Goal: Information Seeking & Learning: Learn about a topic

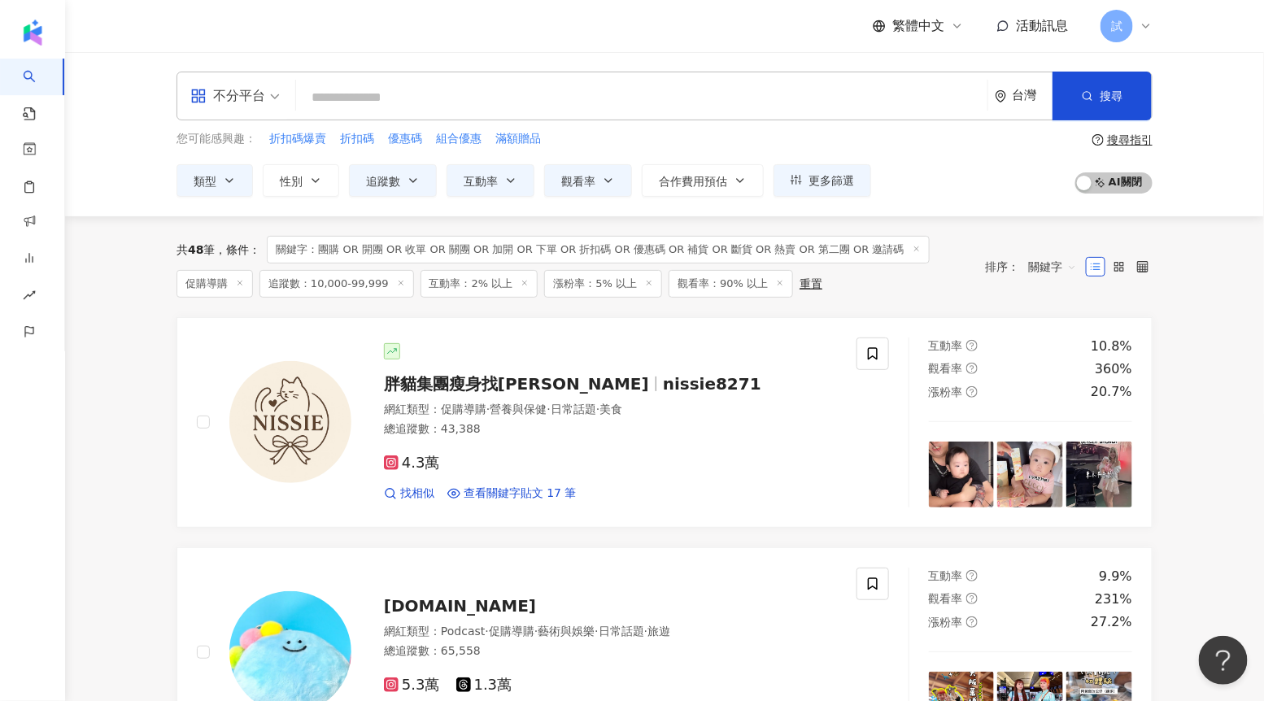
click at [519, 103] on input "search" at bounding box center [642, 97] width 679 height 31
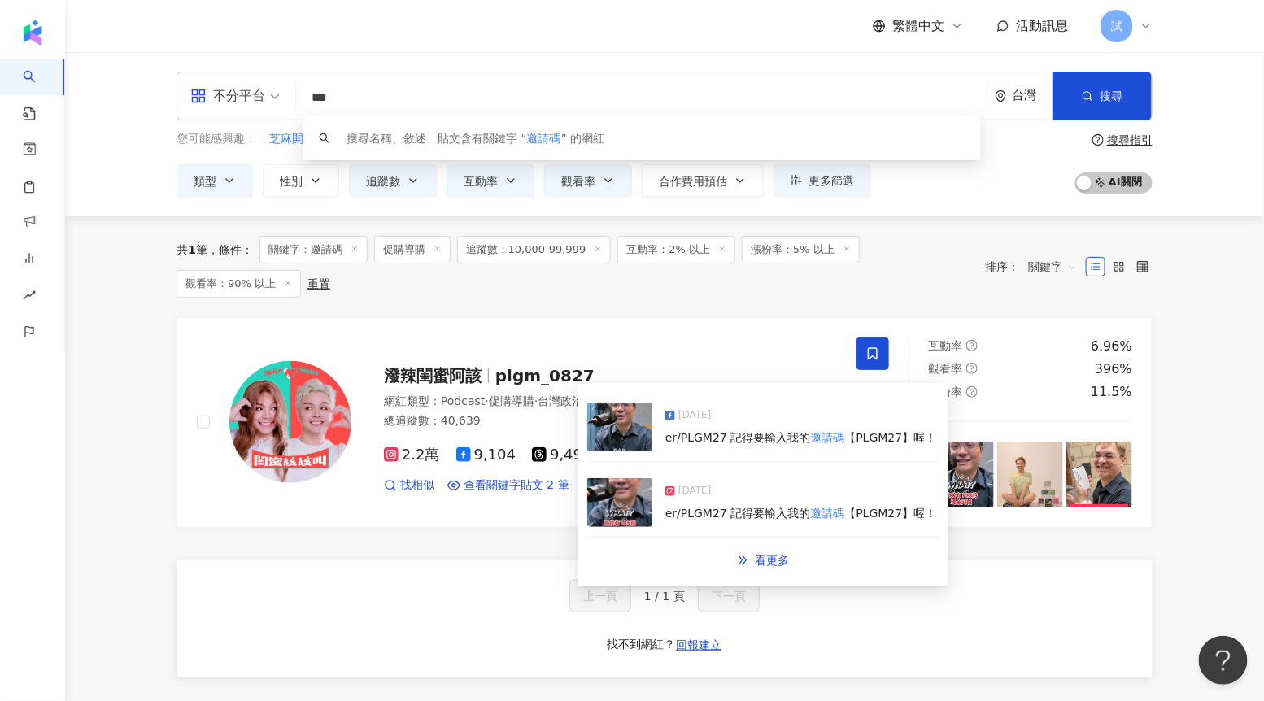
type input "***"
click at [617, 430] on img at bounding box center [619, 427] width 65 height 49
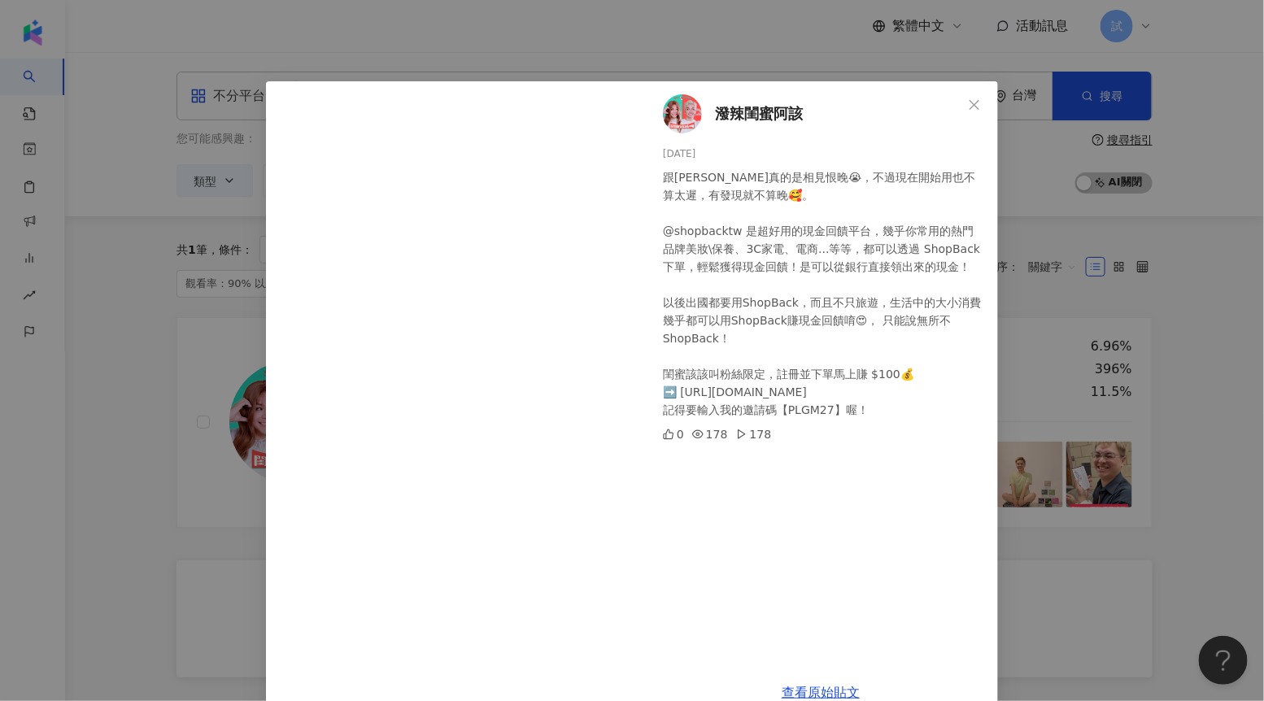
click at [1186, 312] on div "潑辣閨蜜阿該 [DATE] 跟[PERSON_NAME]真的是相見恨晚😭，不過現在開始用也不算太遲，有發現就不算晚🥰。 @shopbacktw 是超好用的現金…" at bounding box center [632, 350] width 1264 height 701
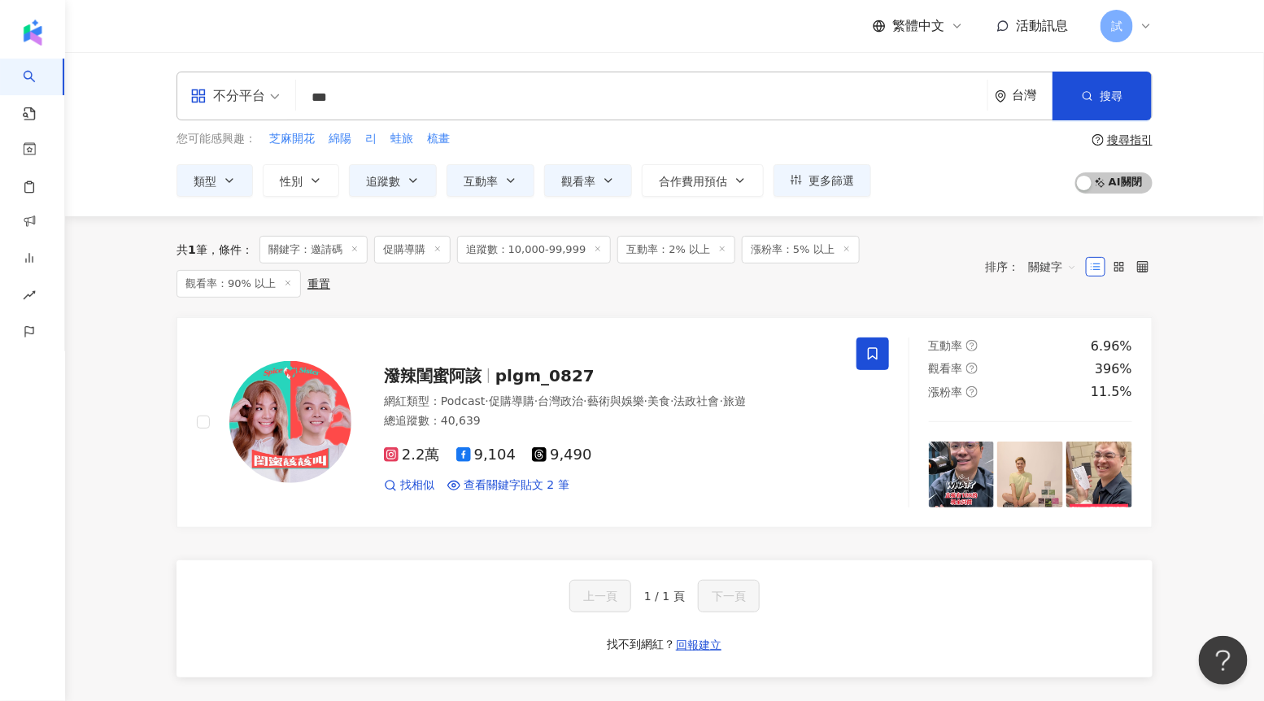
click at [597, 247] on icon at bounding box center [598, 249] width 8 height 8
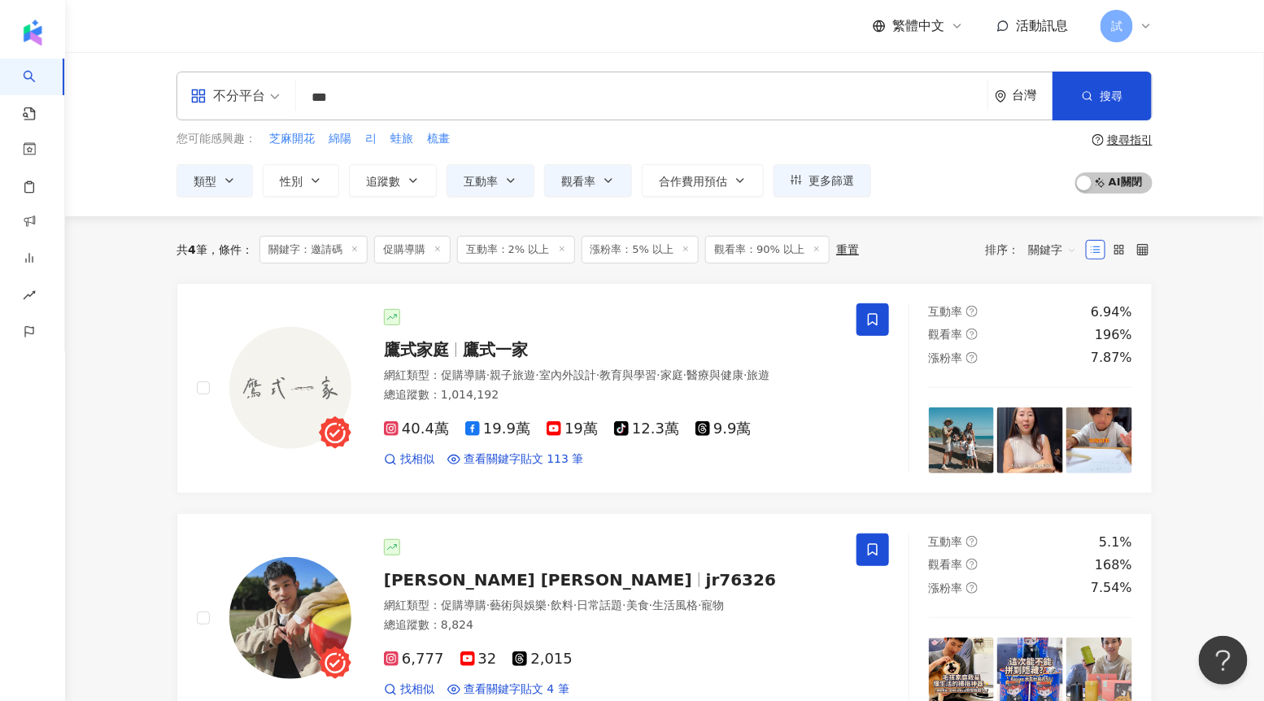
click at [441, 249] on icon at bounding box center [438, 249] width 8 height 8
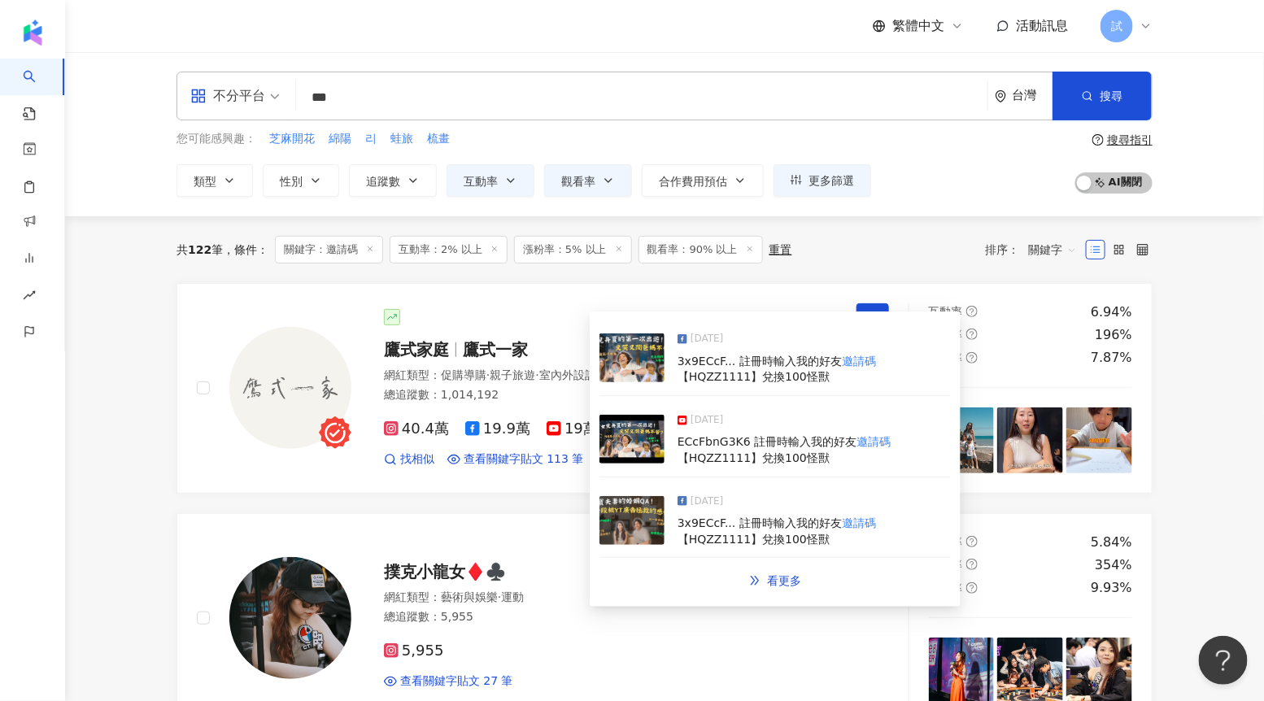
click at [635, 366] on img at bounding box center [632, 358] width 65 height 49
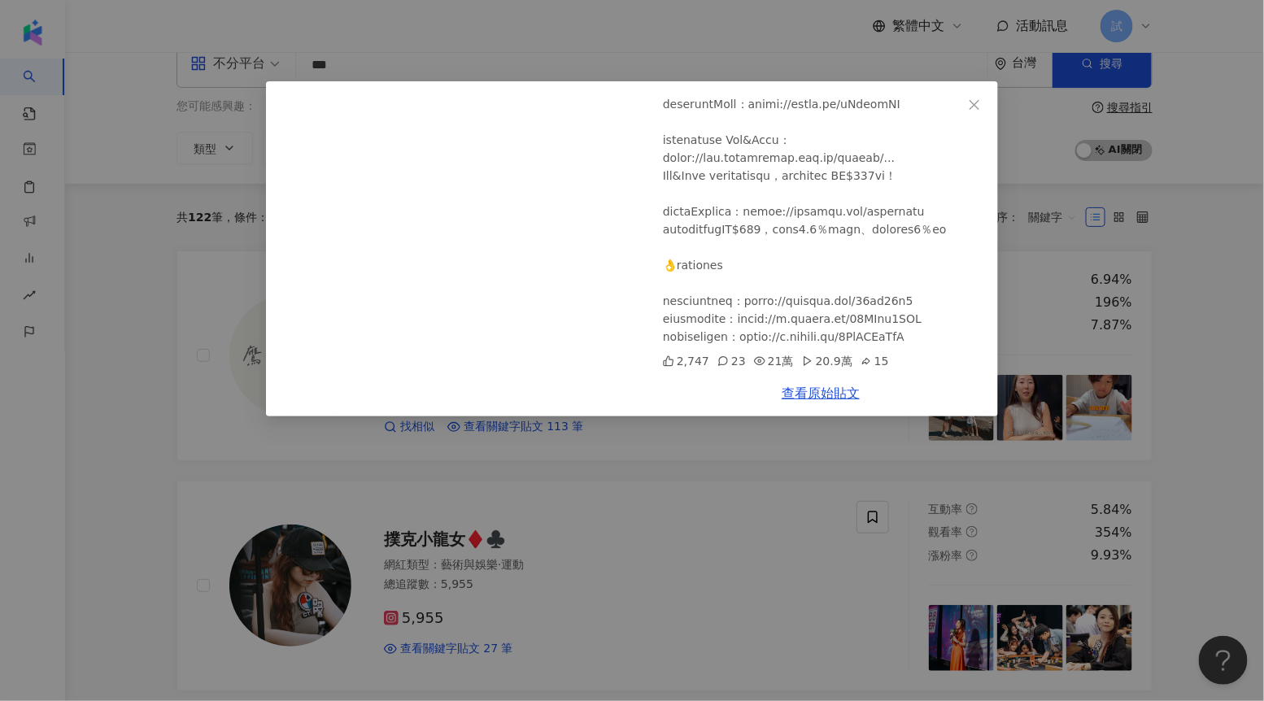
scroll to position [1172, 0]
click at [718, 438] on div "鷹式家庭 [DATE] 滿月嬰兒一日遊！跳脫傳統養法，哪種養成流派最適合？原來育兒父母的情緒才是關鍵！ 2,747 23 21萬 20.9萬 15 查看原始貼文" at bounding box center [632, 350] width 1264 height 701
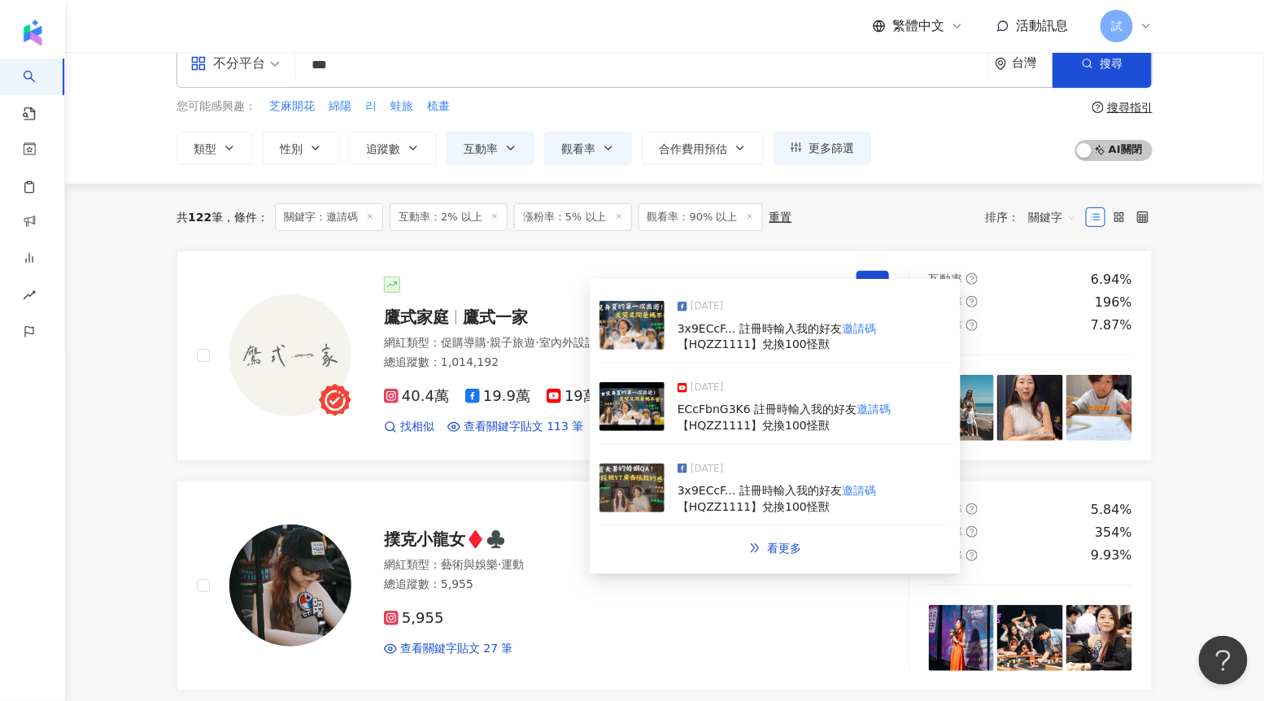
click at [635, 479] on img at bounding box center [632, 488] width 65 height 49
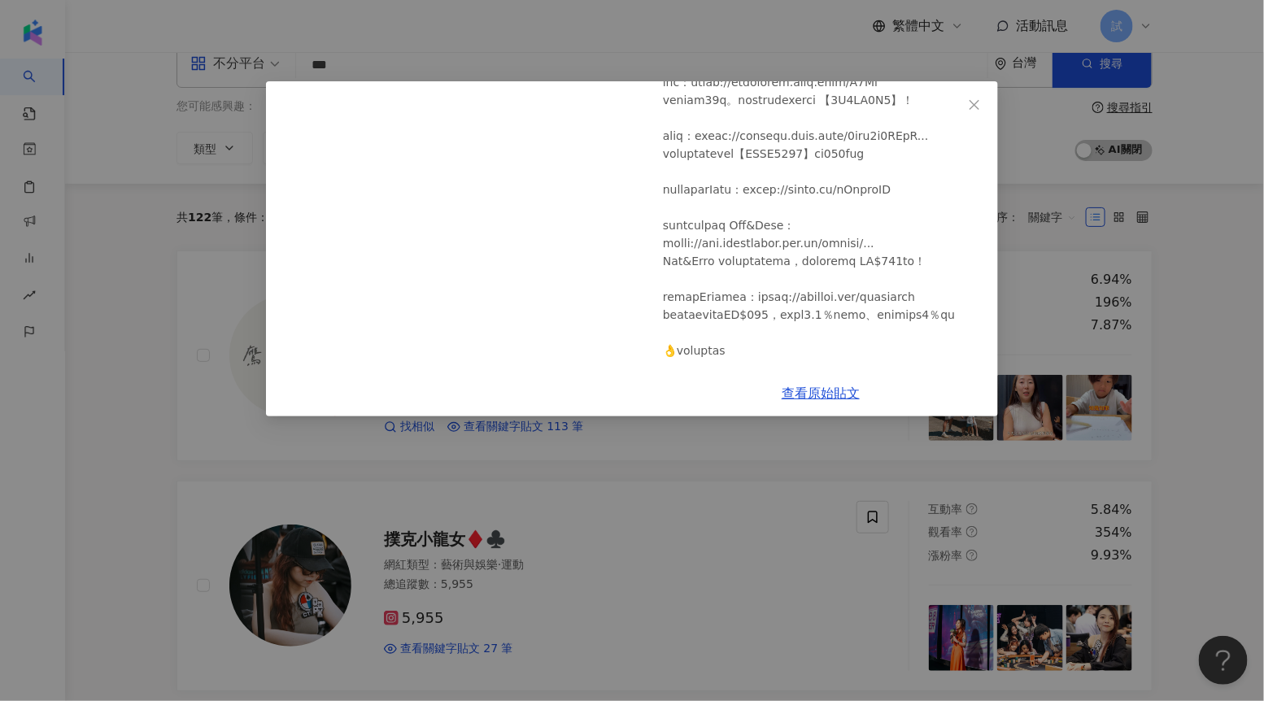
scroll to position [33, 0]
click at [148, 249] on div "鷹式家庭 [DATE] 最實際面婚姻QA】結婚的意義是什麼？幸福婚姻該如何經營？恐婚丈夫跨出結婚的原因大公開！ 2,026 18 14萬 13.9萬 63 查…" at bounding box center [632, 350] width 1264 height 701
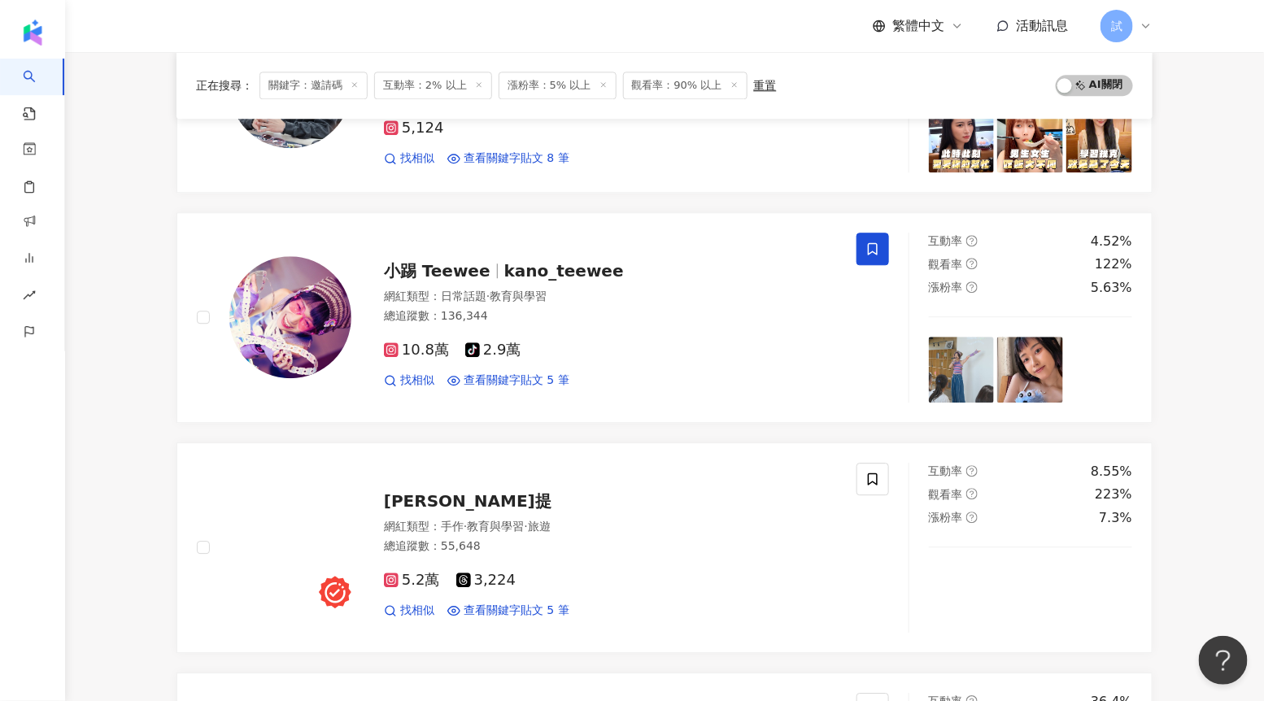
scroll to position [1466, 0]
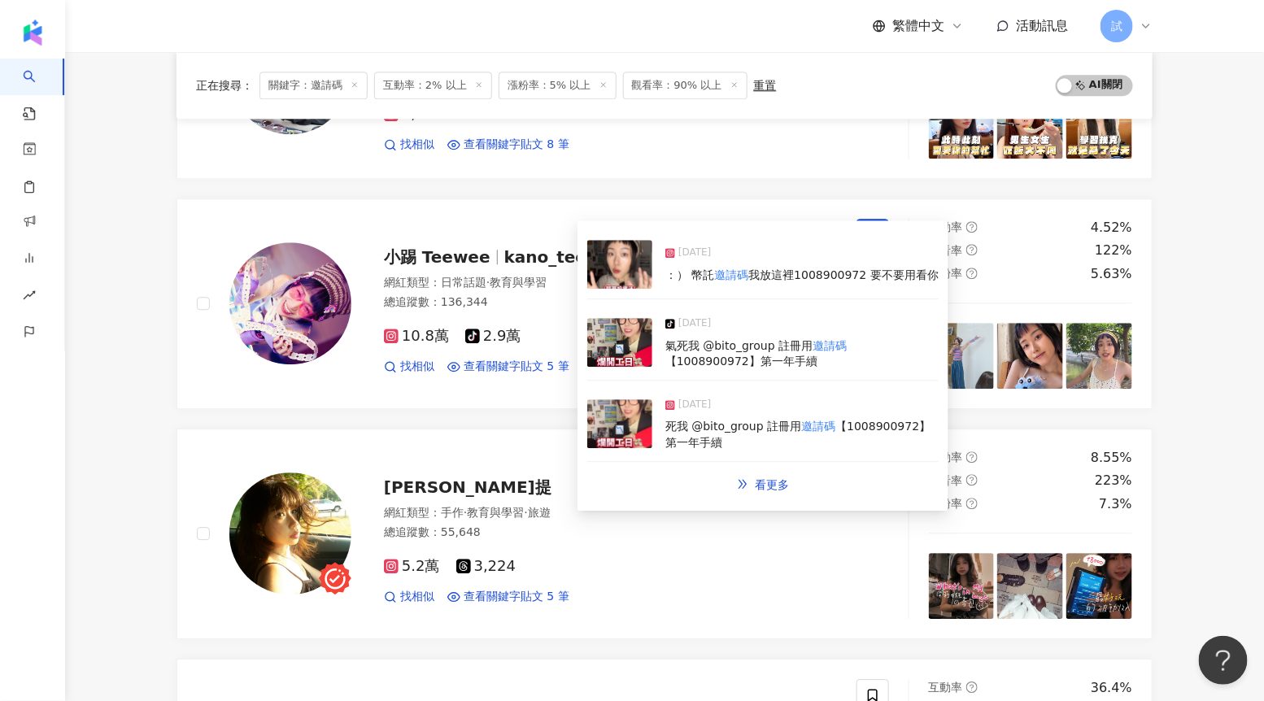
click at [619, 344] on img at bounding box center [619, 342] width 65 height 49
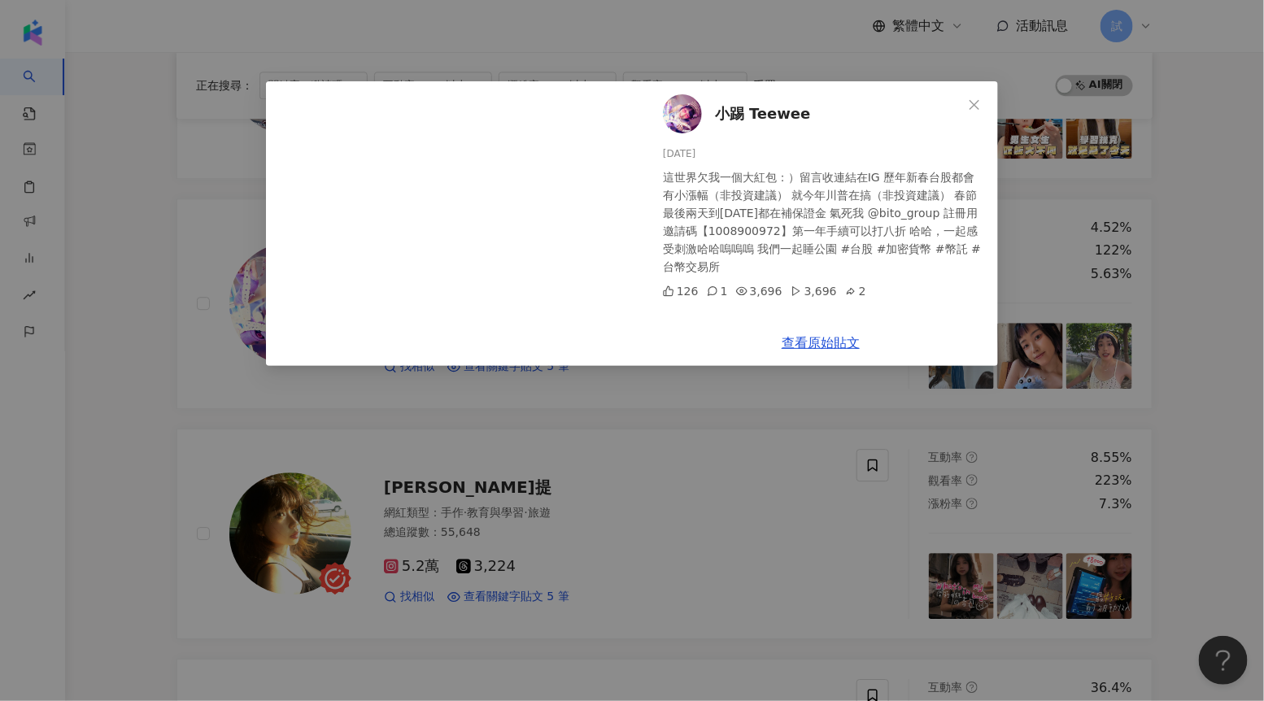
click at [1177, 326] on div "小踢 Teewee [DATE] 這世界欠我一個大紅包：）留言收連結在IG 歷年新春台股都會有小漲幅（非投資建議） 就今年川普在搞（非投資建議） 春節最後兩天…" at bounding box center [632, 350] width 1264 height 701
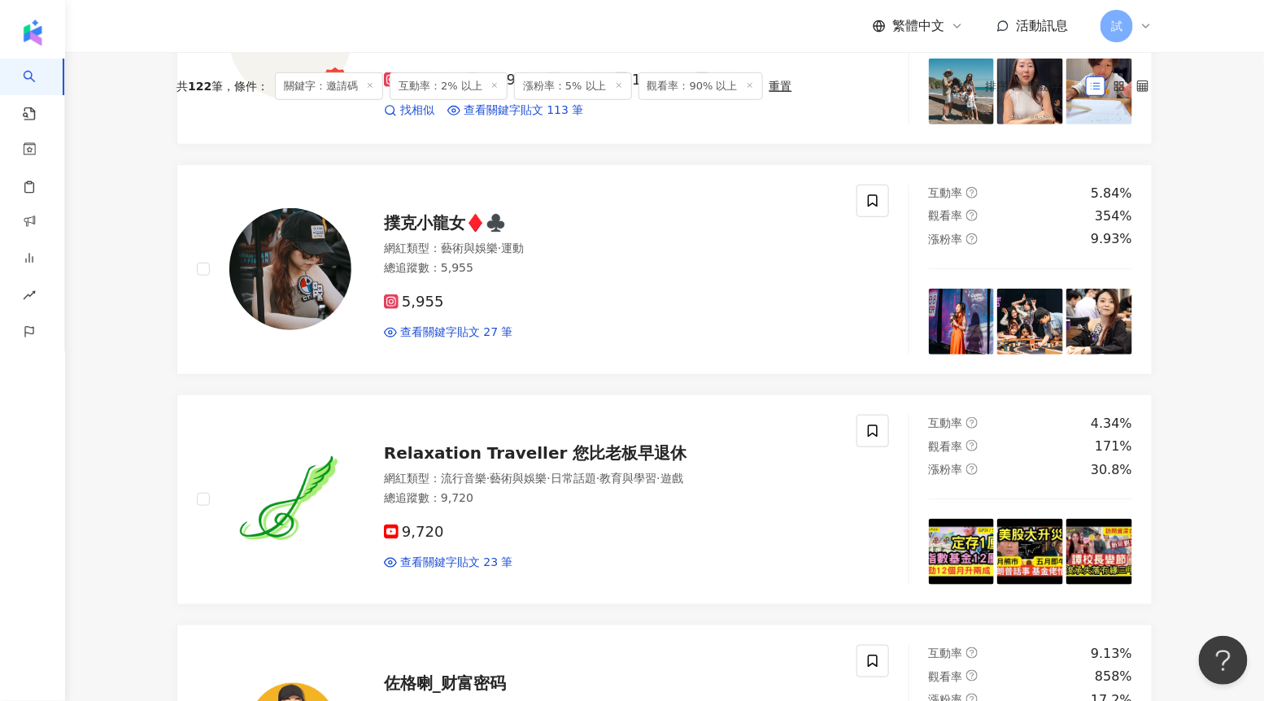
scroll to position [0, 0]
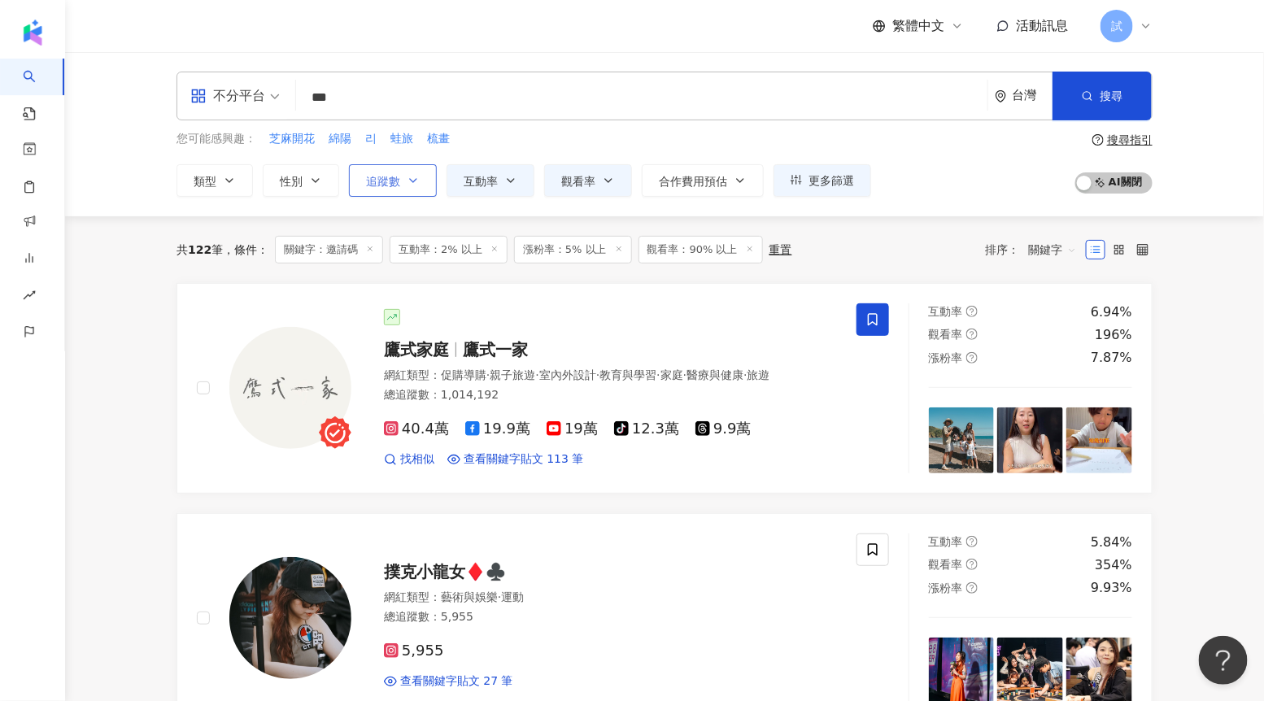
click at [410, 181] on icon "button" at bounding box center [413, 180] width 13 height 13
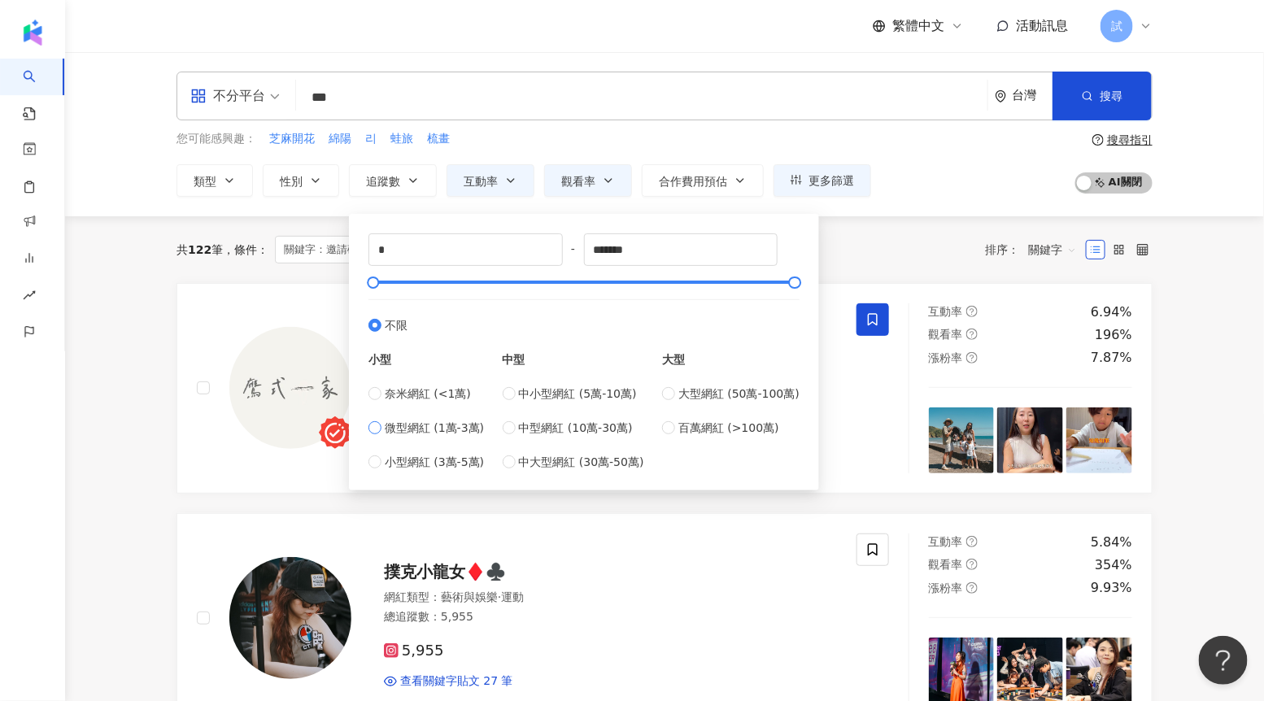
click at [379, 434] on label "微型網紅 (1萬-3萬)" at bounding box center [427, 428] width 116 height 18
type input "*****"
drag, startPoint x: 387, startPoint y: 282, endPoint x: 796, endPoint y: 280, distance: 408.5
click at [797, 282] on div at bounding box center [793, 282] width 9 height 9
type input "*******"
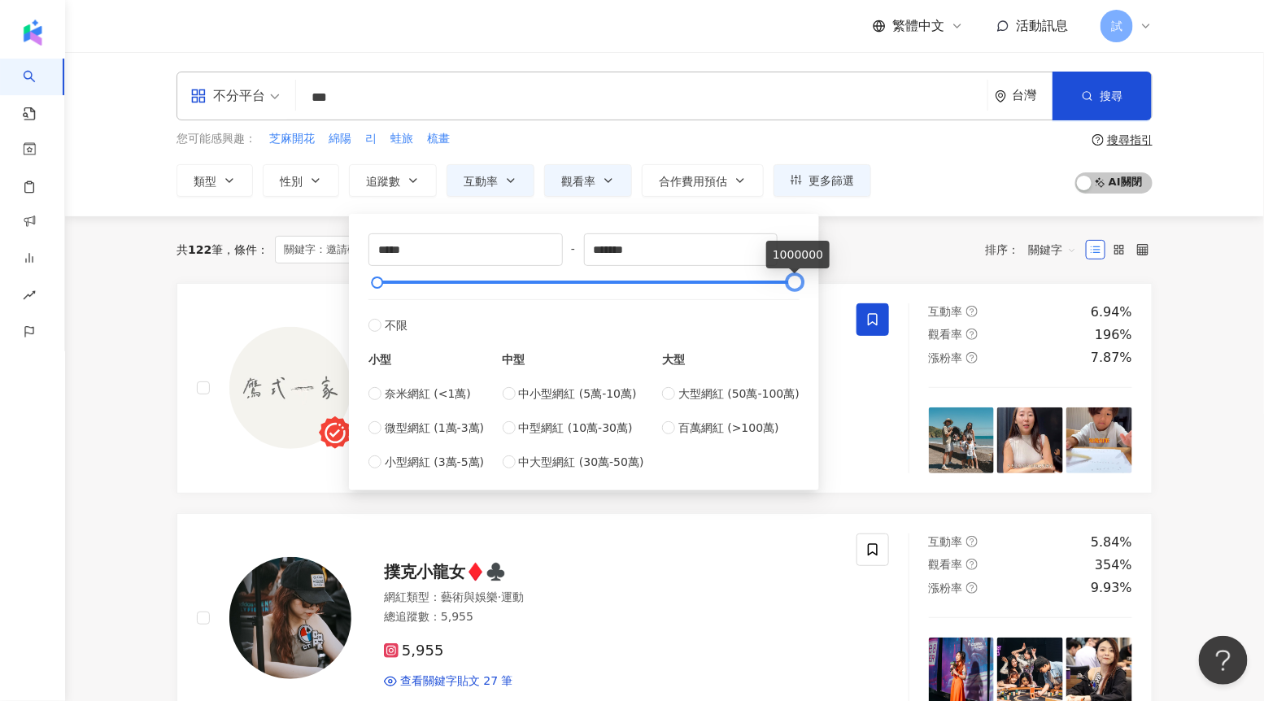
drag, startPoint x: 796, startPoint y: 280, endPoint x: 808, endPoint y: 280, distance: 12.2
click at [808, 280] on div "***** - ******* 不限 小型 奈米網紅 (<1萬) 微型網紅 (1萬-3萬) 小型網紅 (3萬-5萬) 中型 中小型網紅 (5萬-10萬) 中型…" at bounding box center [584, 352] width 451 height 257
click at [840, 251] on div "共 122 筆 條件 ： 關鍵字：邀請碼 互動率：2% 以上 漲粉率：5% 以上 觀看率：90% 以上 重置 排序： 關鍵字" at bounding box center [665, 250] width 976 height 28
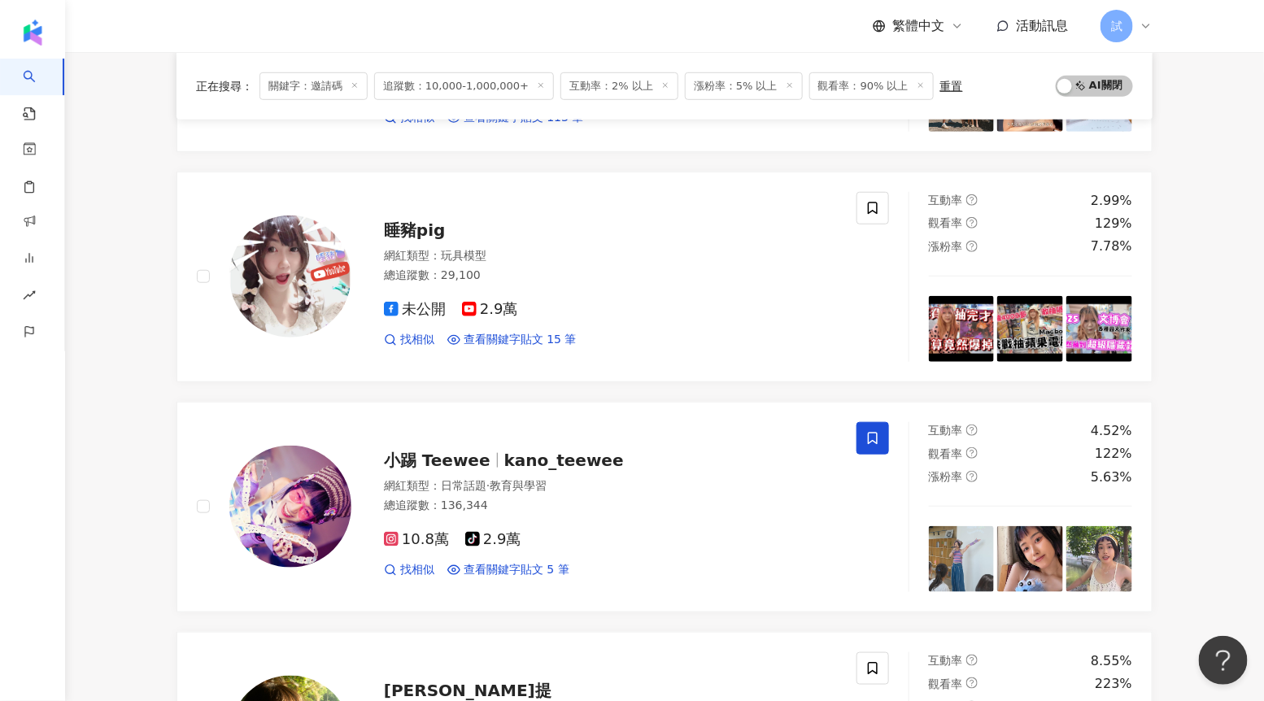
scroll to position [350, 0]
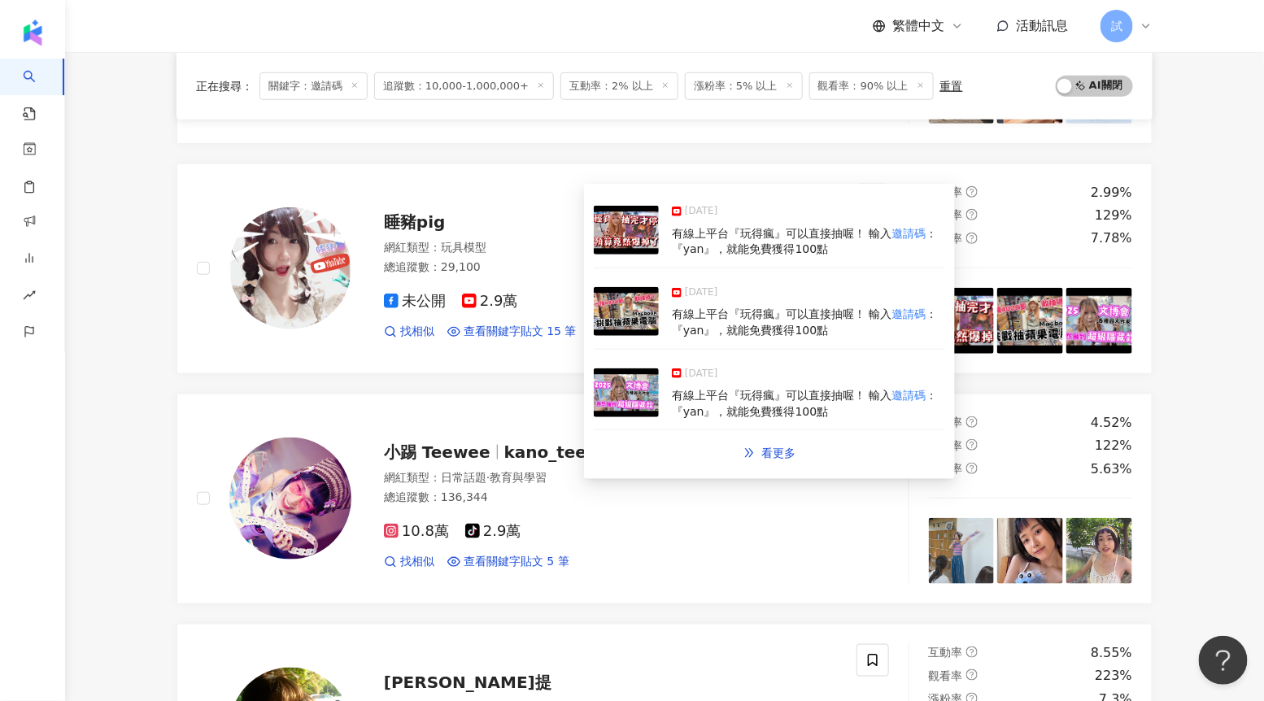
click at [618, 318] on img at bounding box center [626, 311] width 65 height 49
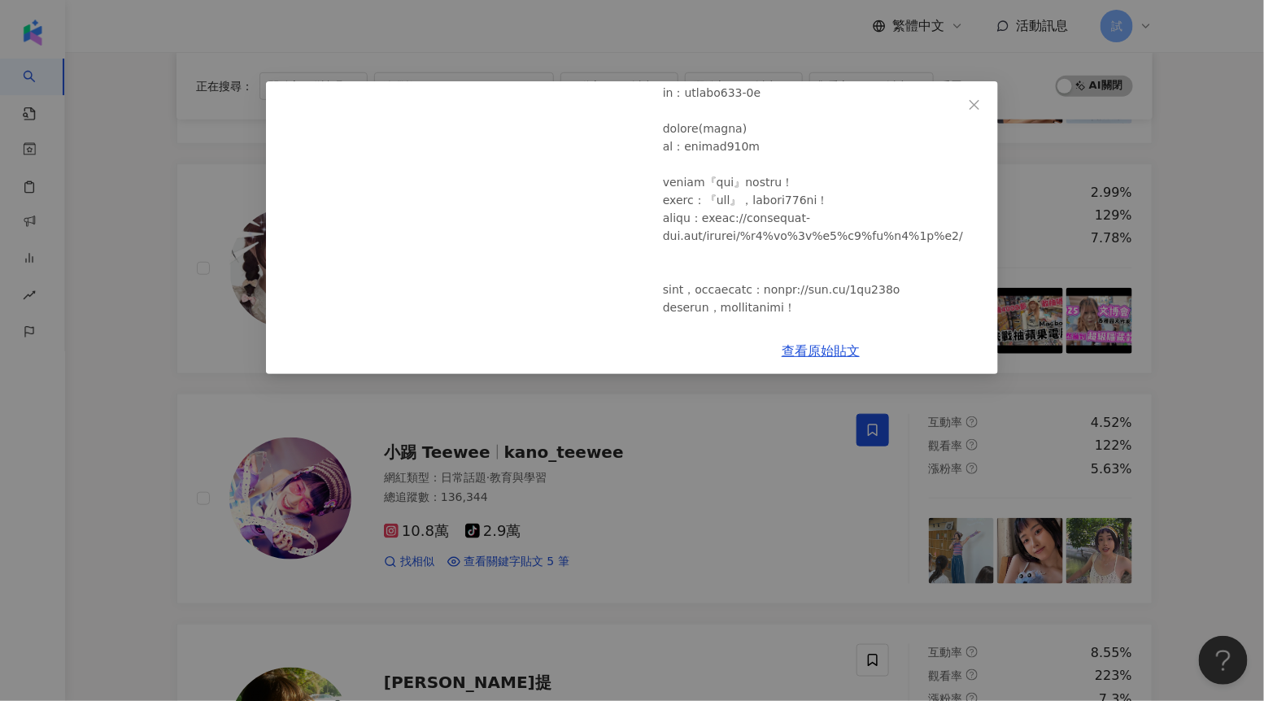
scroll to position [216, 0]
click at [724, 395] on div "睡豬pig [DATE] 一抽竟然要4000多...拚了！挑戰抽中蘋果電腦Macbook~《睡豬玩具＆開箱企劃(レビューunboxing》 1,387 1,5…" at bounding box center [632, 350] width 1264 height 701
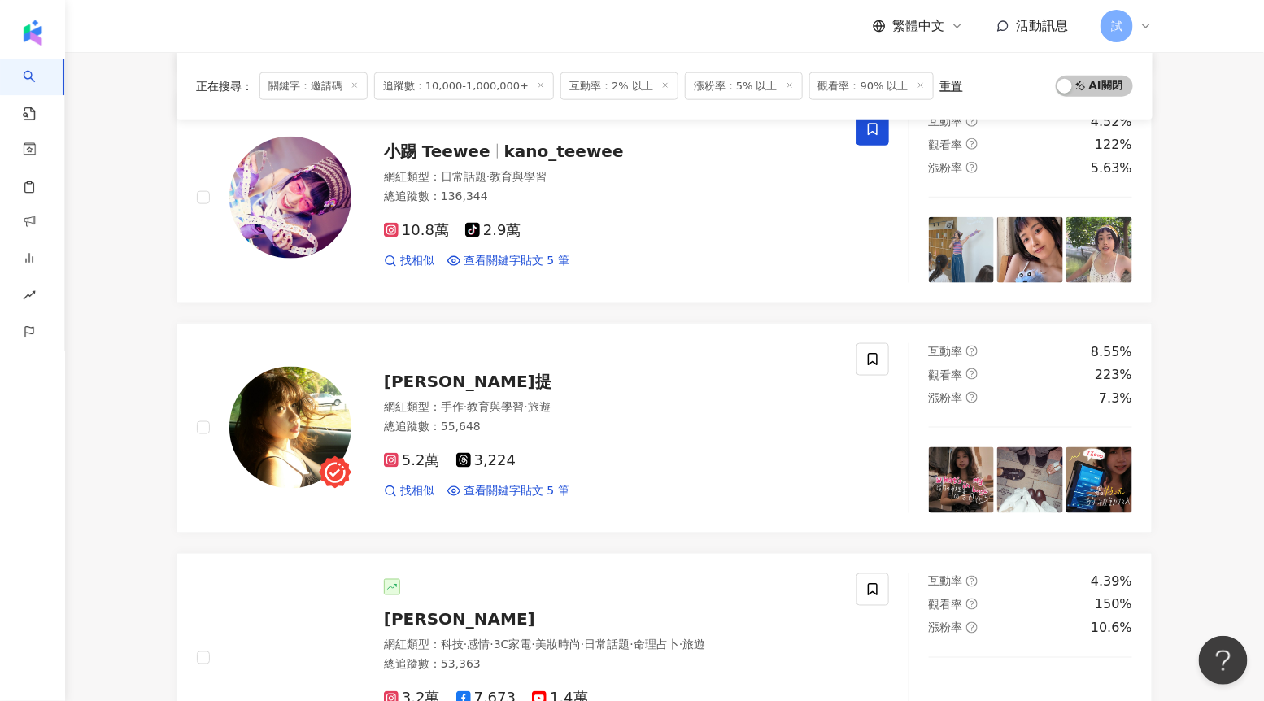
scroll to position [675, 0]
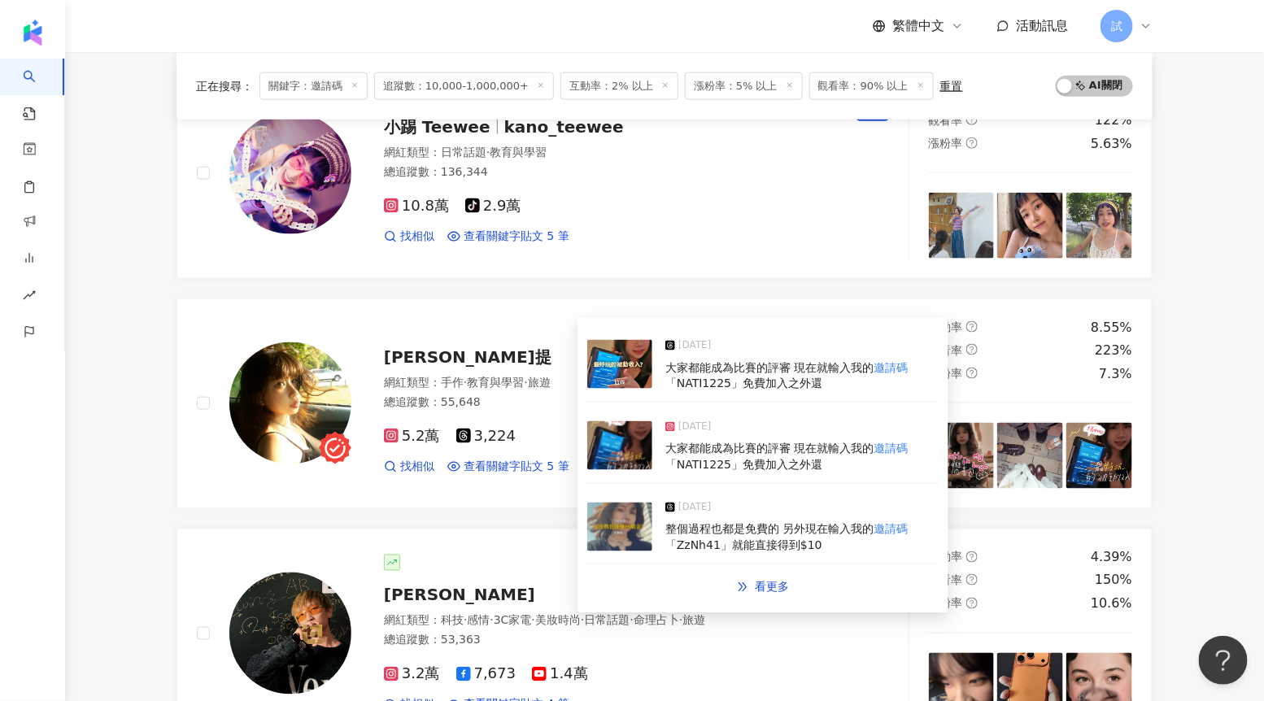
click at [626, 455] on img at bounding box center [619, 445] width 65 height 49
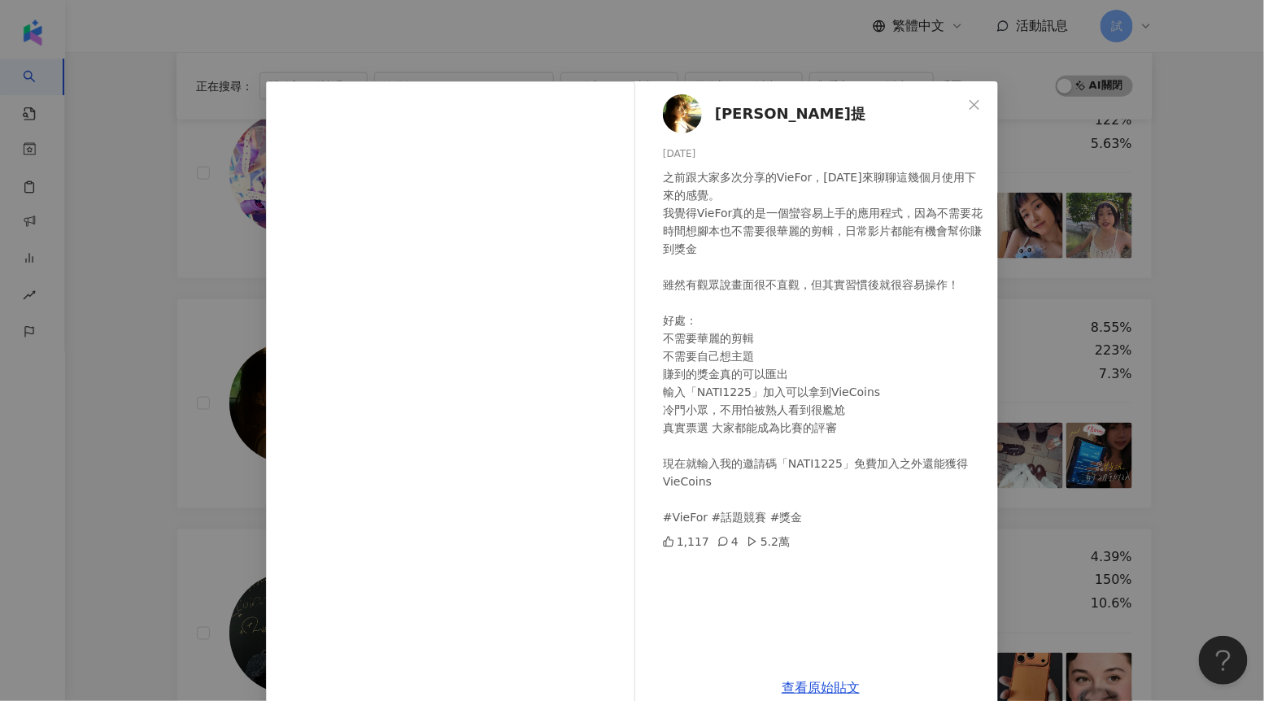
click at [1179, 394] on div "Nati那提 [DATE] 之前跟大家多次分享的VieFor，[DATE]來聊聊這幾個月使用下來的感覺。 我覺得VieFor真的是一個蠻容易上手的應用程式，因…" at bounding box center [632, 350] width 1264 height 701
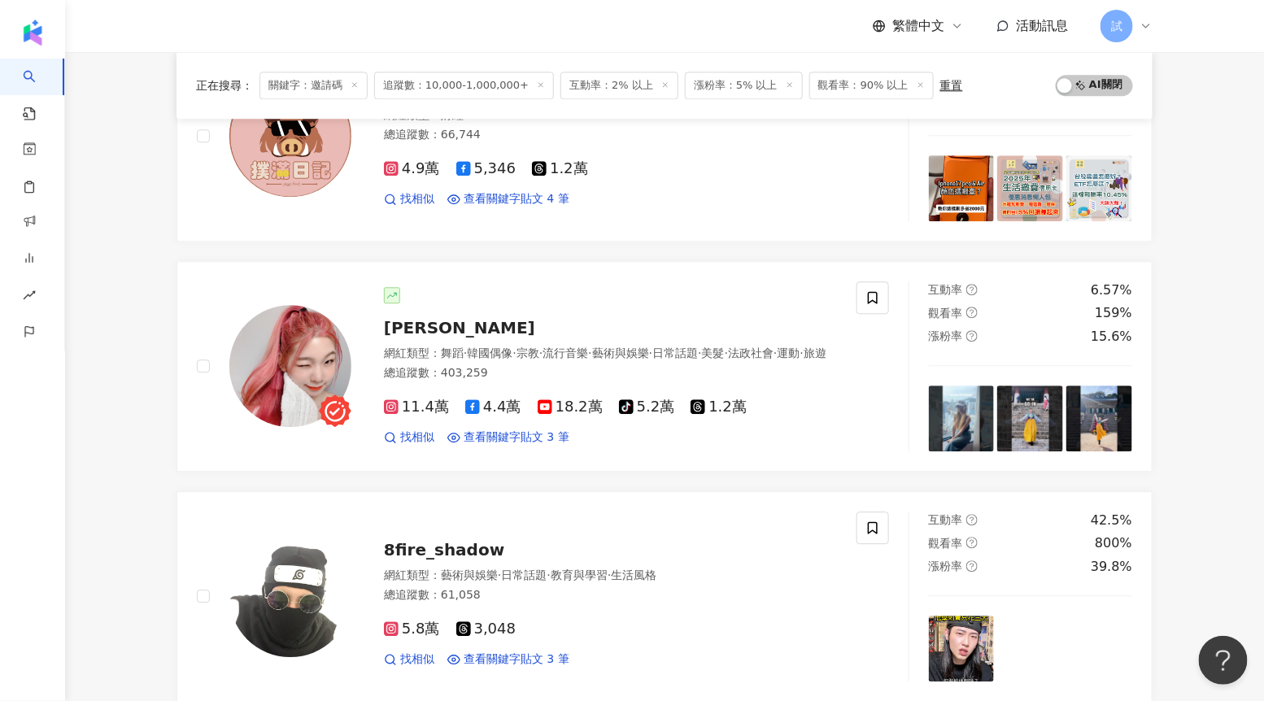
scroll to position [1417, 0]
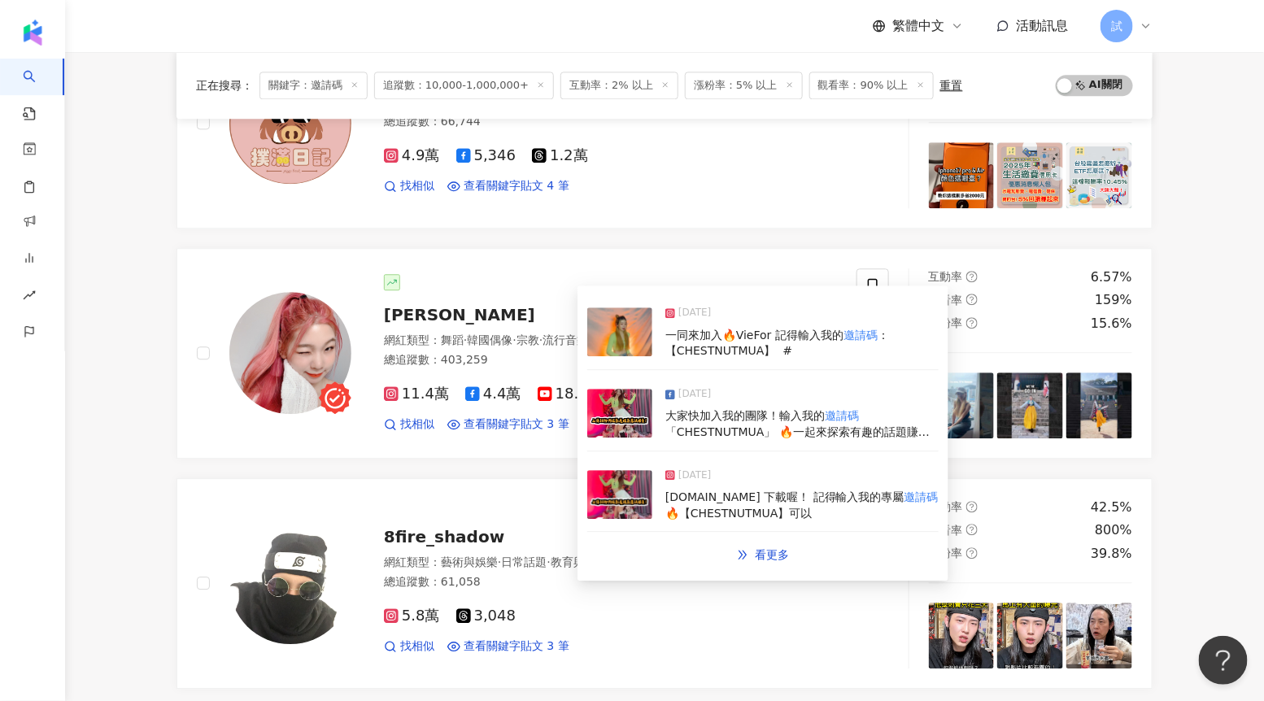
click at [631, 341] on img at bounding box center [619, 332] width 65 height 49
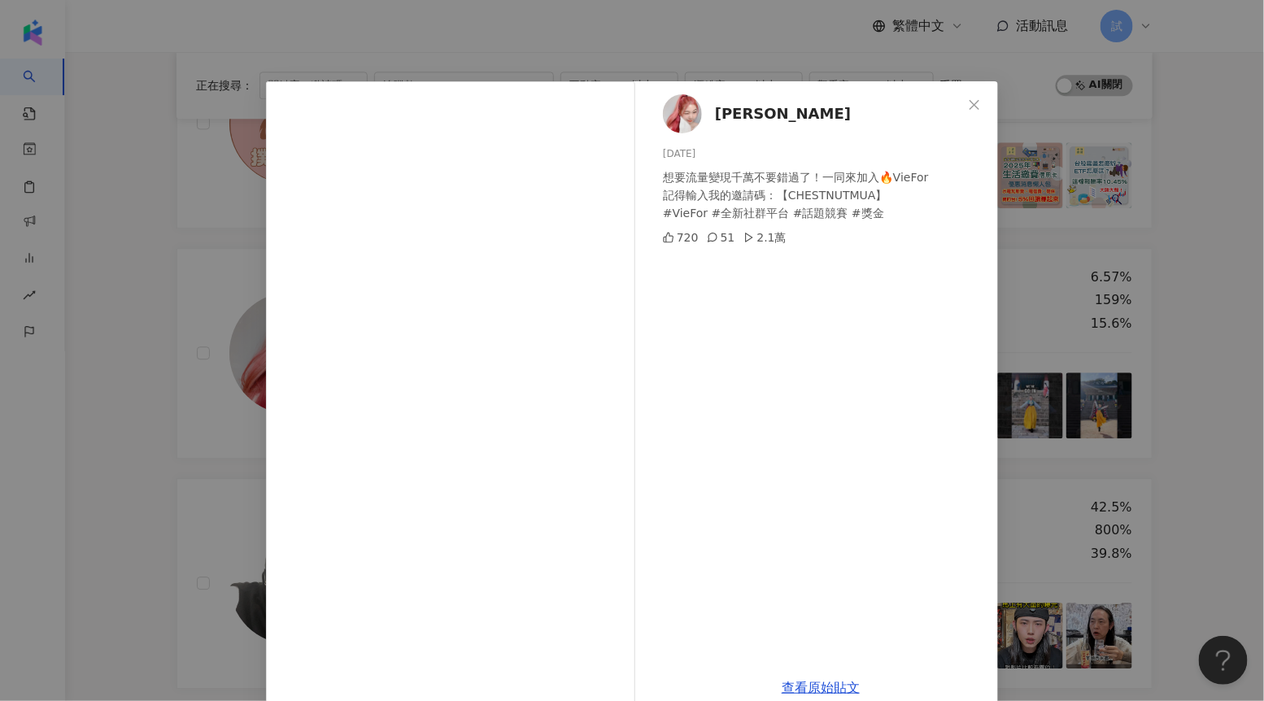
click at [1167, 315] on div "[PERSON_NAME] [DATE] 想要流量變現千萬不要錯過了！一同來加入🔥VieFor 記得輸入我的邀請碼：【CHESTNUTMUA】 #VieFor…" at bounding box center [632, 350] width 1264 height 701
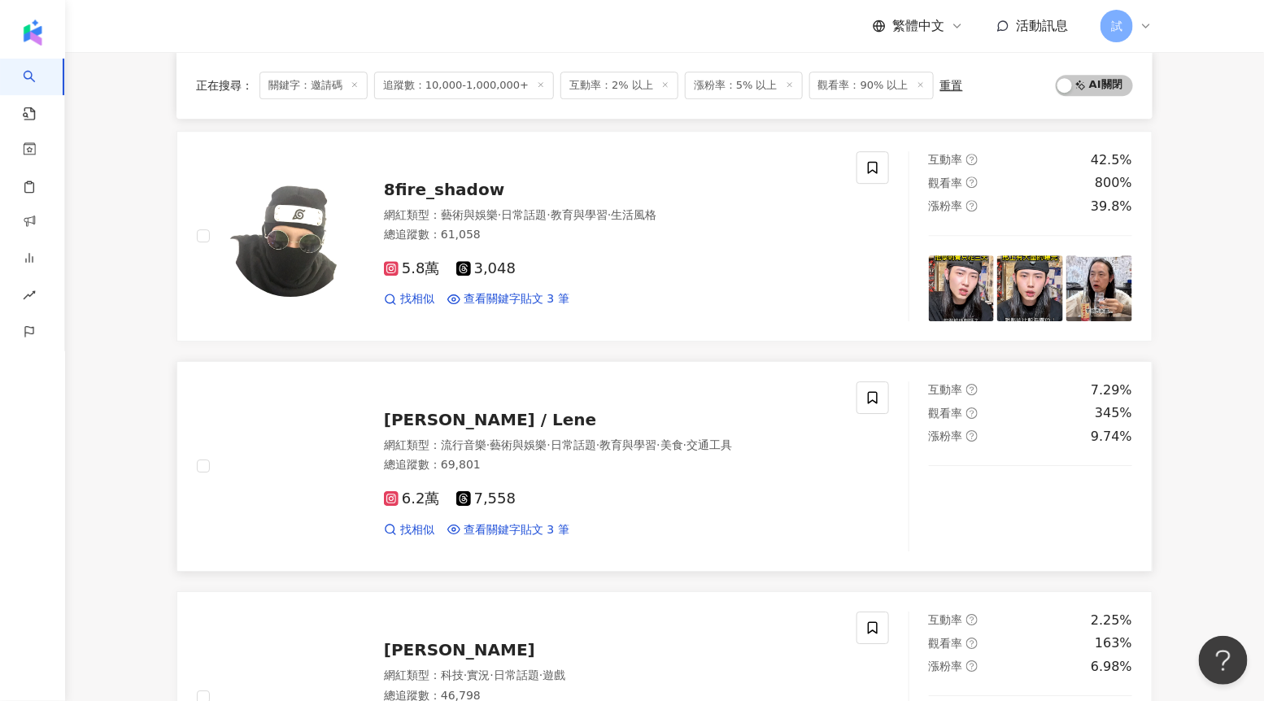
scroll to position [1782, 0]
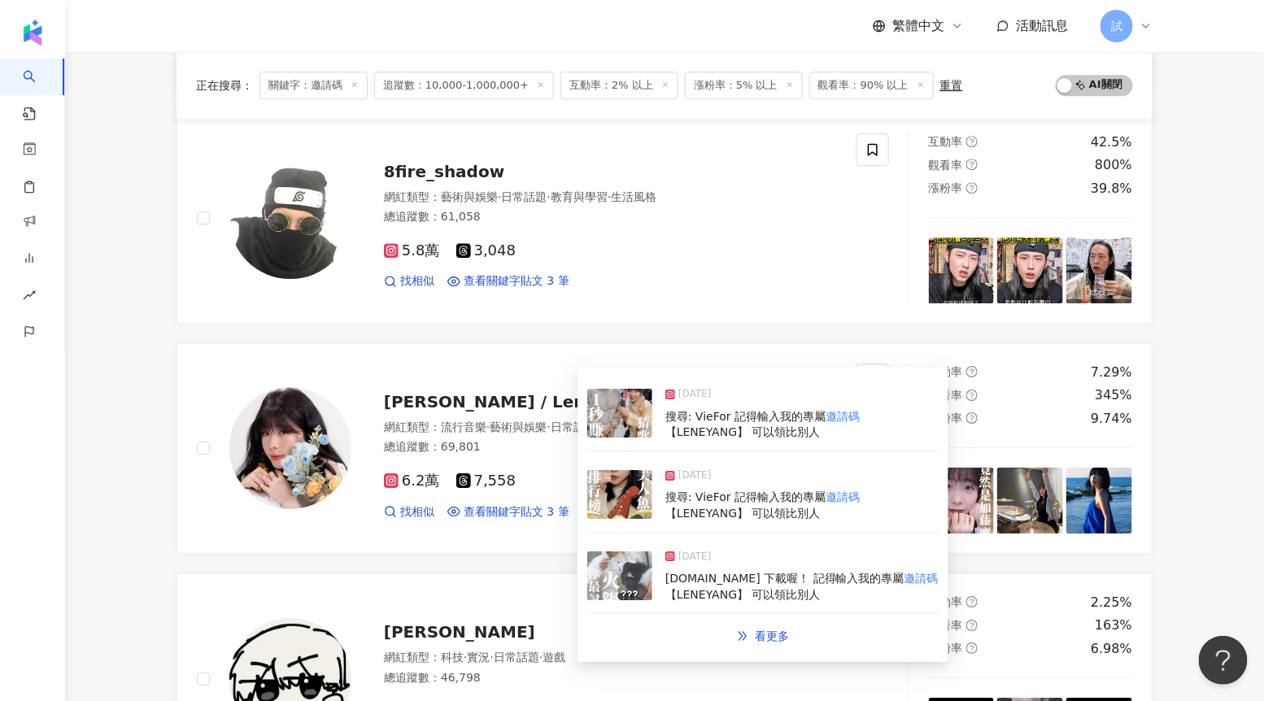
click at [614, 417] on img at bounding box center [619, 413] width 65 height 49
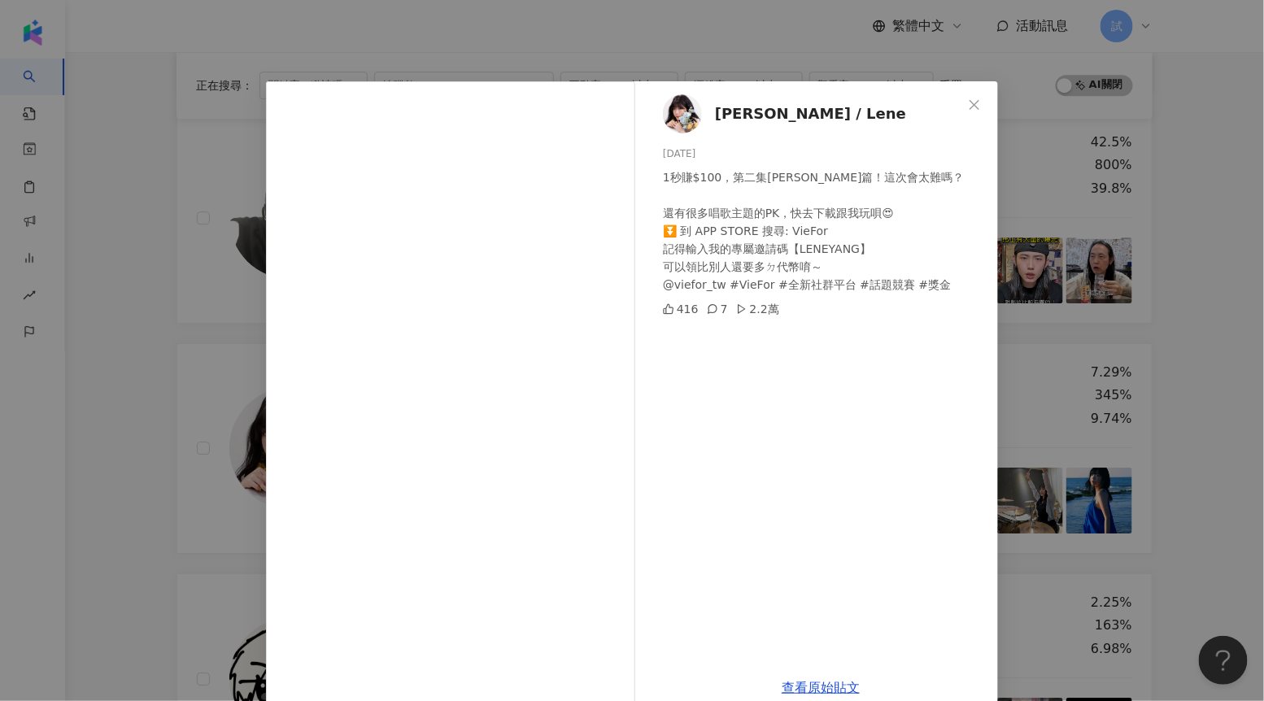
click at [1213, 352] on div "[PERSON_NAME] / Lene [DATE] 1秒賺$100，第二集[PERSON_NAME]篇！這次會太難嗎？ 還有很多唱歌主題的PK，快去下載跟…" at bounding box center [632, 350] width 1264 height 701
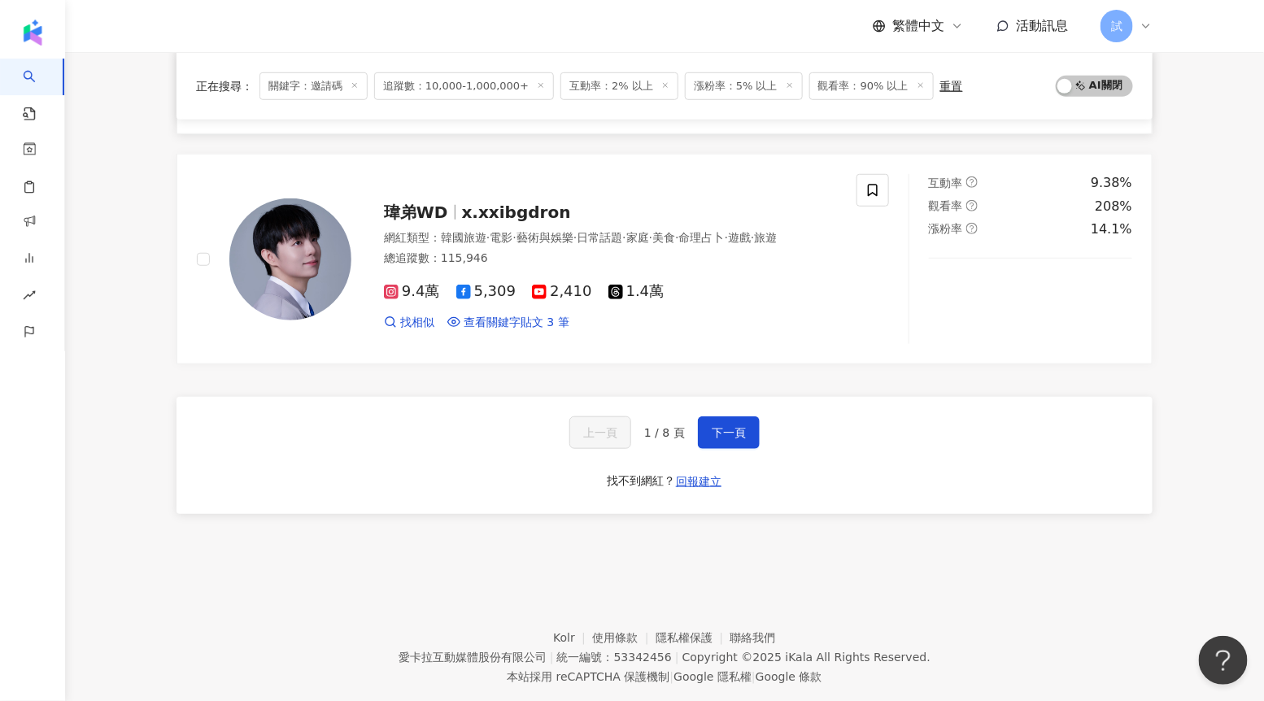
scroll to position [2698, 0]
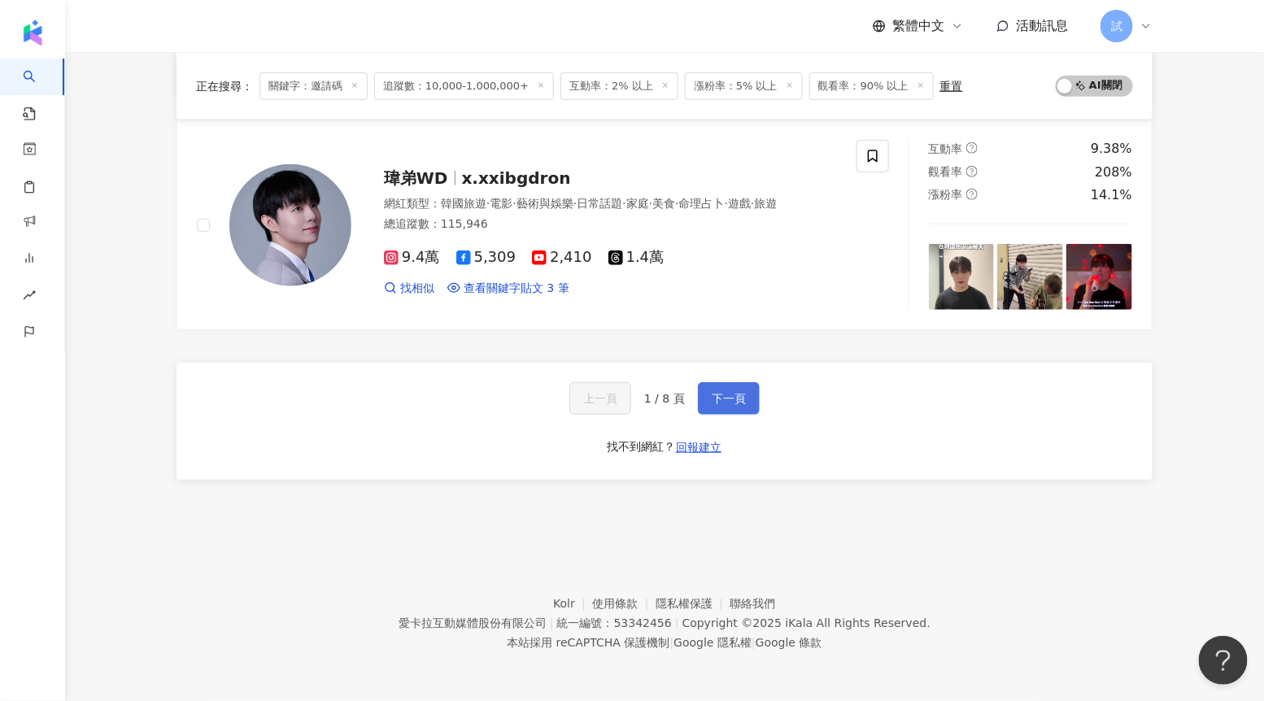
click at [709, 397] on button "下一頁" at bounding box center [729, 398] width 62 height 33
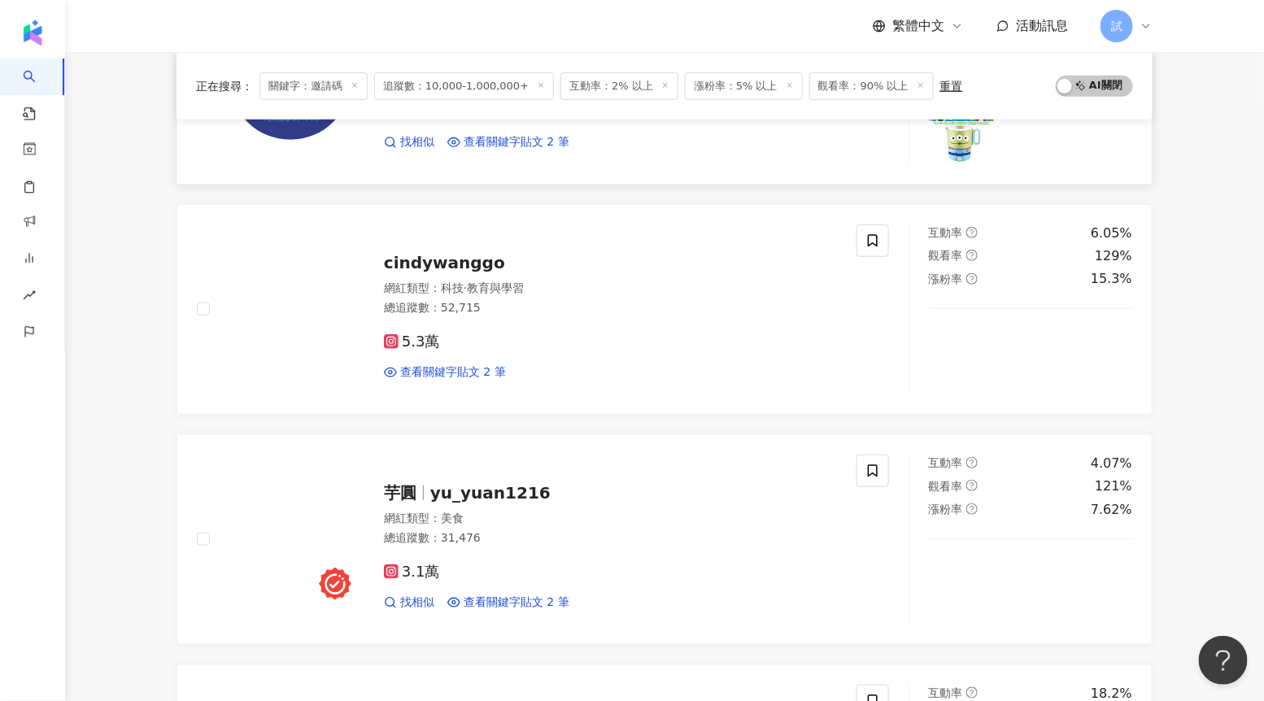
scroll to position [331, 0]
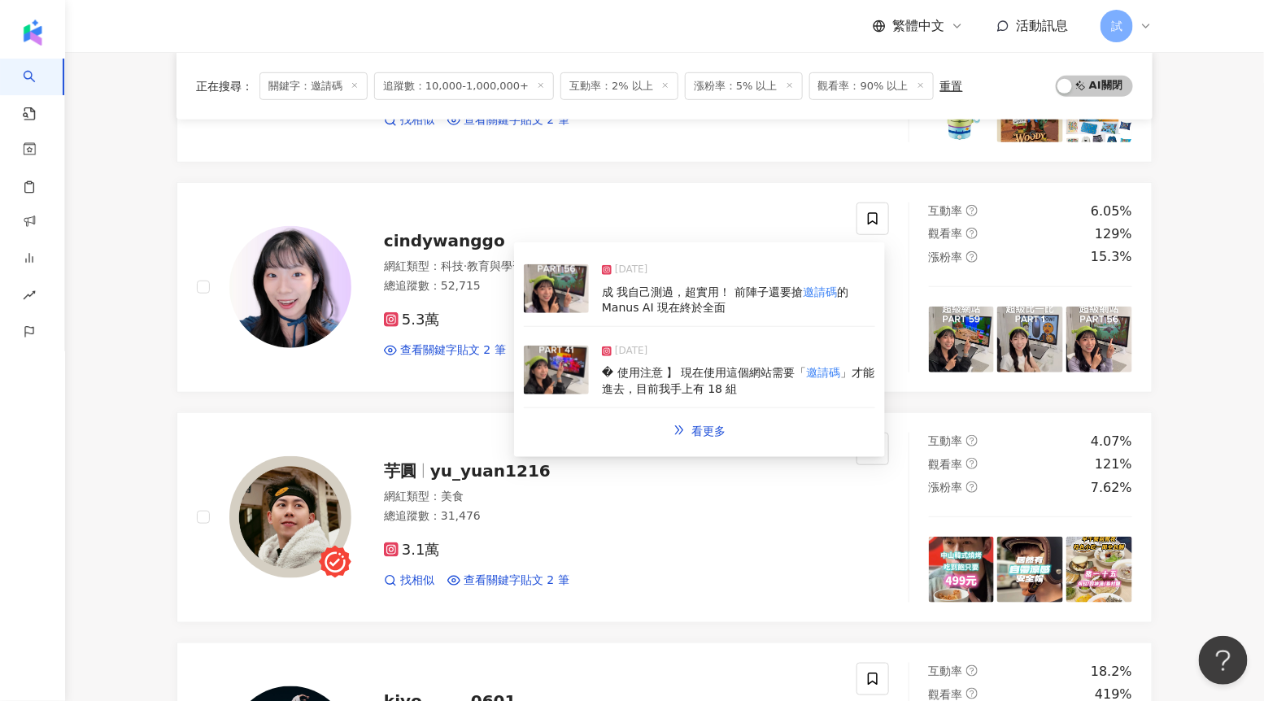
click at [552, 300] on img at bounding box center [556, 288] width 65 height 49
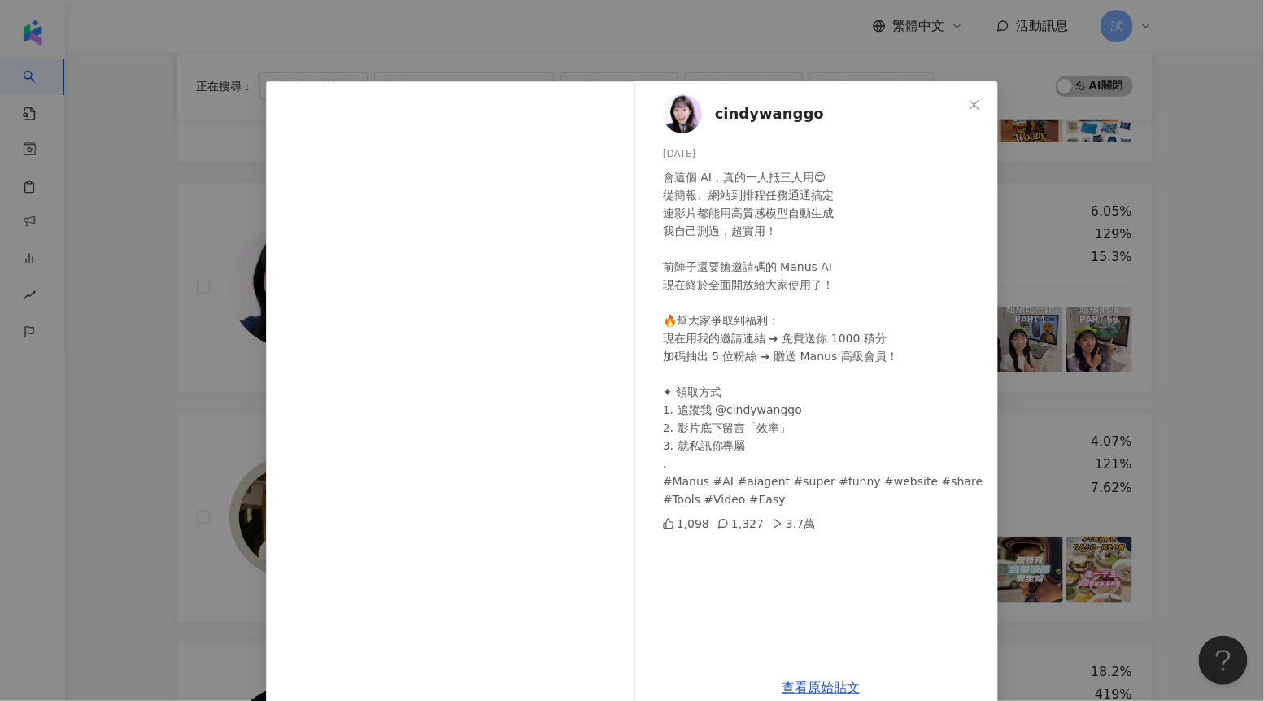
scroll to position [13, 0]
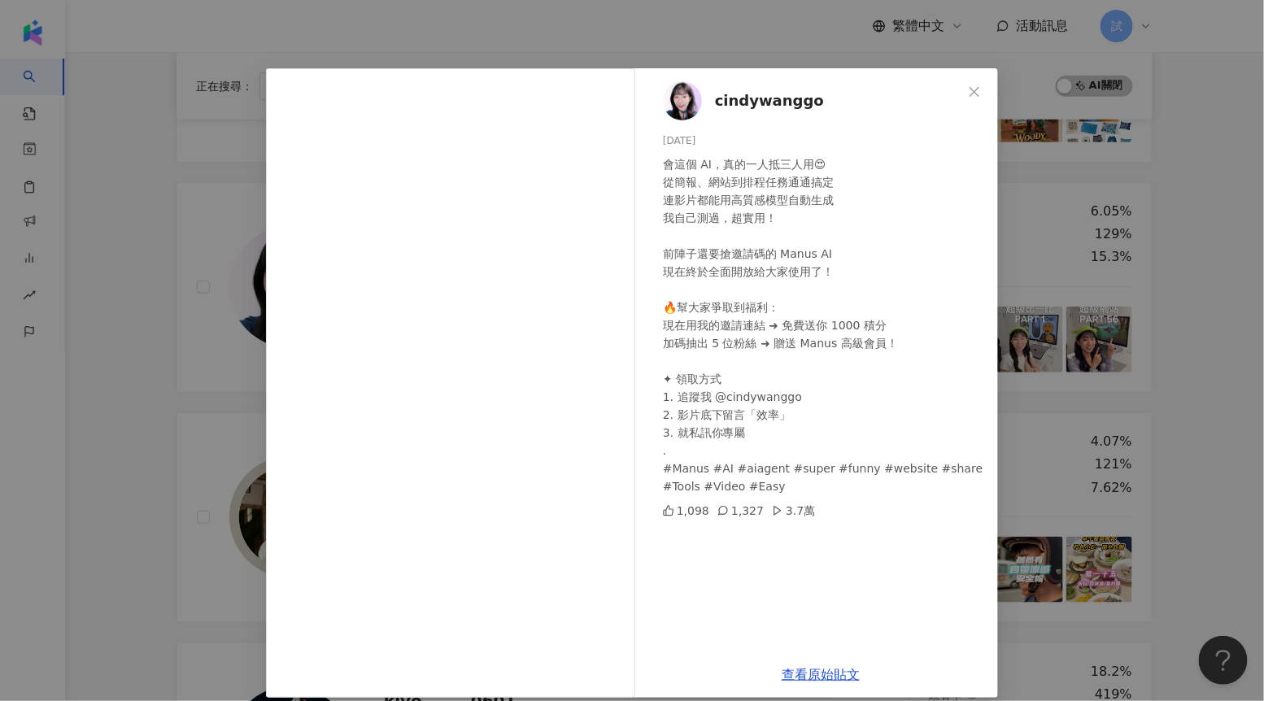
click at [1191, 201] on div "cindywanggo [DATE] 會這個 AI，真的一人抵三人用😍 從簡報、網站到排程任務通通搞定 連影片都能用高質感模型自動生成 我自己測過，超實用！ …" at bounding box center [632, 350] width 1264 height 701
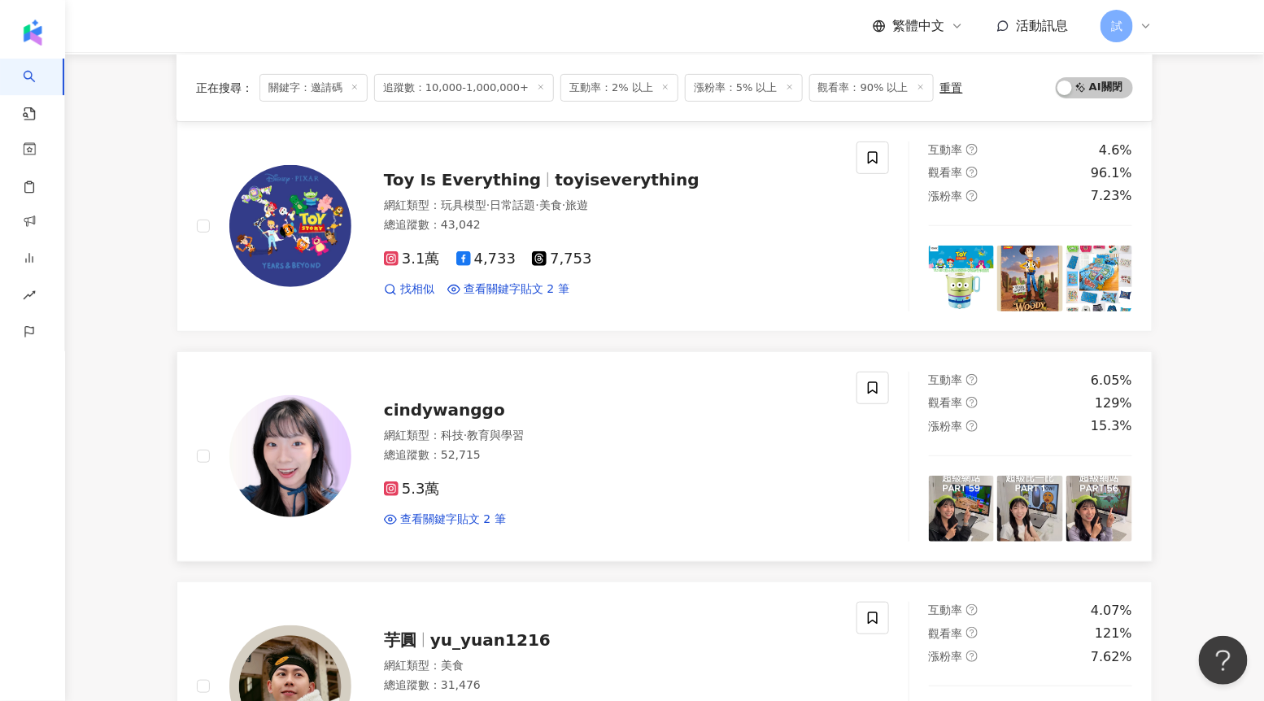
scroll to position [142, 0]
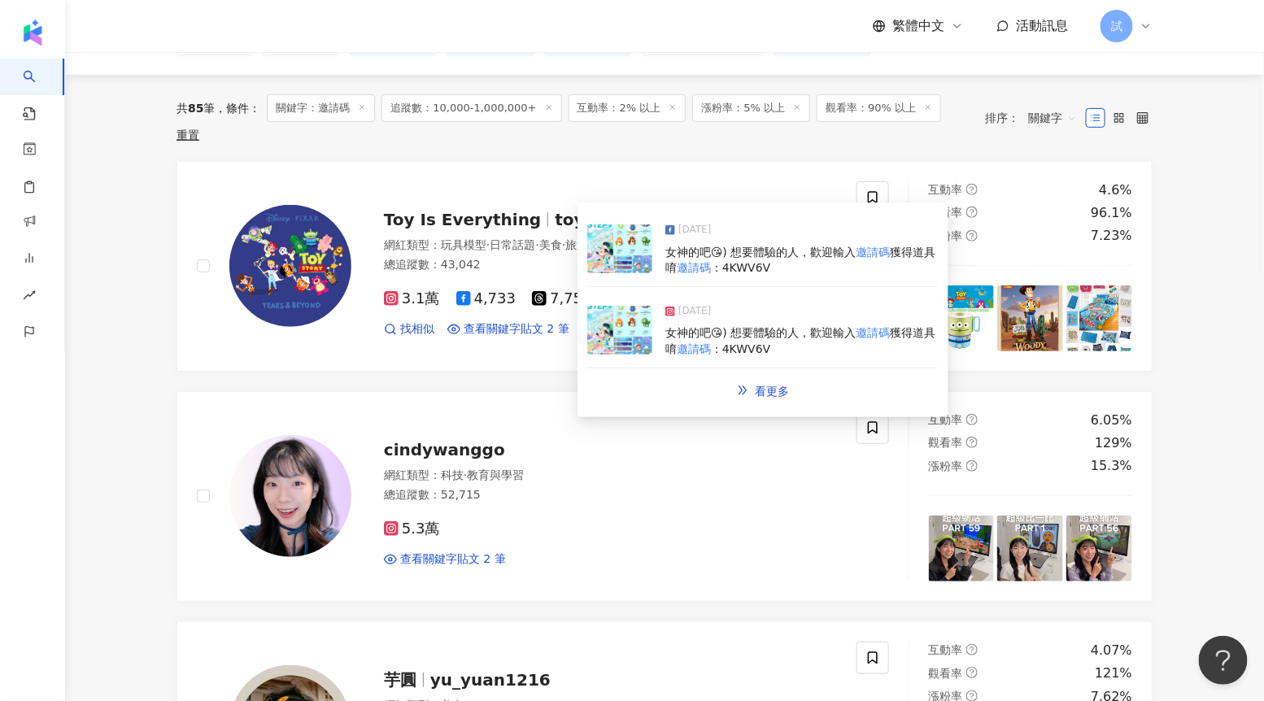
click at [611, 314] on img at bounding box center [619, 330] width 65 height 49
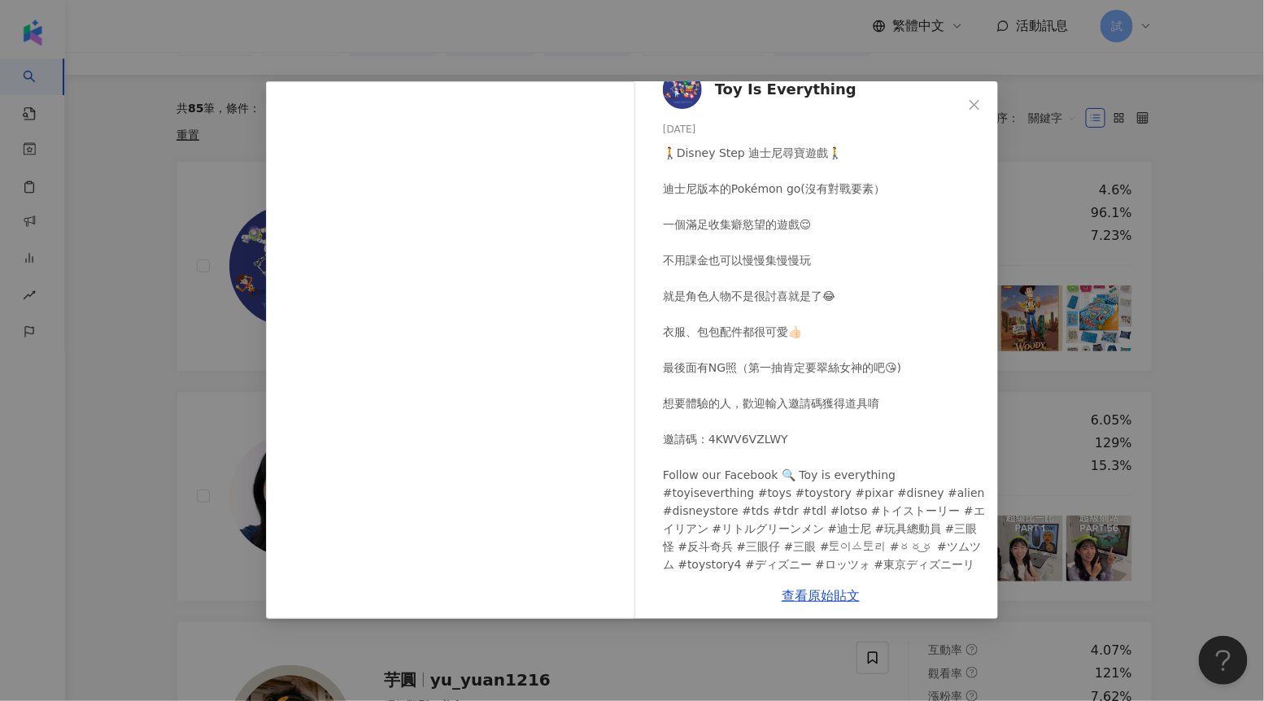
scroll to position [49, 0]
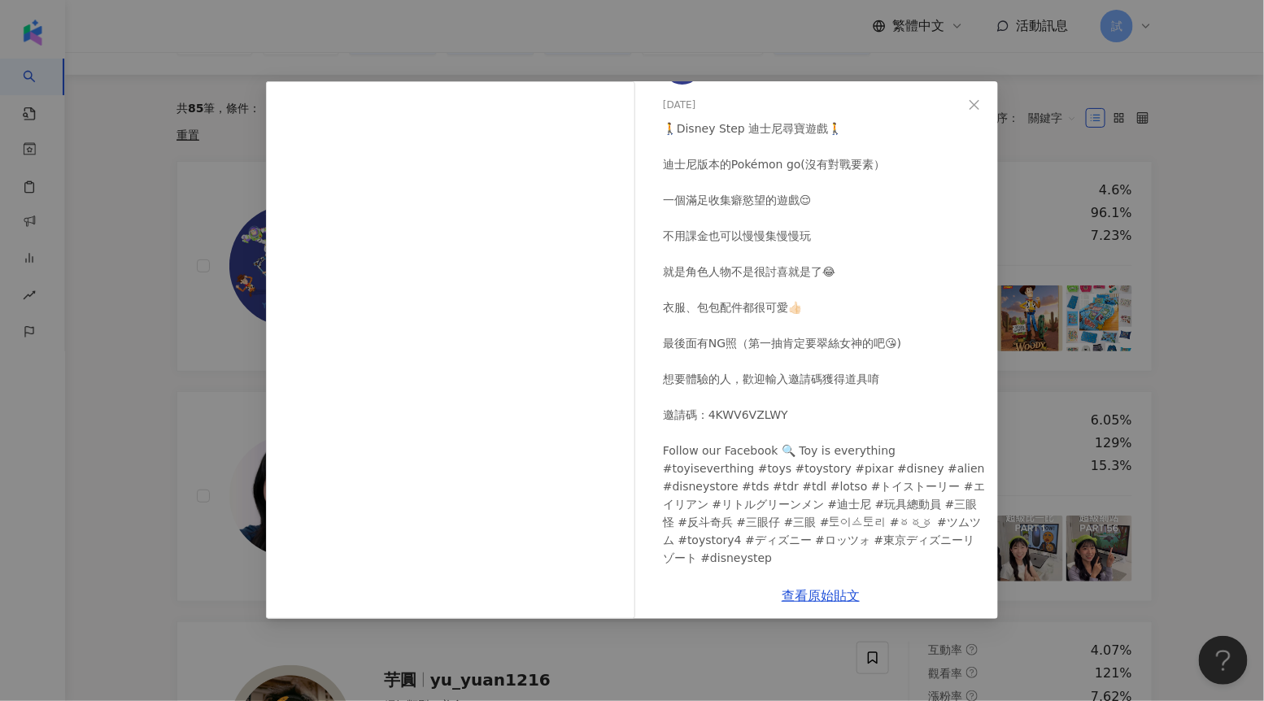
click at [1188, 244] on div "Toy Is Everything [DATE] 🚶Disney Step 迪士尼尋寶遊戲🚶 迪士尼版本的Pokémon go(沒有對戰要素） 一個滿足收集癖…" at bounding box center [632, 350] width 1264 height 701
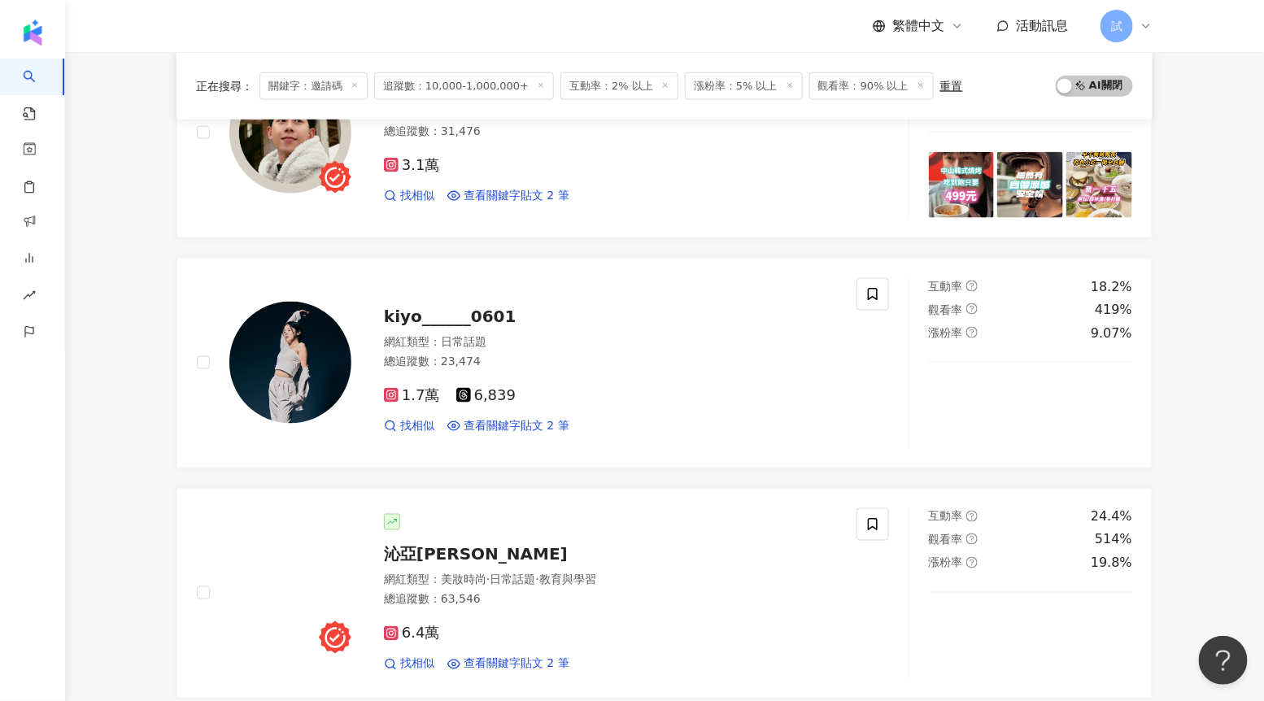
scroll to position [724, 0]
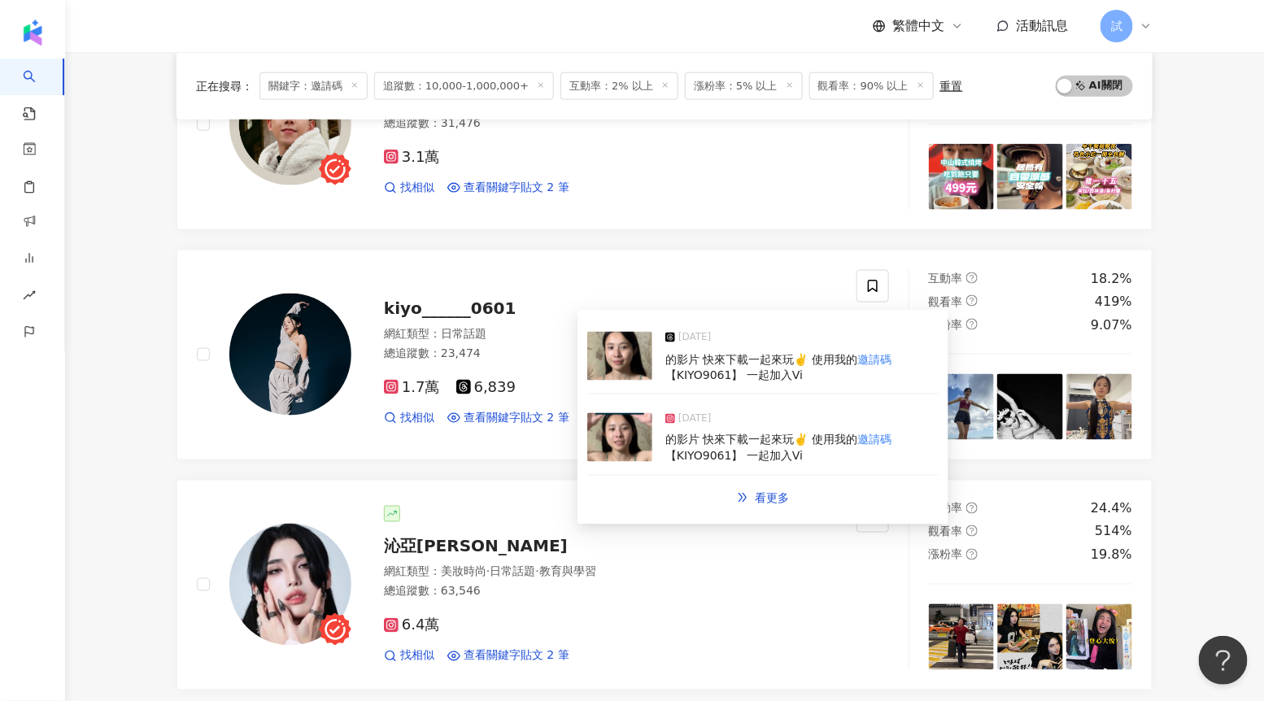
click at [626, 451] on img at bounding box center [619, 437] width 65 height 49
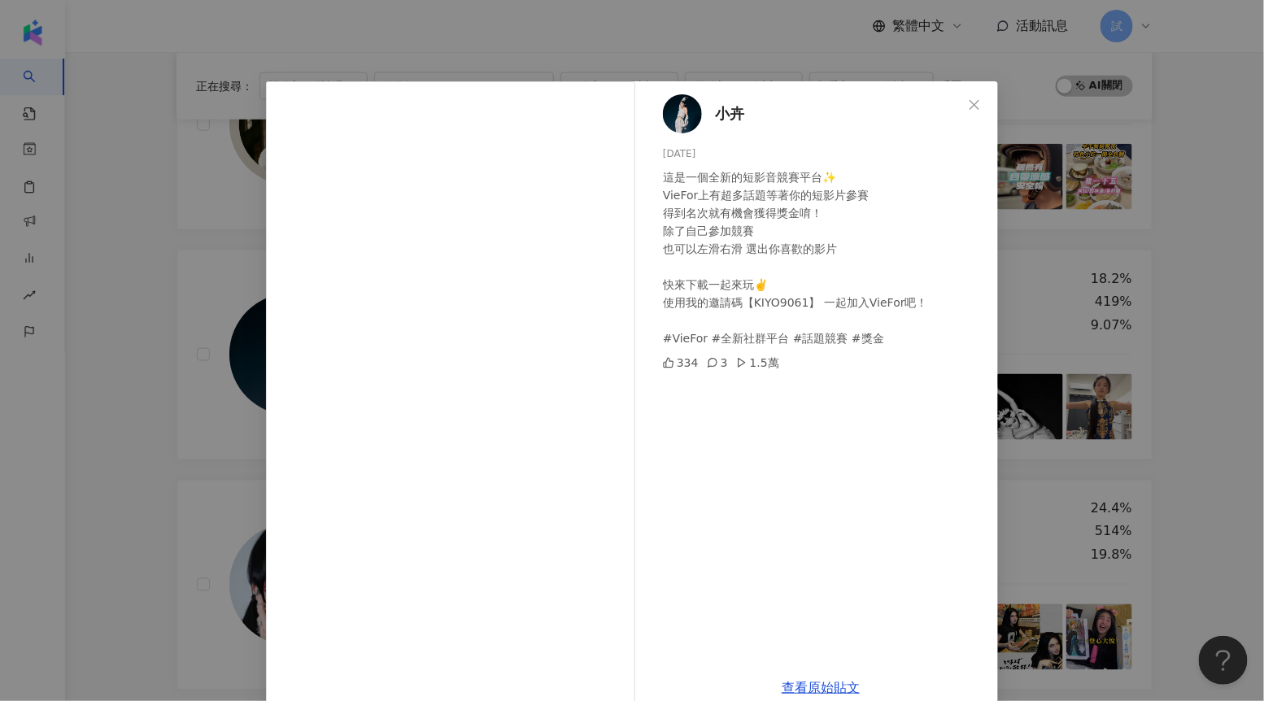
click at [1169, 311] on div "小卉 [DATE] 這是一個全新的短影音競賽平台✨ VieFor上有超多話題等著你的短影片參賽 得到名次就有機會獲得獎金唷！ 除了自己參加競賽 也可以左滑右滑…" at bounding box center [632, 350] width 1264 height 701
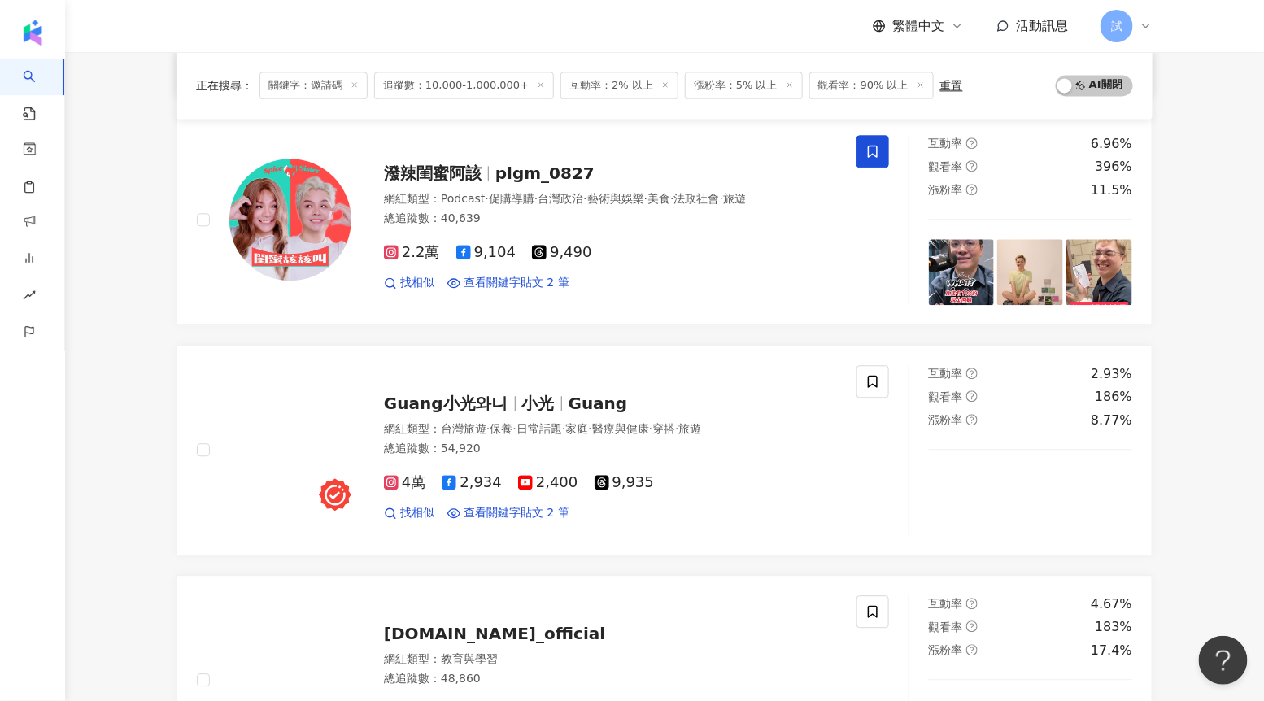
scroll to position [1338, 0]
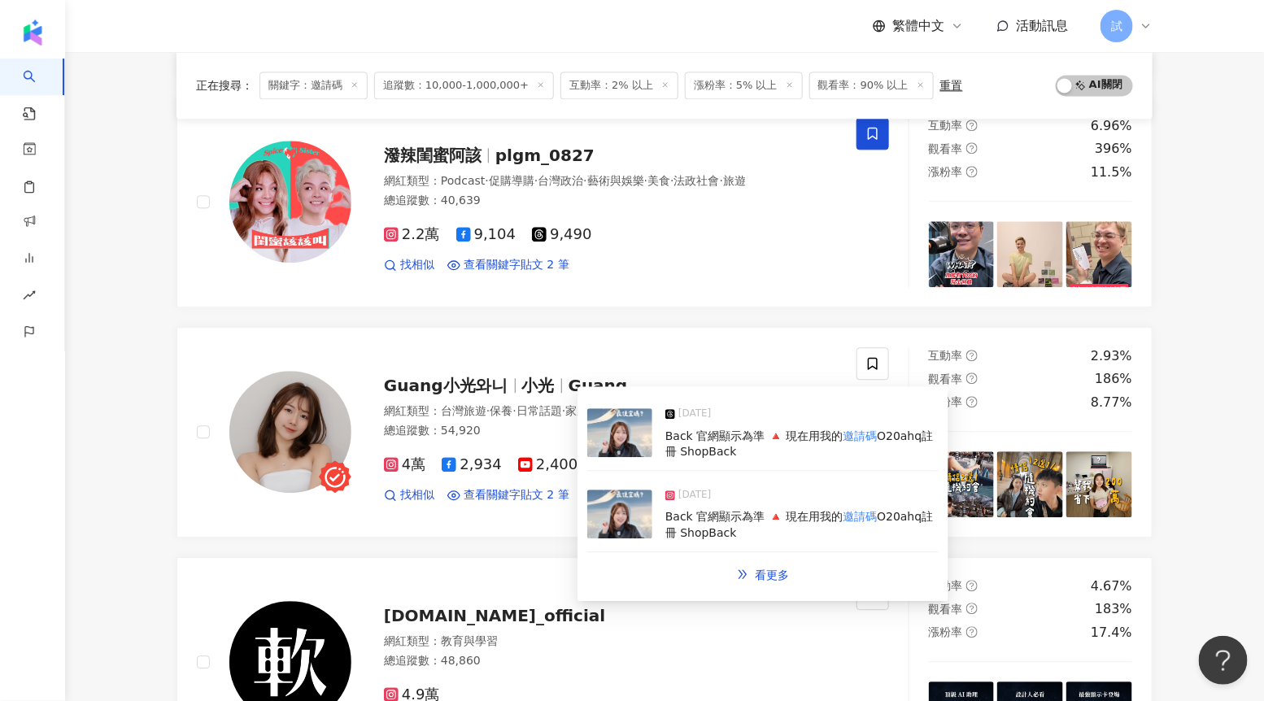
click at [631, 436] on img at bounding box center [619, 432] width 65 height 49
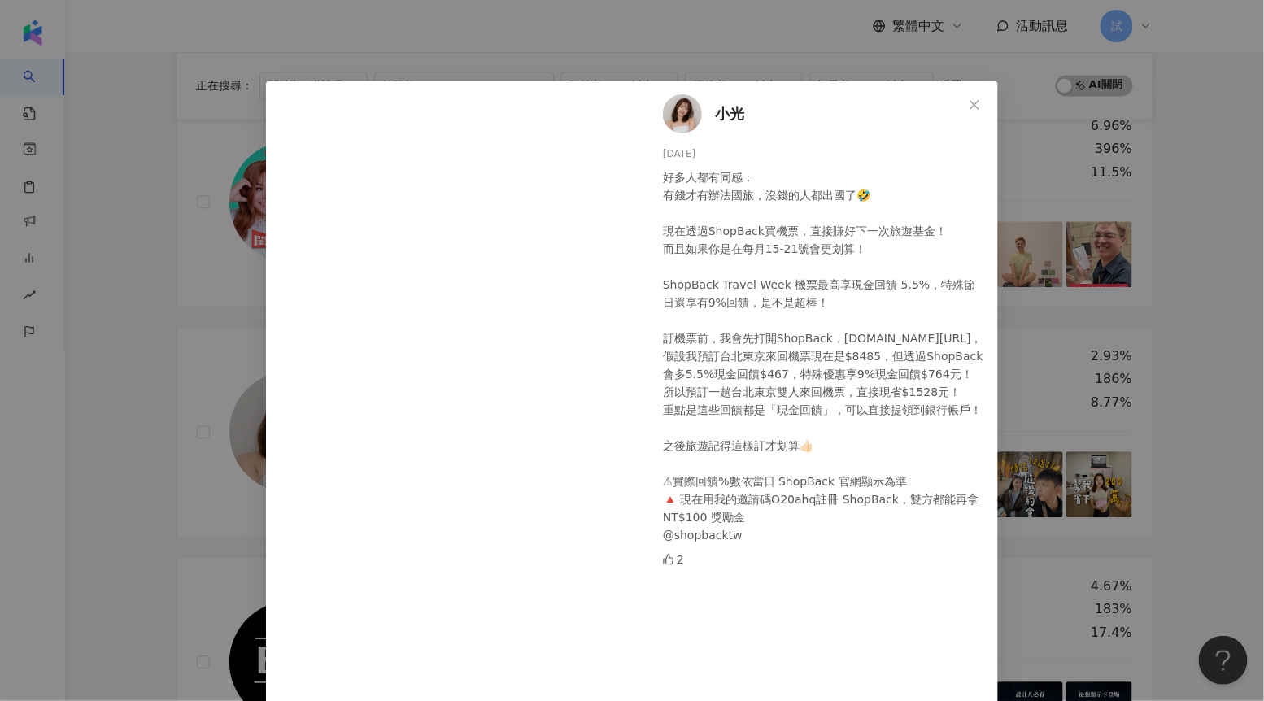
click at [1203, 359] on div "小光 [DATE] 好多人都有同感： 有錢才有辦法國旅，沒錢的人都出國了🤣 現在透過ShopBack買機票，直接賺好下一次旅遊基金！ 而且如果你是在每月15-…" at bounding box center [632, 350] width 1264 height 701
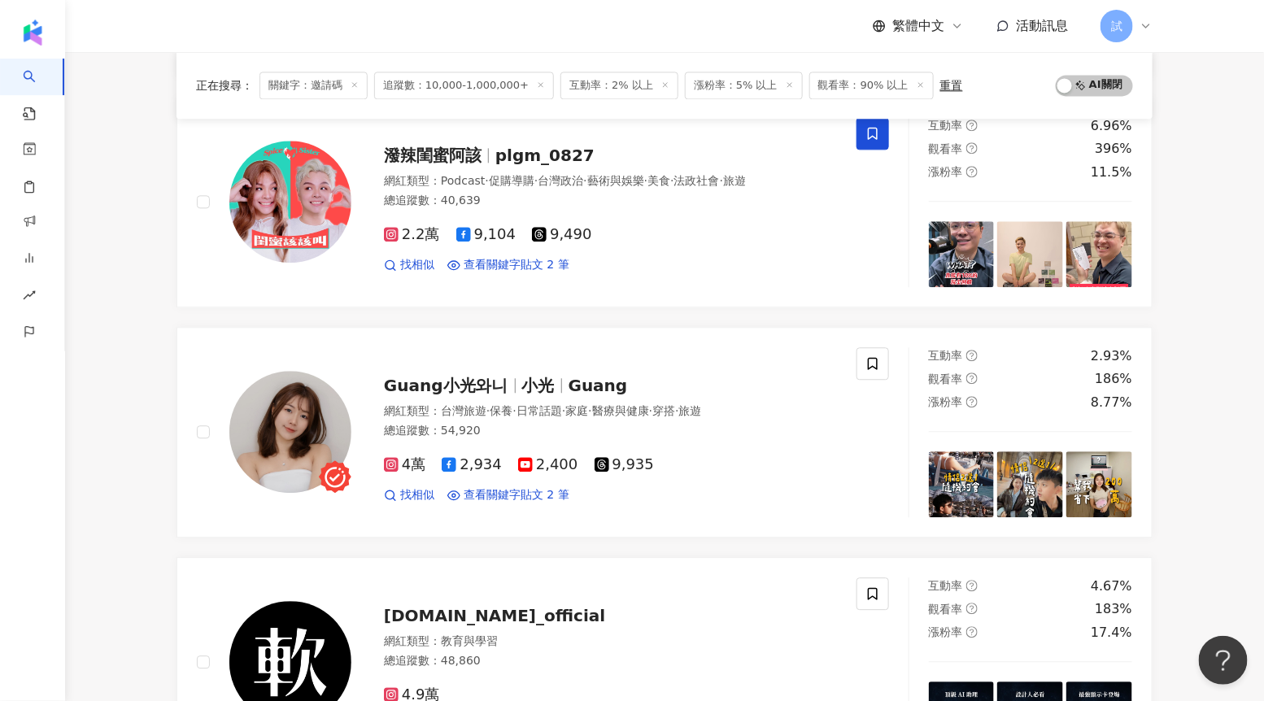
scroll to position [1584, 0]
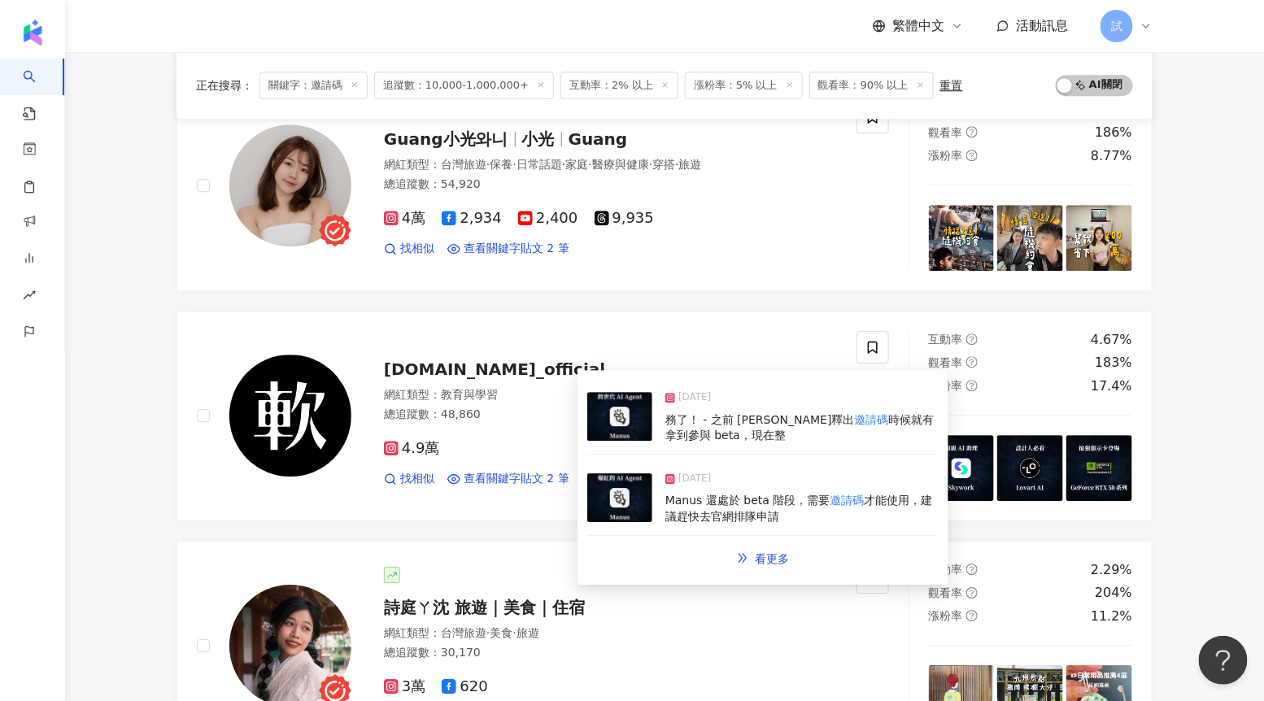
click at [636, 440] on img at bounding box center [619, 416] width 65 height 49
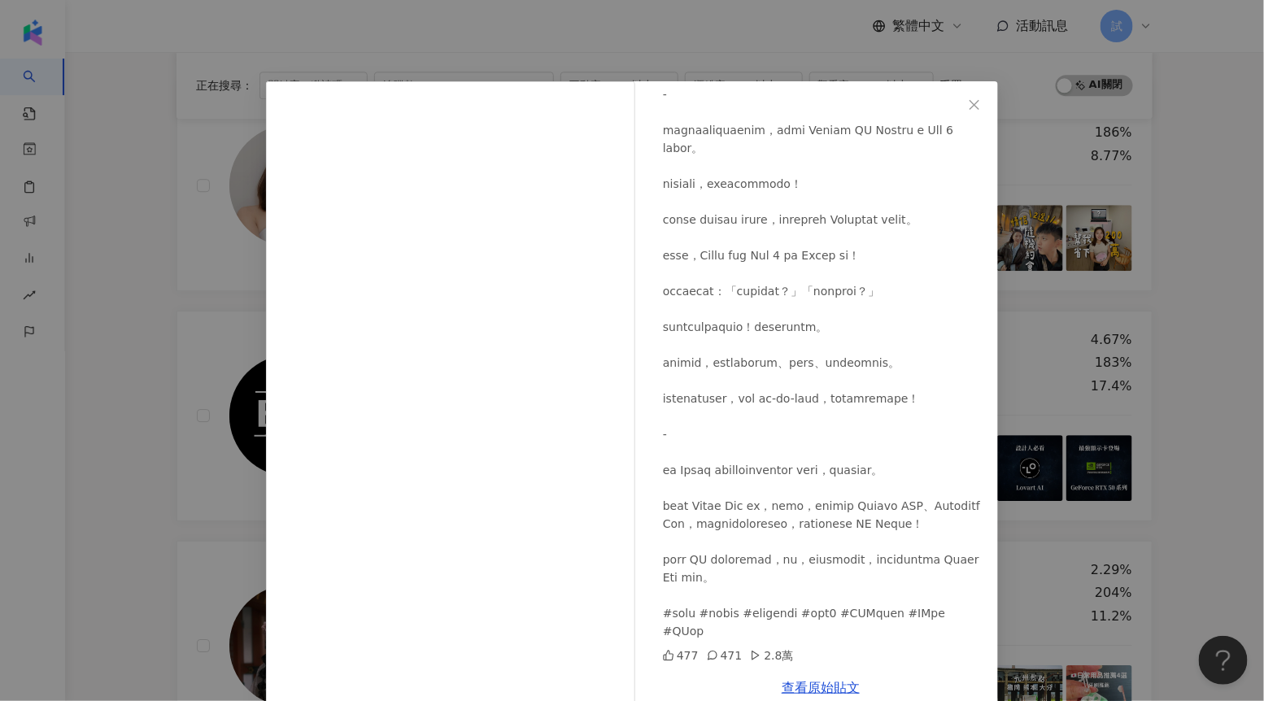
scroll to position [351, 0]
click at [1182, 286] on div "[DOMAIN_NAME]_official [DATE] 477 471 2.8萬 查看原始貼文" at bounding box center [632, 350] width 1264 height 701
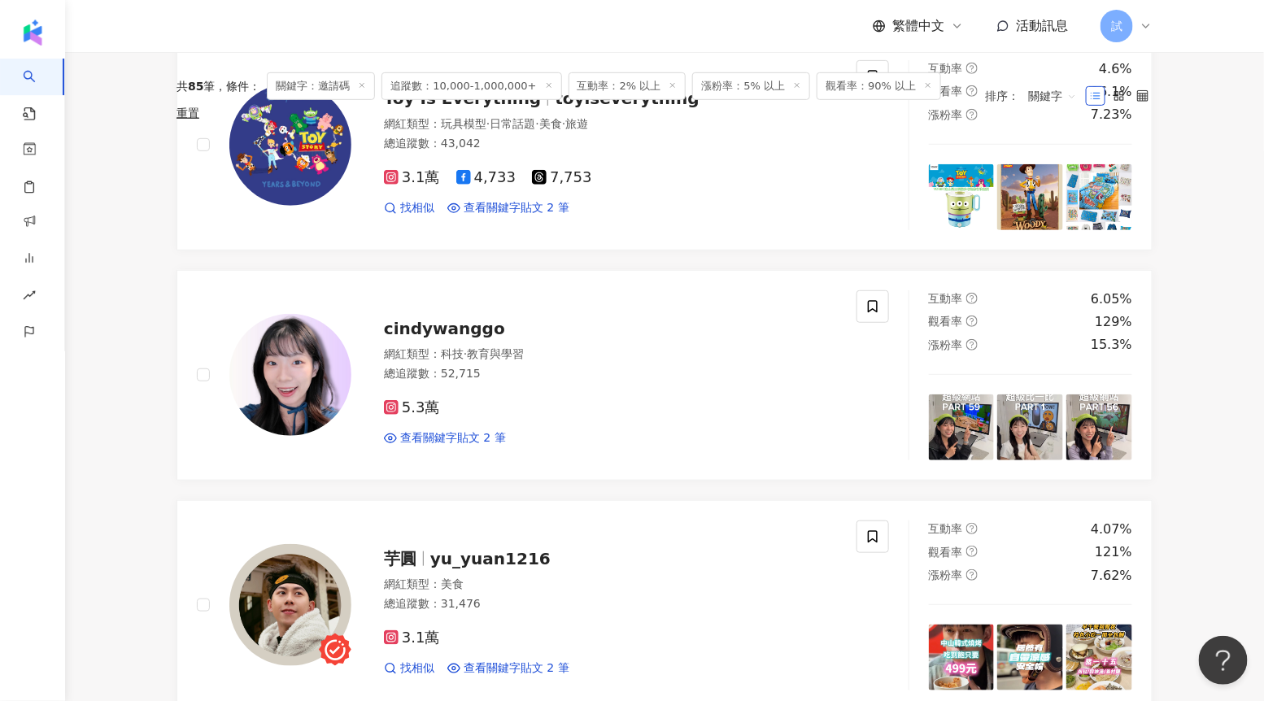
scroll to position [0, 0]
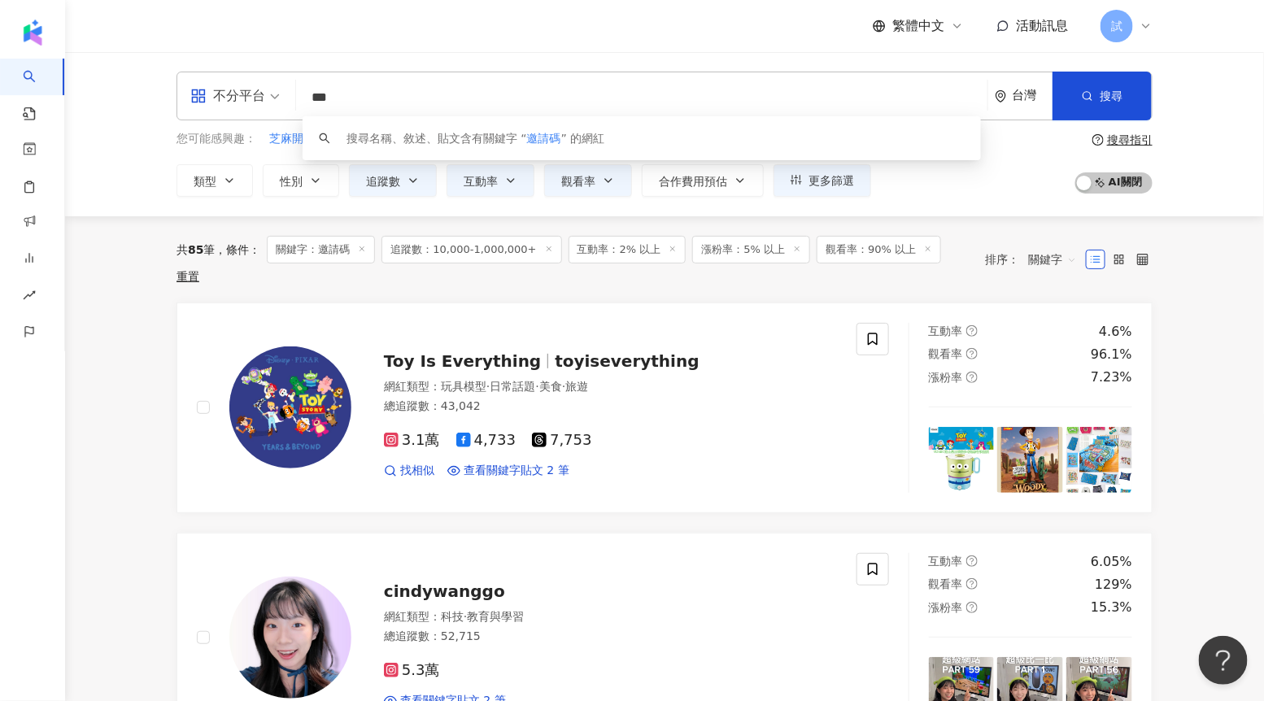
drag, startPoint x: 342, startPoint y: 94, endPoint x: 255, endPoint y: 98, distance: 86.3
click at [255, 98] on div "不分平台 *** 台灣 搜尋 keyword 搜尋名稱、敘述、貼文含有關鍵字 “ 邀請碼 ” 的網紅" at bounding box center [665, 96] width 976 height 49
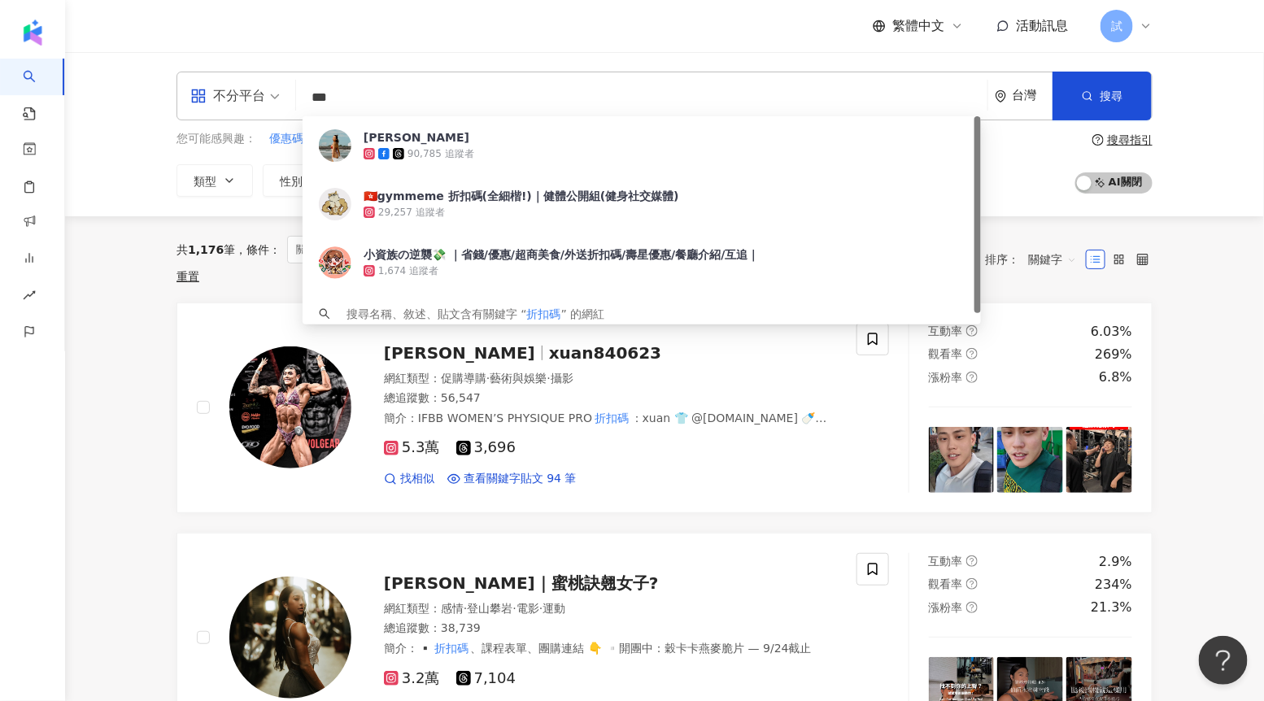
type input "***"
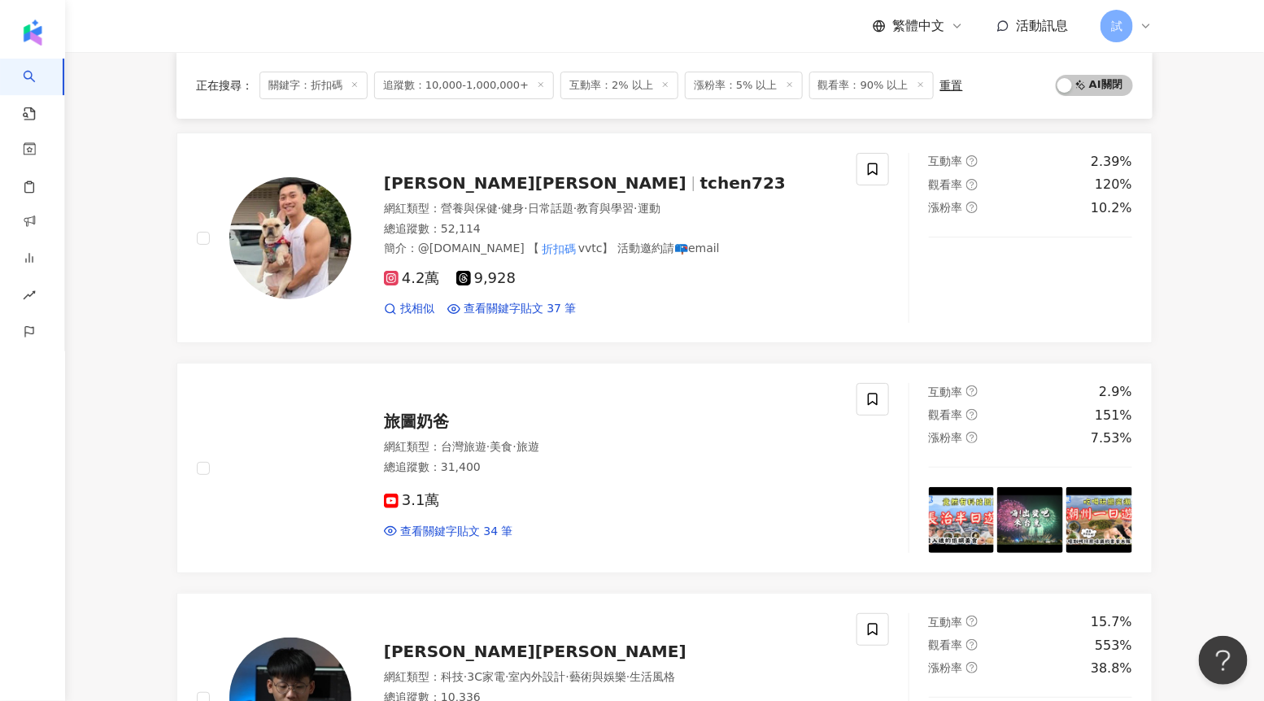
scroll to position [2535, 0]
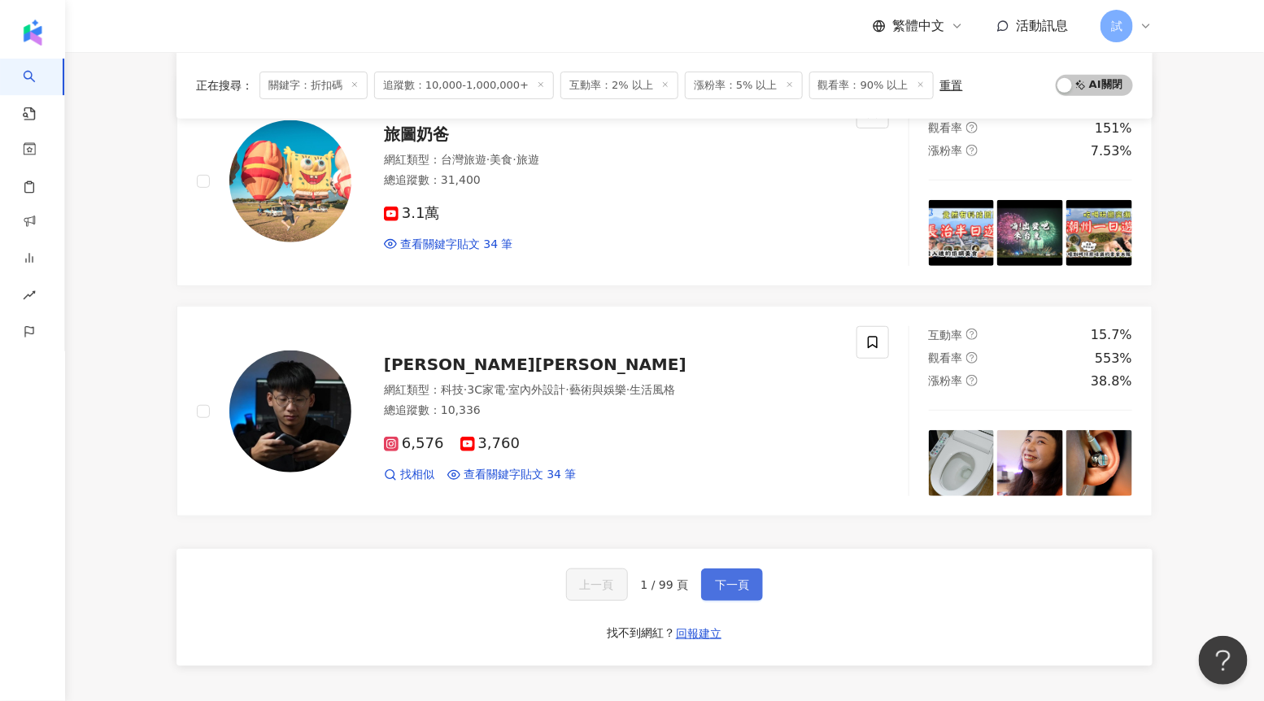
click at [743, 579] on span "下一頁" at bounding box center [732, 585] width 34 height 13
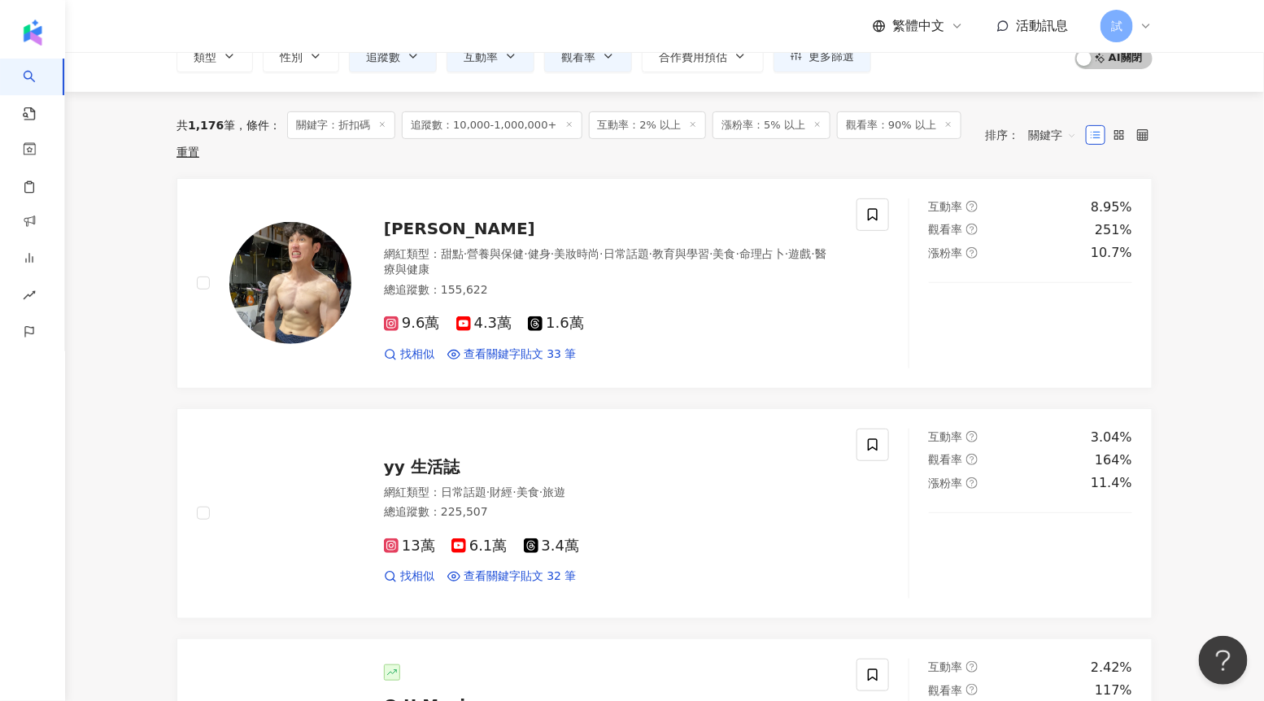
scroll to position [0, 0]
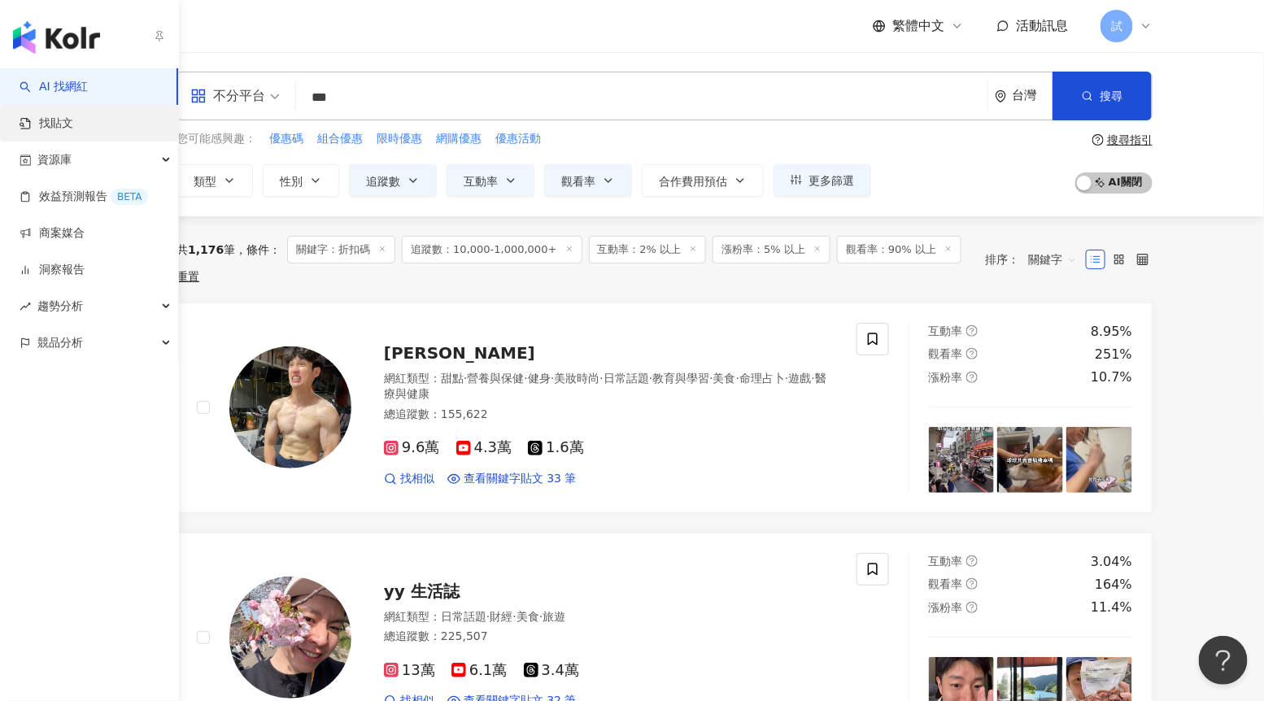
click at [27, 125] on link "找貼文" at bounding box center [47, 124] width 54 height 16
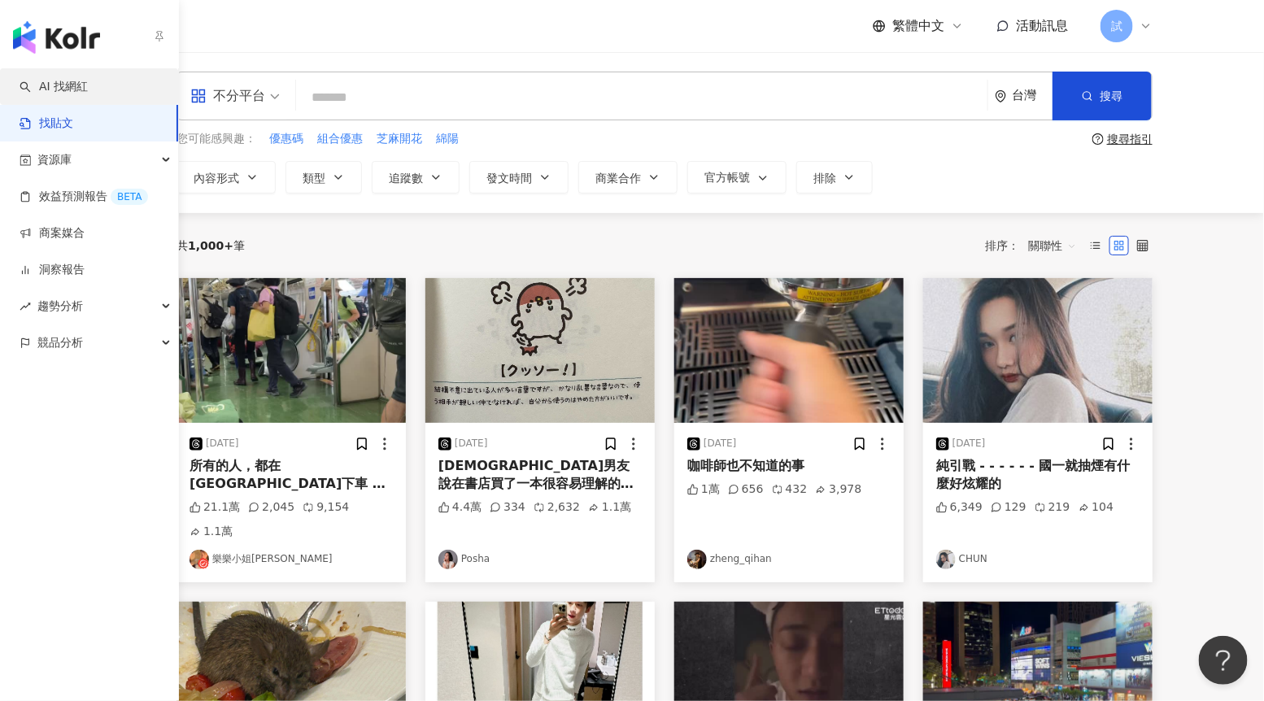
click at [20, 93] on link "AI 找網紅" at bounding box center [54, 87] width 68 height 16
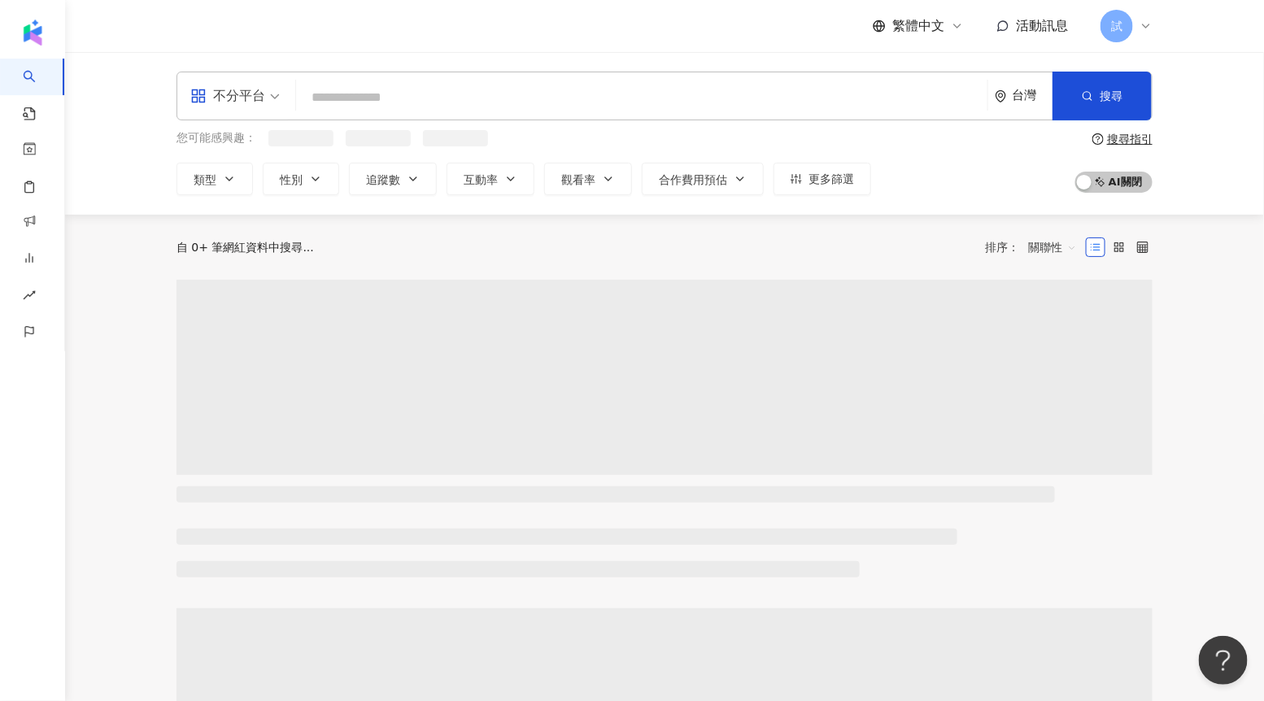
click at [369, 102] on input "search" at bounding box center [642, 97] width 679 height 31
type input "***"
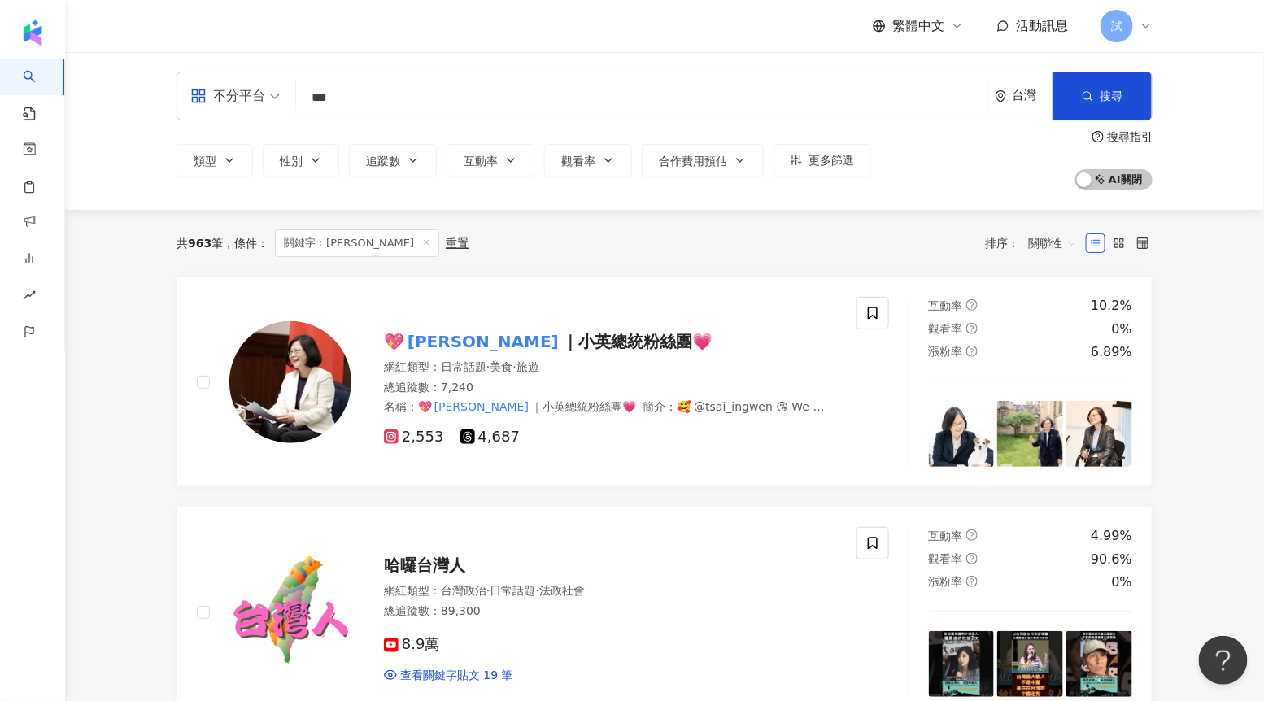
click at [281, 256] on span "關鍵字：[PERSON_NAME]" at bounding box center [357, 243] width 164 height 28
click at [1041, 242] on span "關聯性" at bounding box center [1052, 243] width 49 height 26
click at [1058, 296] on div "追蹤數" at bounding box center [1053, 304] width 41 height 18
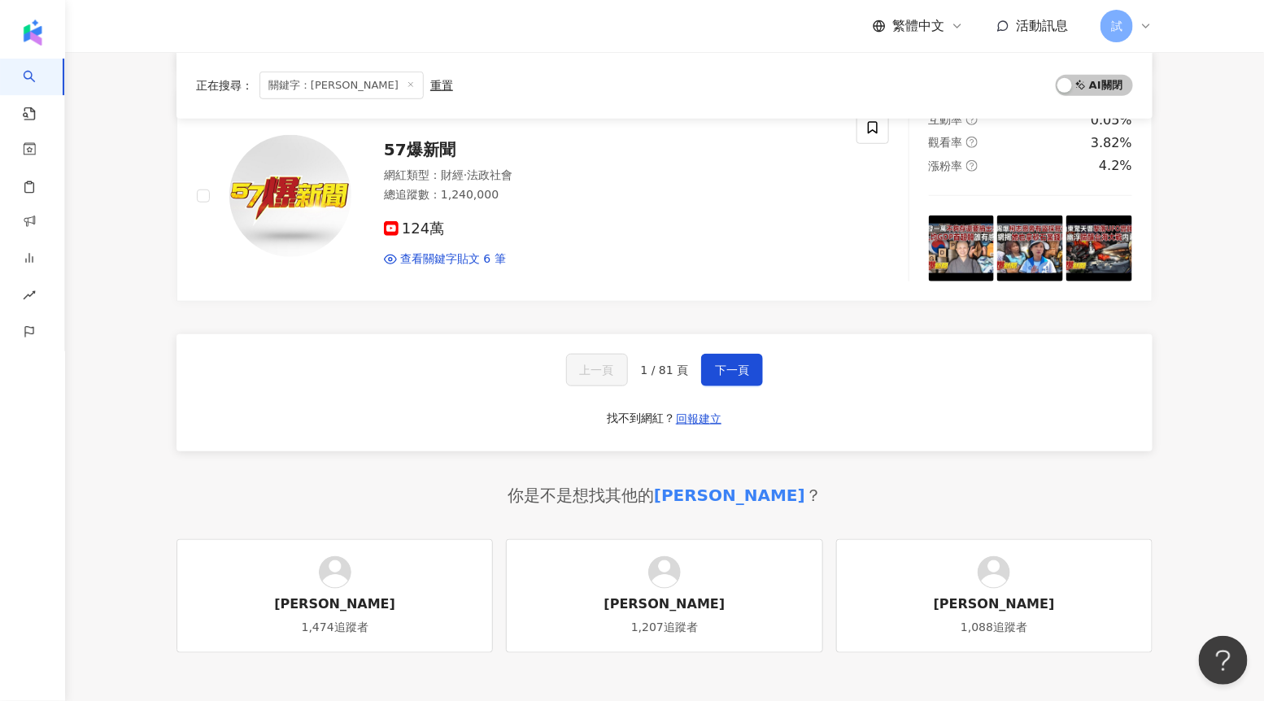
scroll to position [2749, 0]
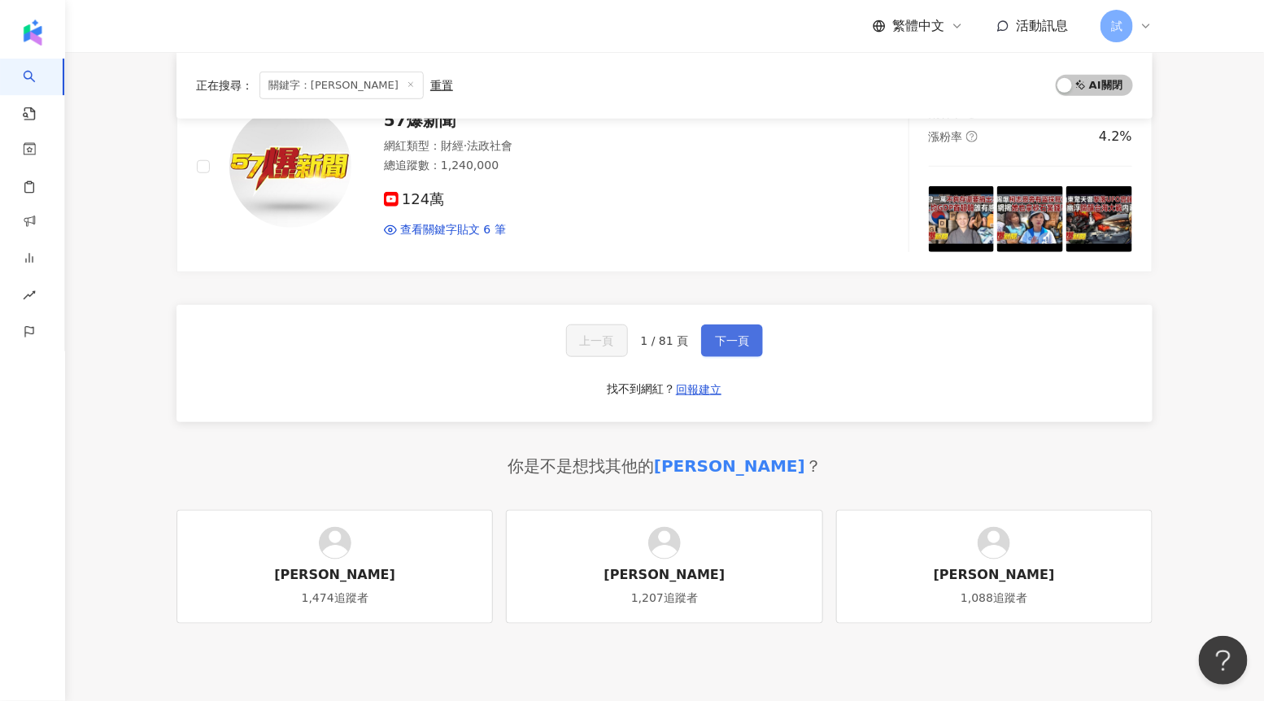
click at [717, 344] on span "下一頁" at bounding box center [732, 340] width 34 height 13
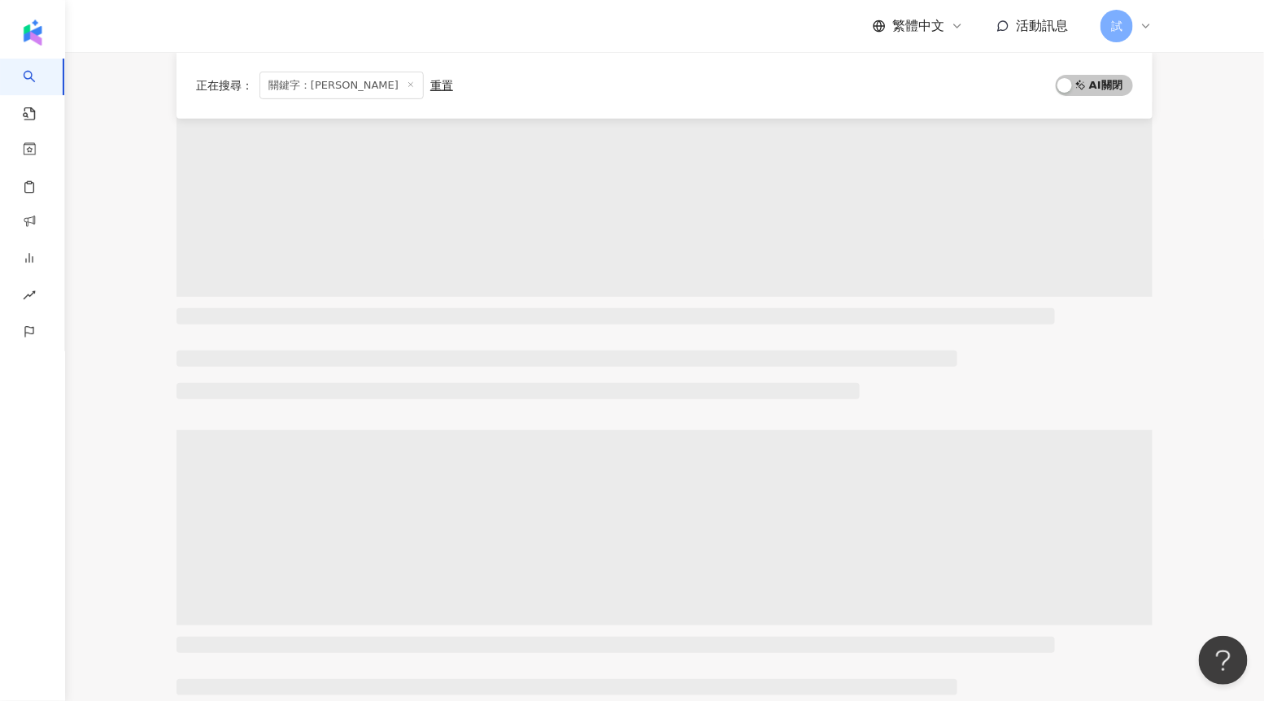
scroll to position [0, 0]
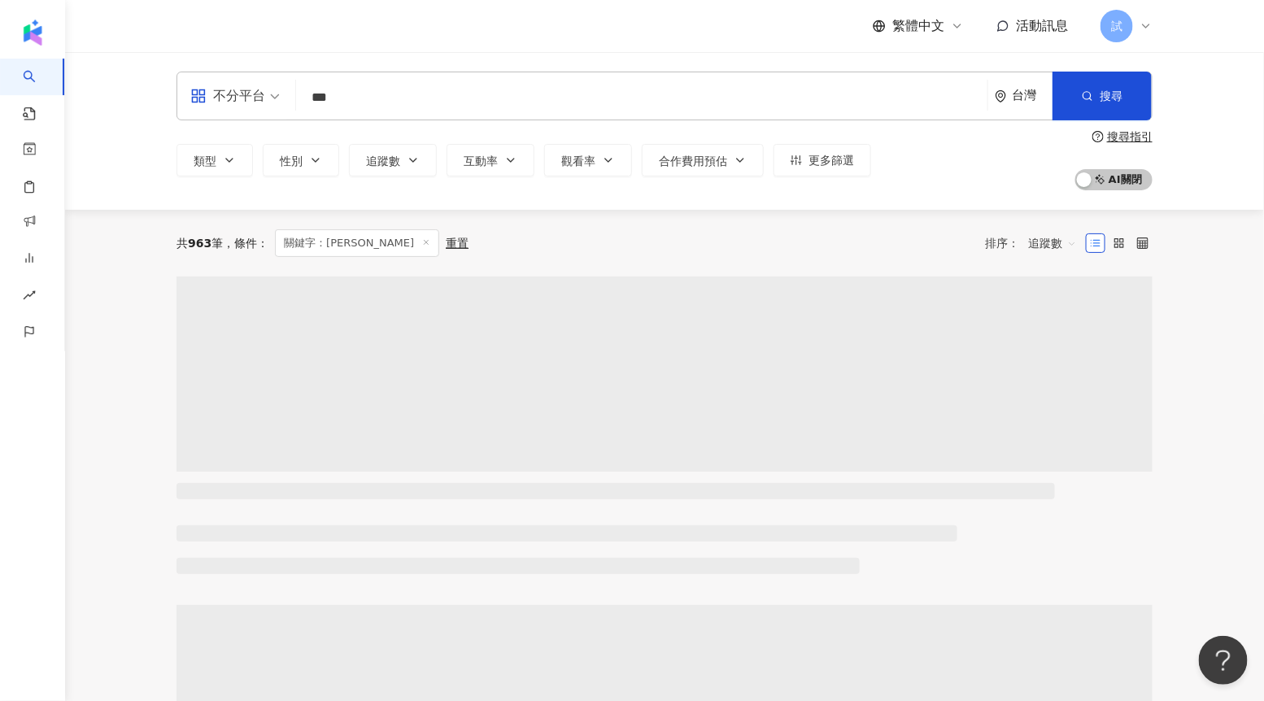
click at [226, 101] on div "不分平台" at bounding box center [227, 96] width 75 height 26
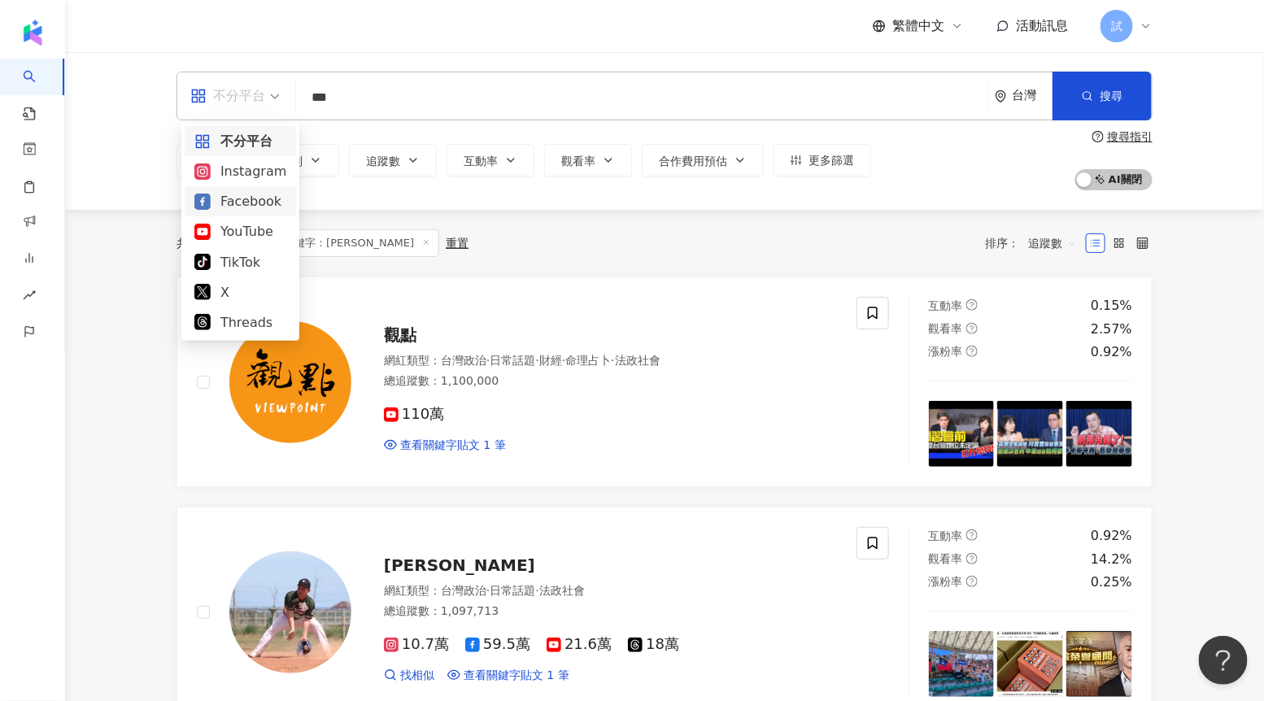
click at [474, 258] on div "共 963 筆 條件 ： 關鍵字：[PERSON_NAME] 重置 排序： 追蹤數" at bounding box center [665, 243] width 976 height 67
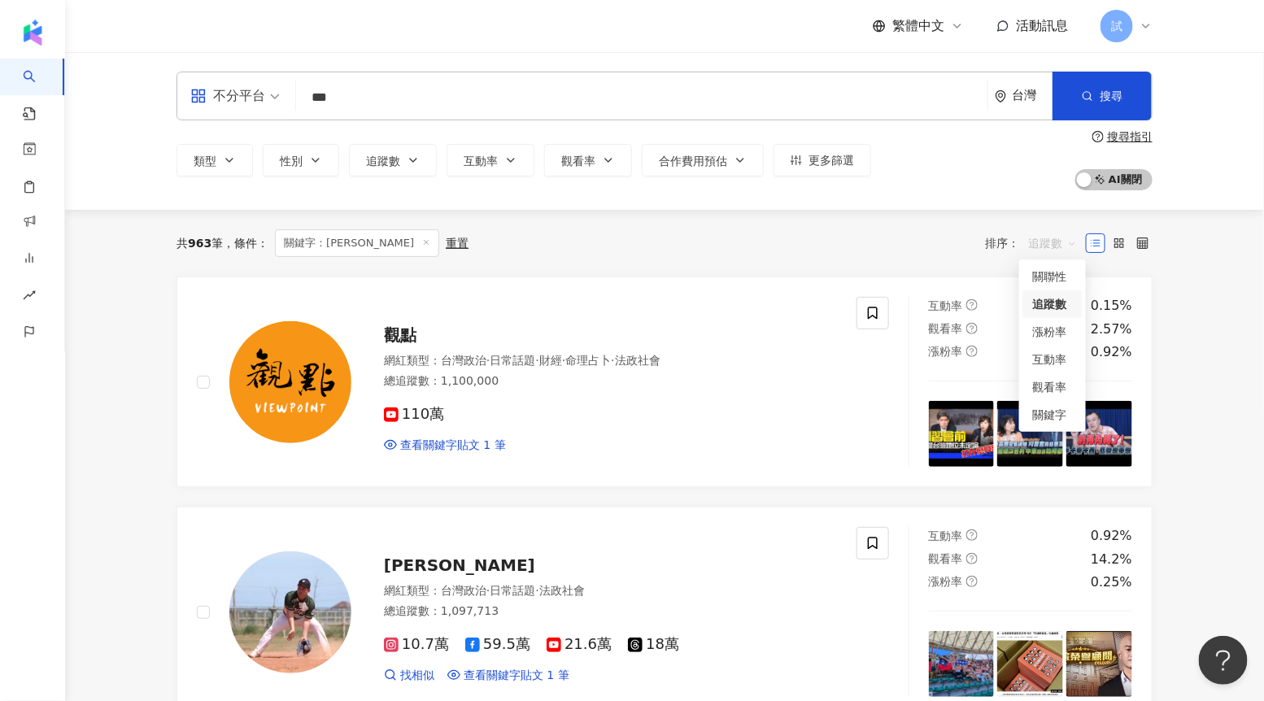
click at [1051, 247] on span "追蹤數" at bounding box center [1052, 243] width 49 height 26
click at [836, 255] on div "共 963 筆 條件 ： 關鍵字：[PERSON_NAME] 重置 排序： 追蹤數" at bounding box center [665, 243] width 976 height 28
click at [235, 111] on span at bounding box center [235, 95] width 90 height 47
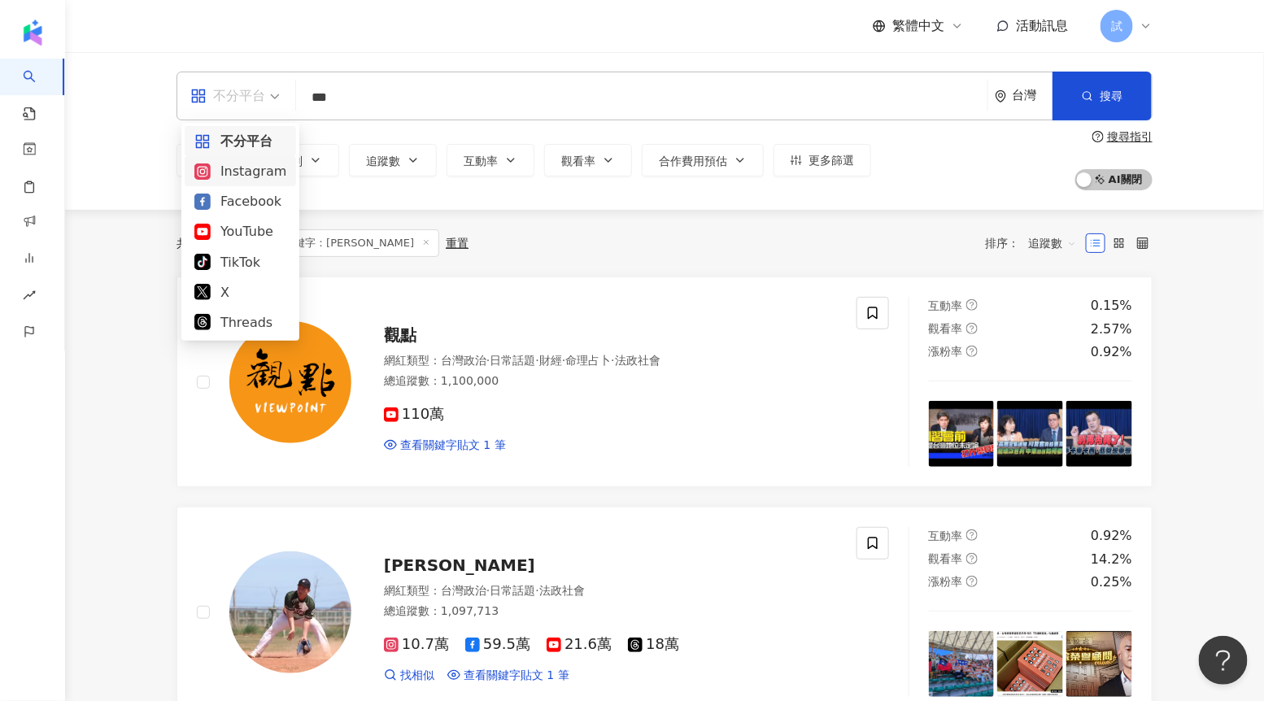
click at [238, 176] on div "Instagram" at bounding box center [240, 171] width 92 height 20
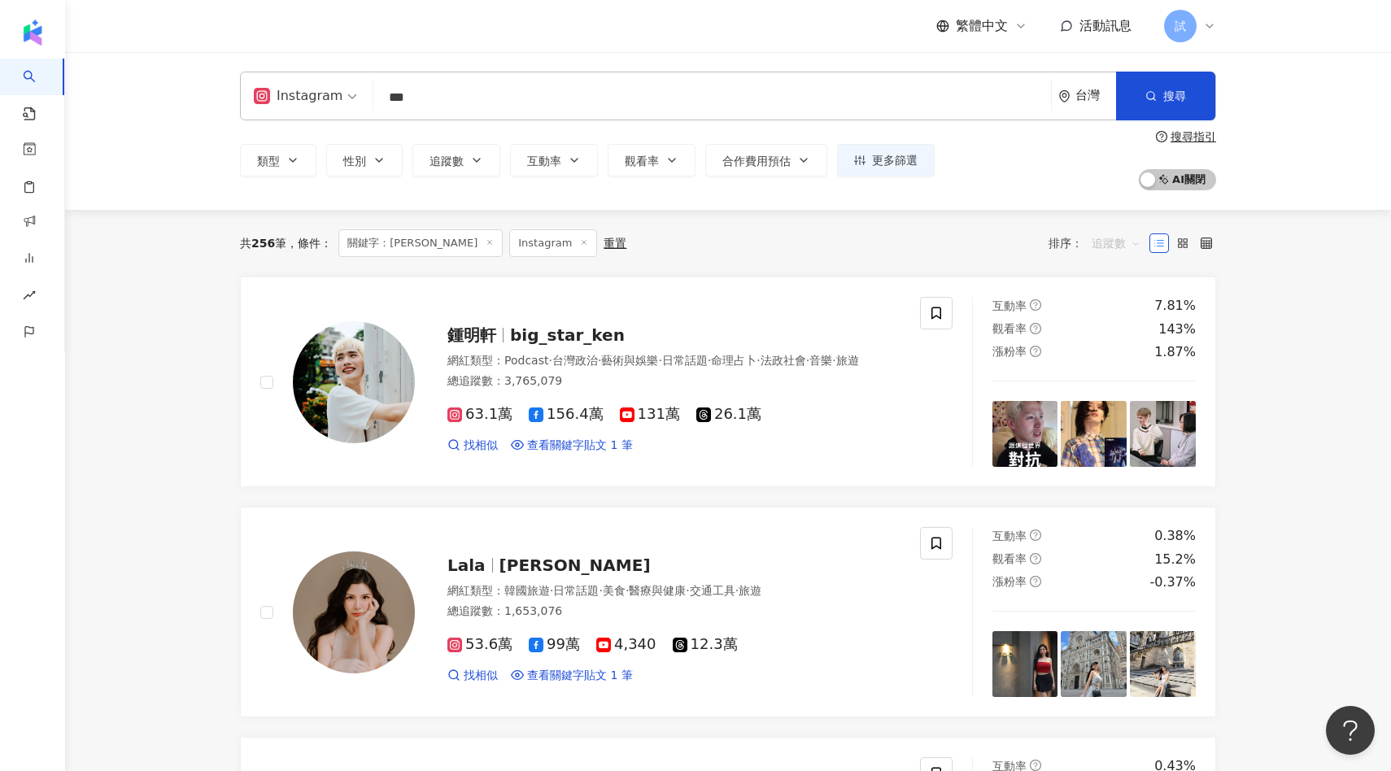
click at [1107, 242] on span "追蹤數" at bounding box center [1116, 243] width 49 height 26
click at [1109, 417] on div "關鍵字" at bounding box center [1116, 415] width 41 height 18
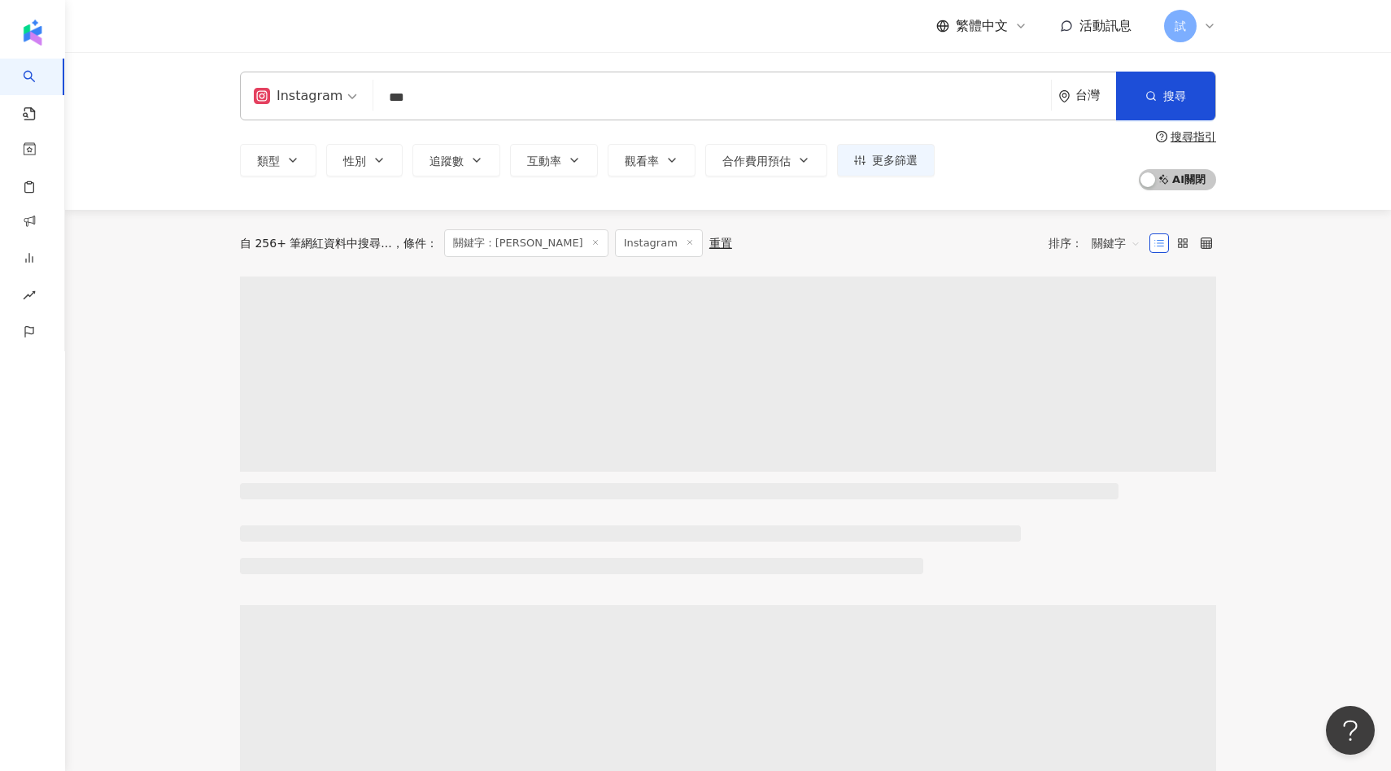
click at [1107, 249] on span "關鍵字" at bounding box center [1116, 243] width 49 height 26
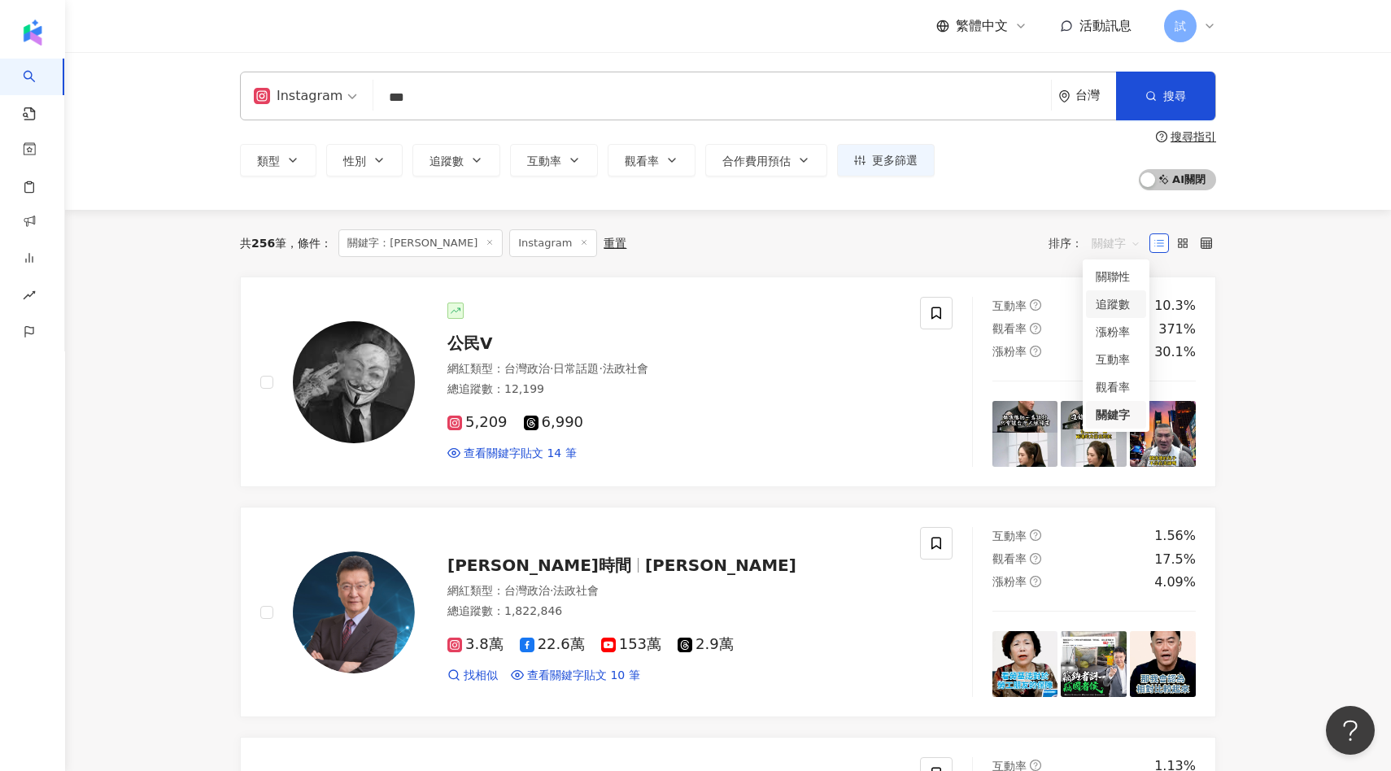
click at [1118, 295] on div "追蹤數" at bounding box center [1116, 304] width 41 height 18
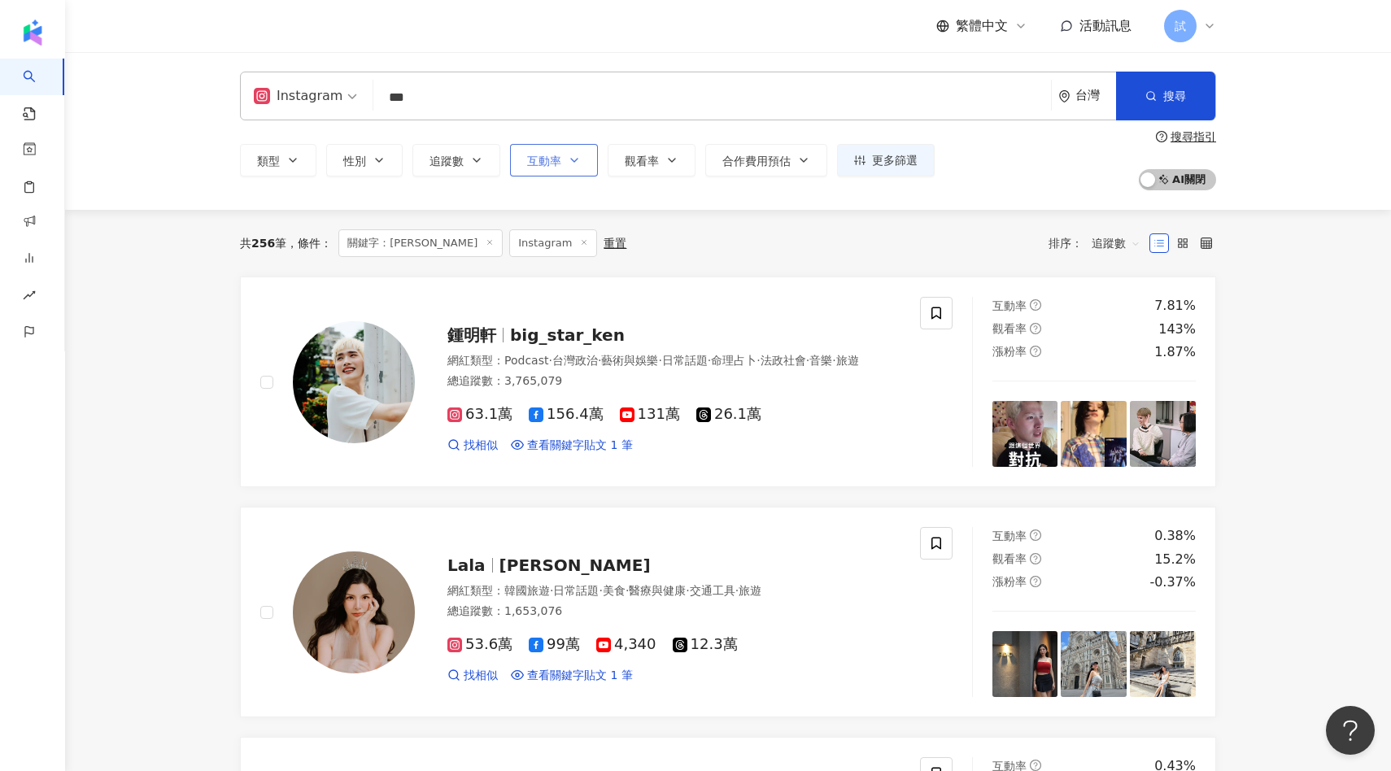
click at [583, 172] on button "互動率" at bounding box center [554, 160] width 88 height 33
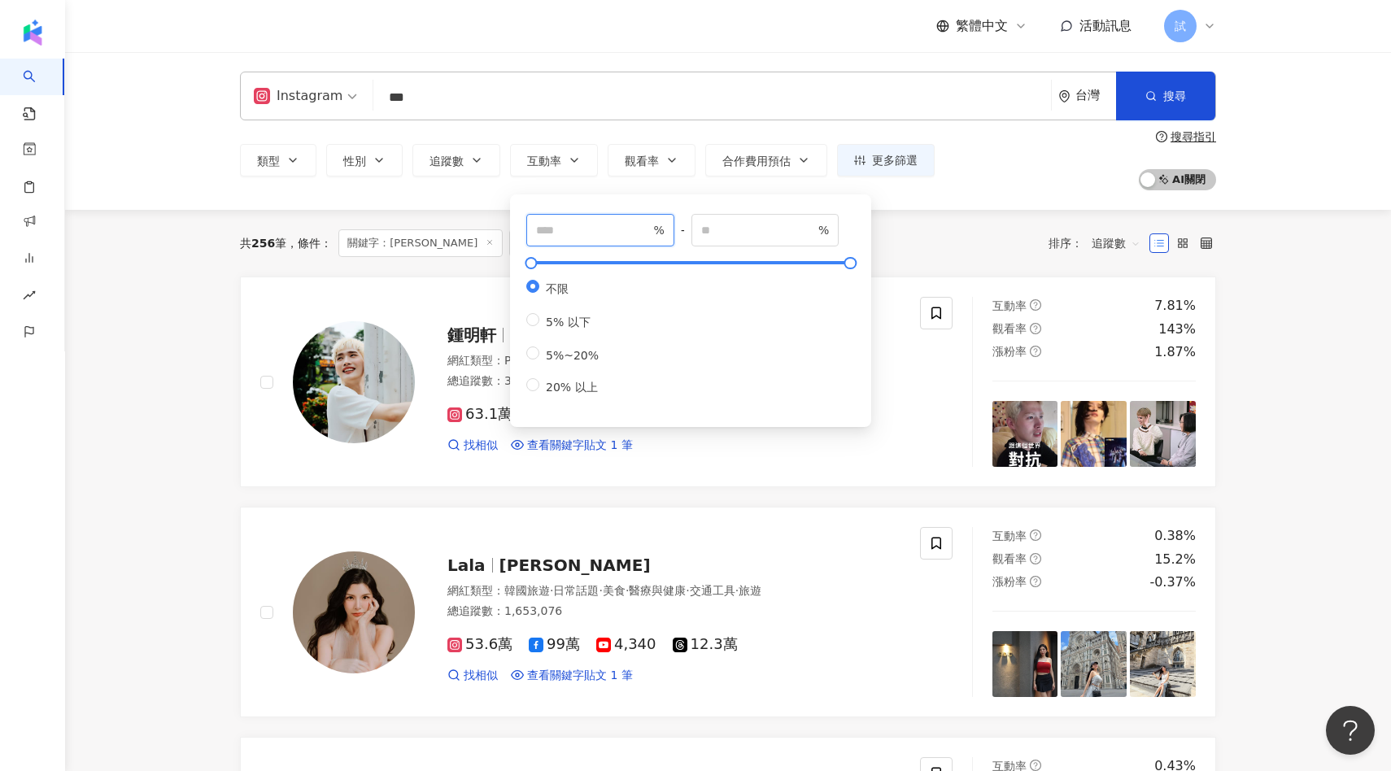
click at [587, 238] on input "number" at bounding box center [593, 230] width 114 height 18
type input "*"
click at [985, 266] on div "共 256 筆 條件 ： 關鍵字：[PERSON_NAME] Instagram 重置 排序： 追蹤數" at bounding box center [728, 243] width 976 height 67
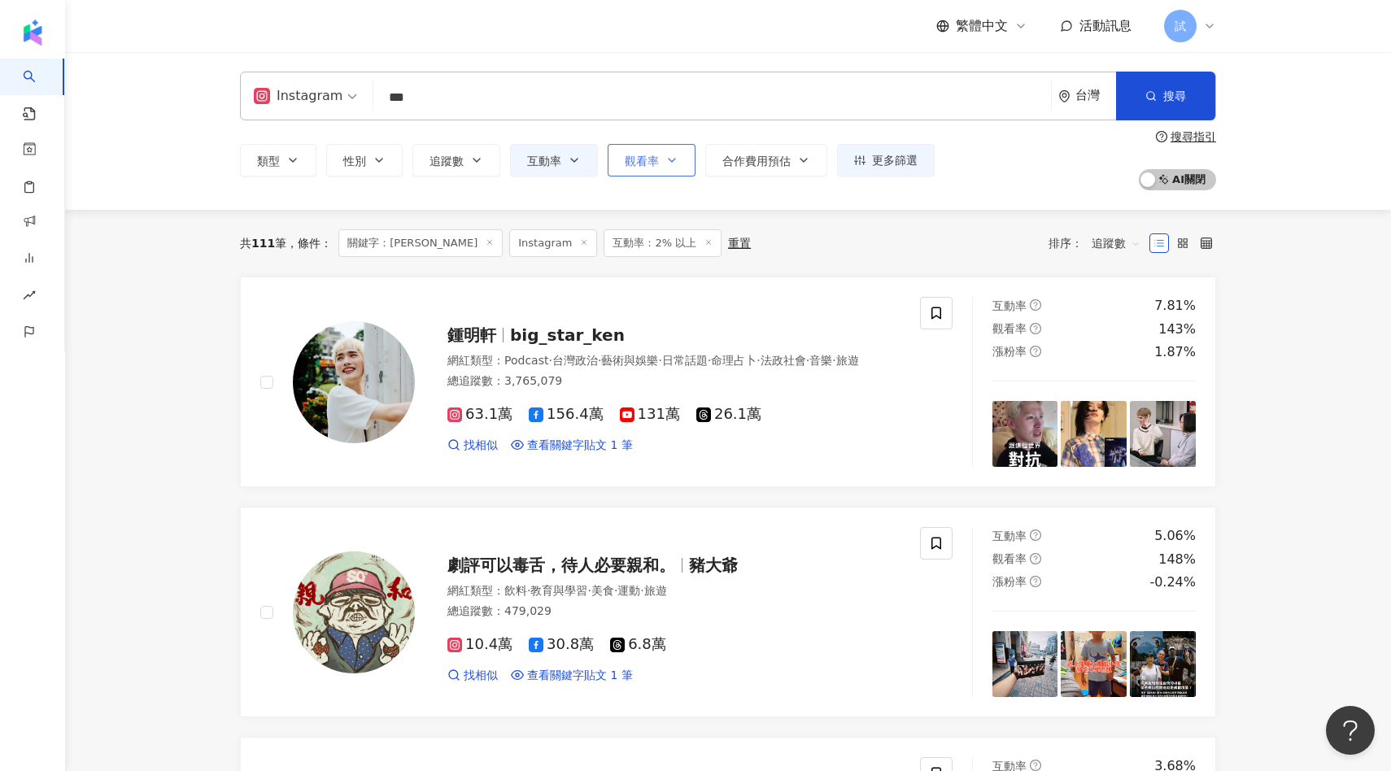
click at [665, 167] on button "觀看率" at bounding box center [652, 160] width 88 height 33
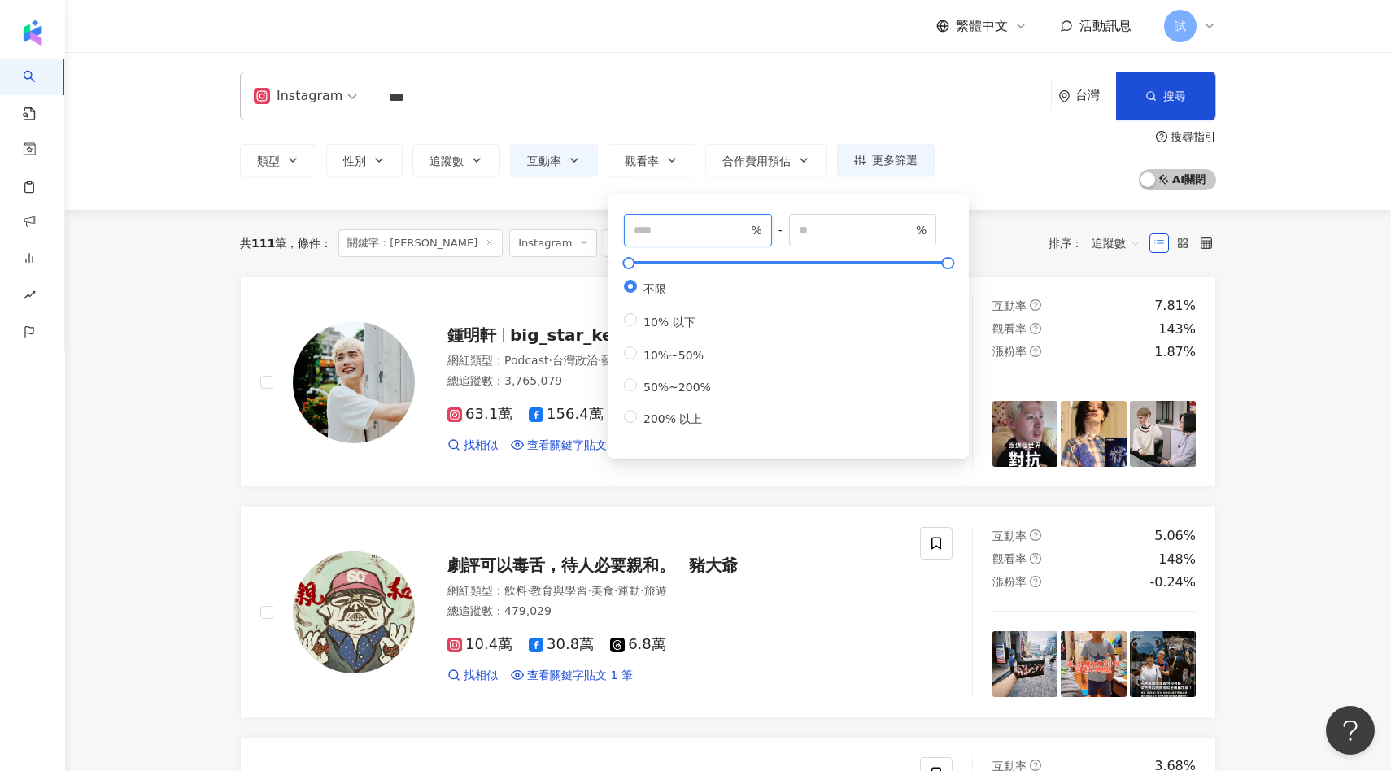
click at [708, 234] on input "number" at bounding box center [691, 230] width 114 height 18
type input "**"
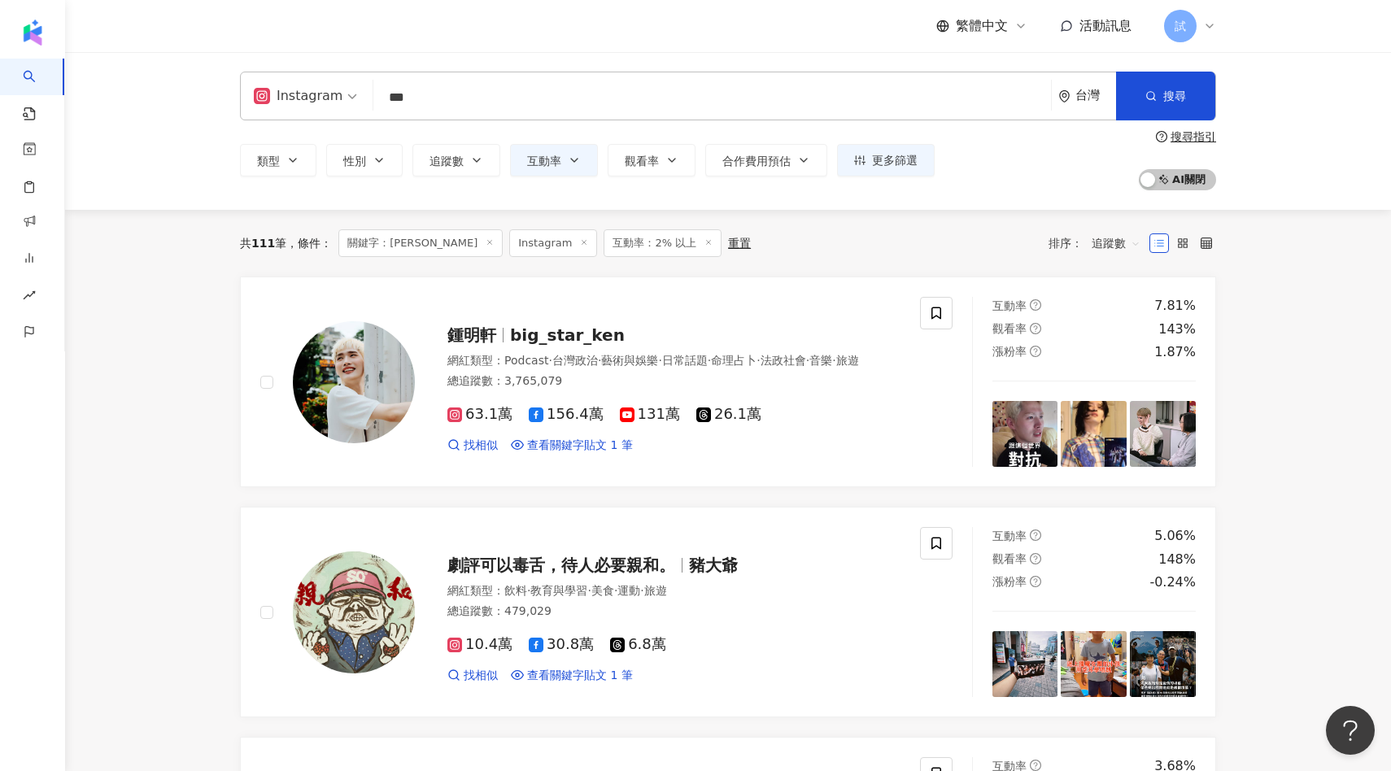
click at [1010, 251] on div "共 111 筆 條件 ： 關鍵字：[PERSON_NAME] Instagram 互動率：2% 以上 重置 排序： 追蹤數" at bounding box center [728, 243] width 976 height 28
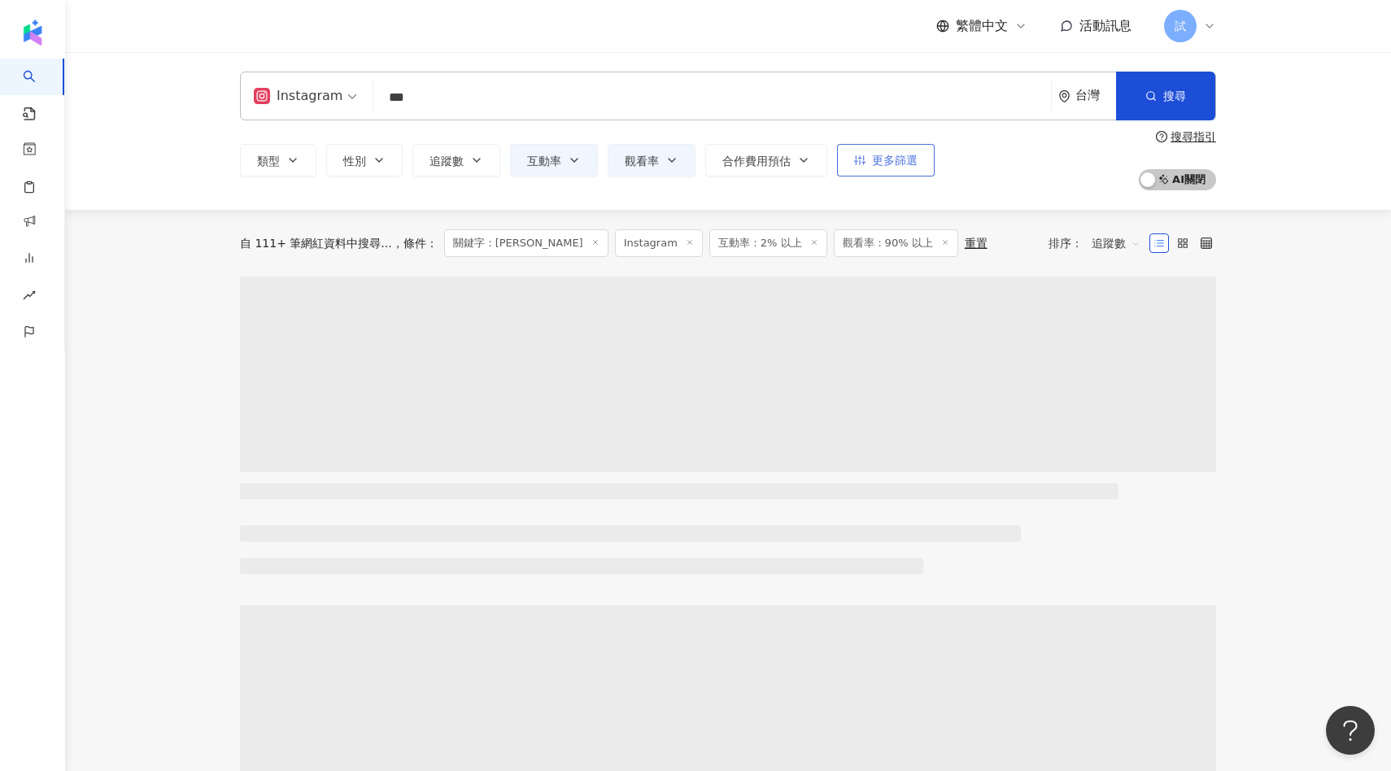
click at [896, 166] on span "更多篩選" at bounding box center [895, 160] width 46 height 13
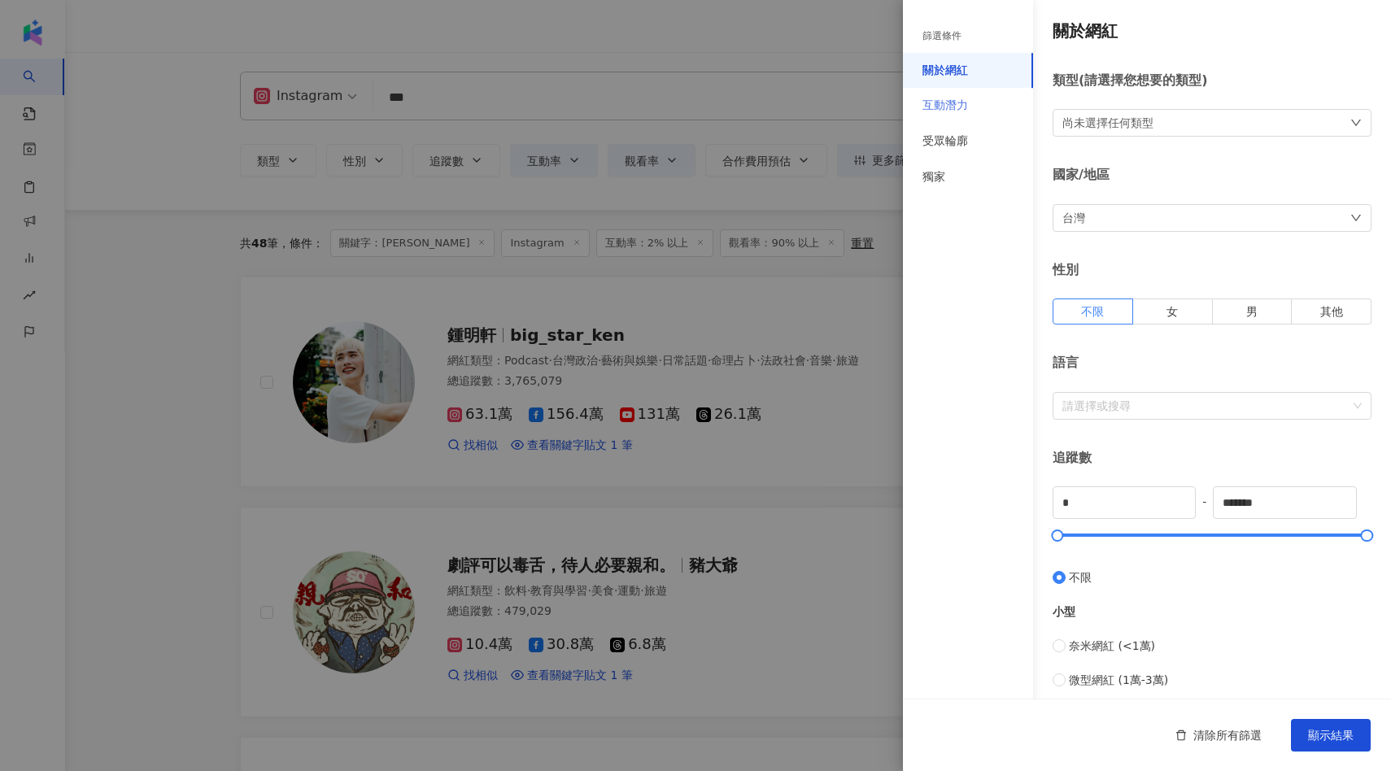
click at [980, 113] on div "互動潛力" at bounding box center [968, 106] width 130 height 36
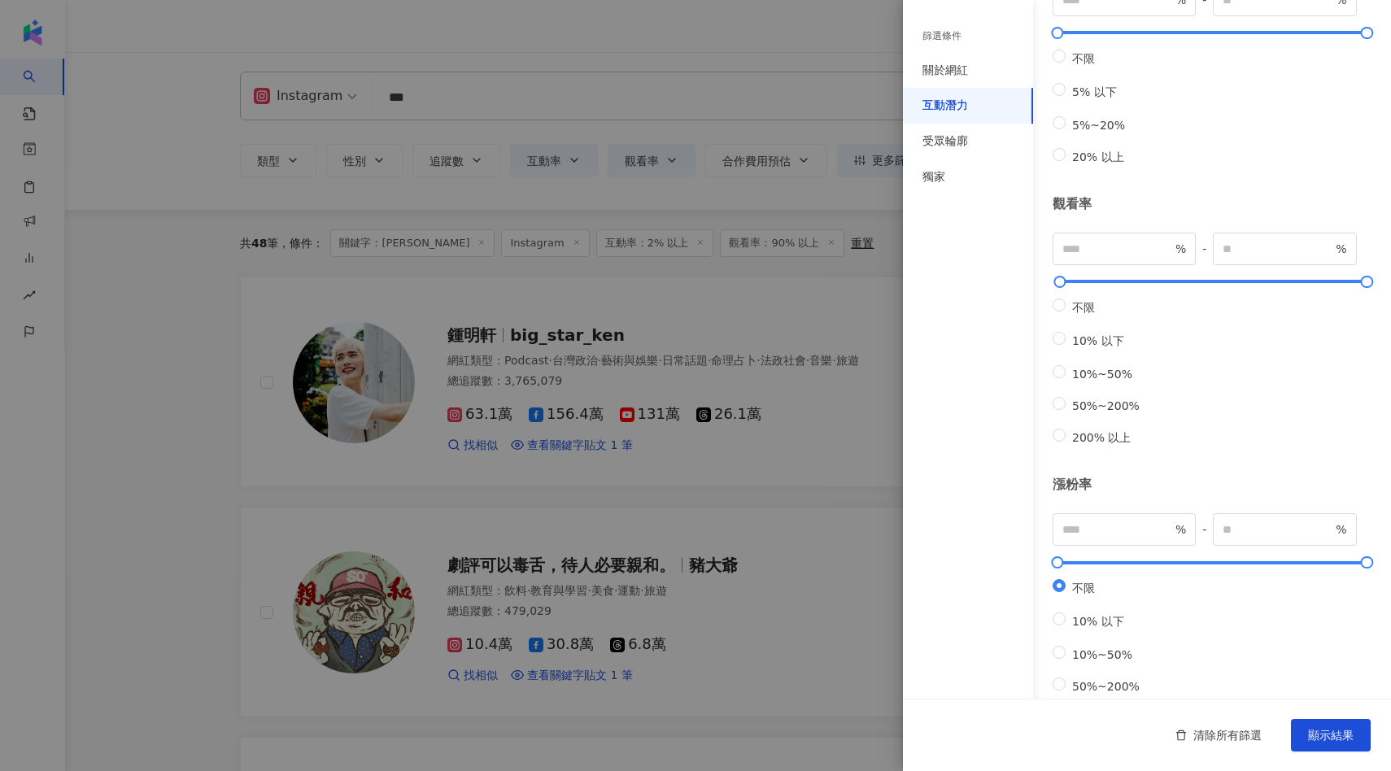
scroll to position [341, 0]
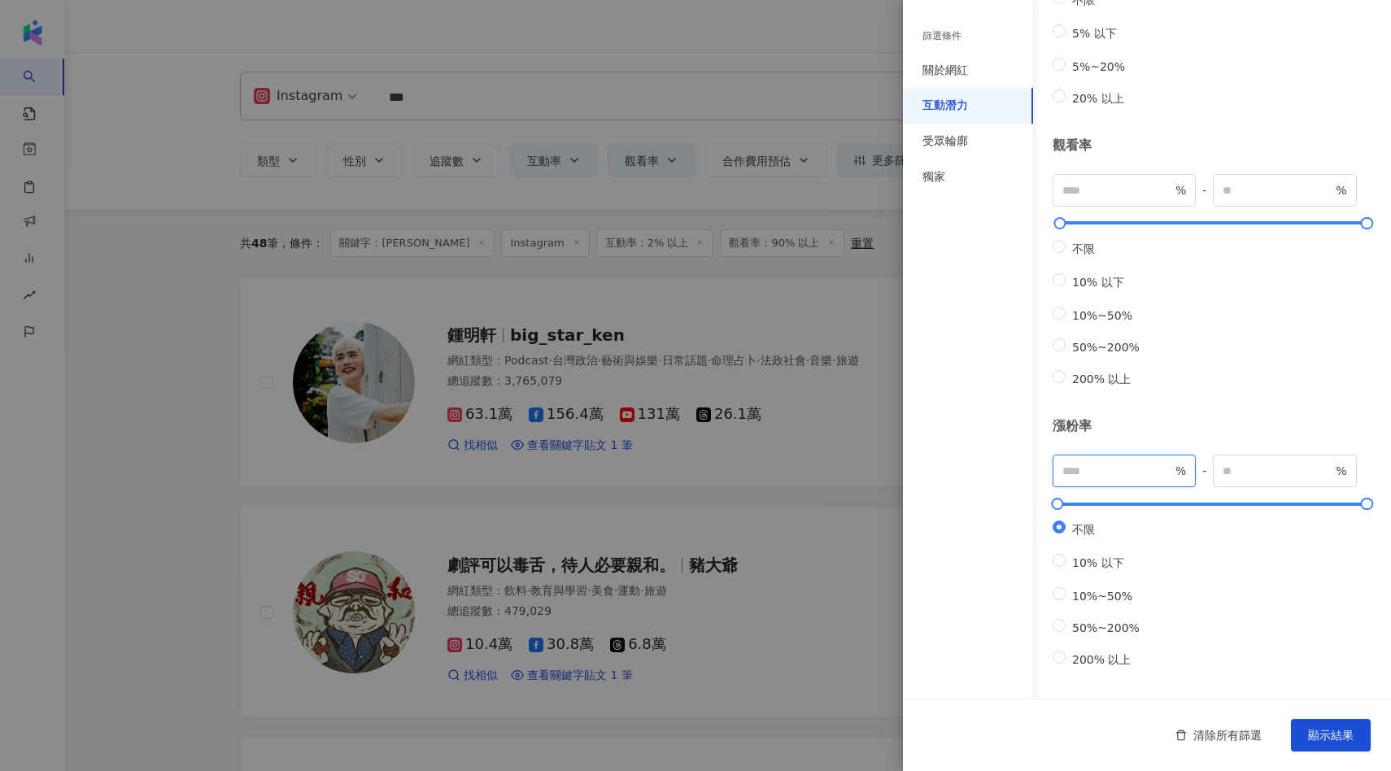
click at [1107, 462] on input "number" at bounding box center [1118, 471] width 110 height 18
type input "*"
click at [1264, 701] on span "顯示結果" at bounding box center [1331, 735] width 46 height 13
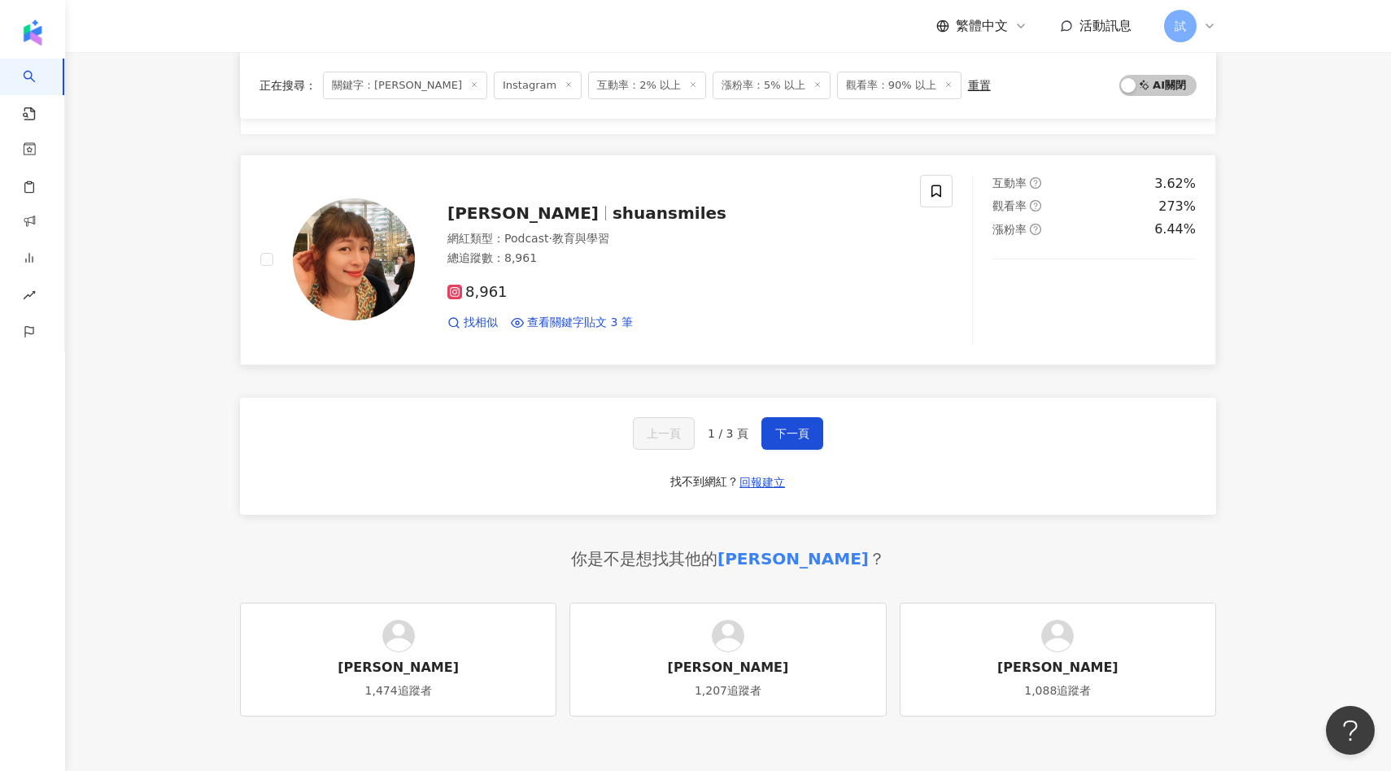
scroll to position [2822, 0]
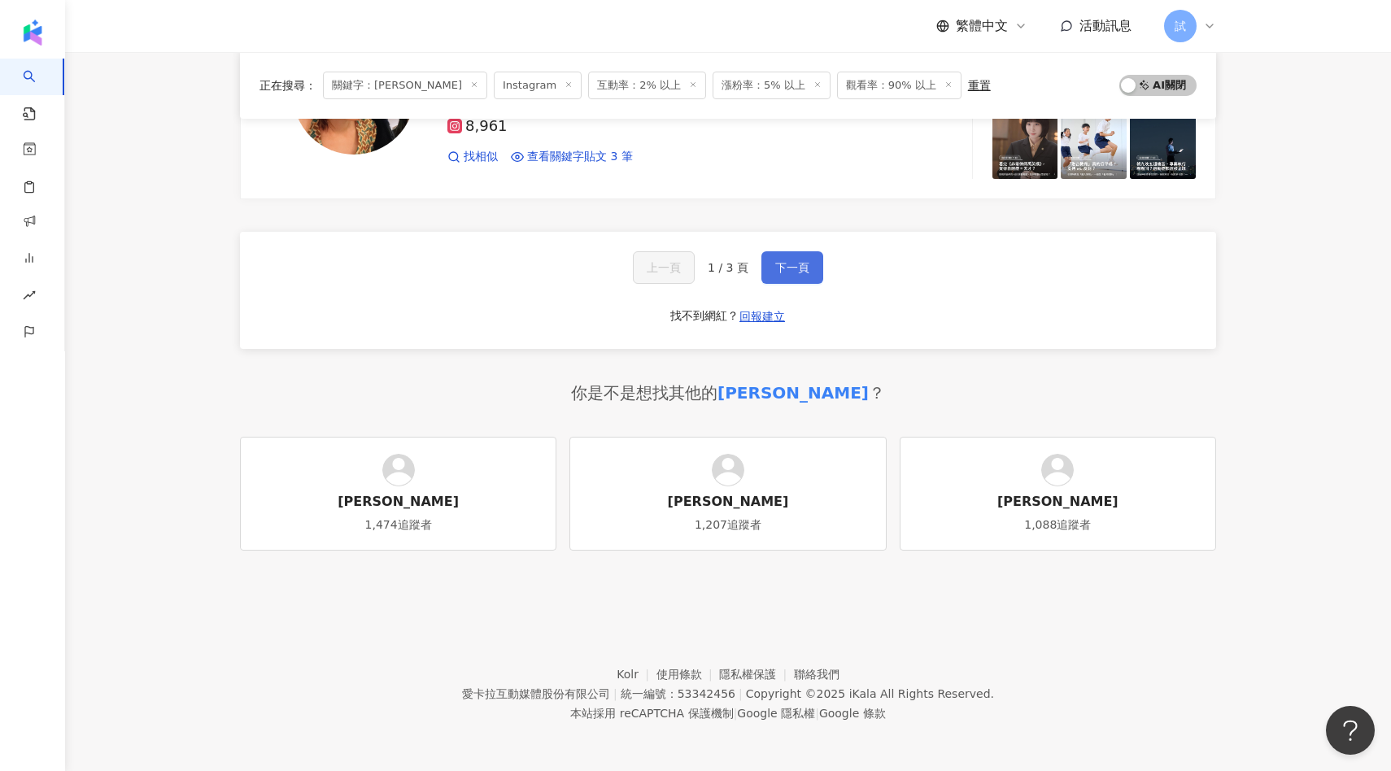
click at [815, 272] on button "下一頁" at bounding box center [793, 267] width 62 height 33
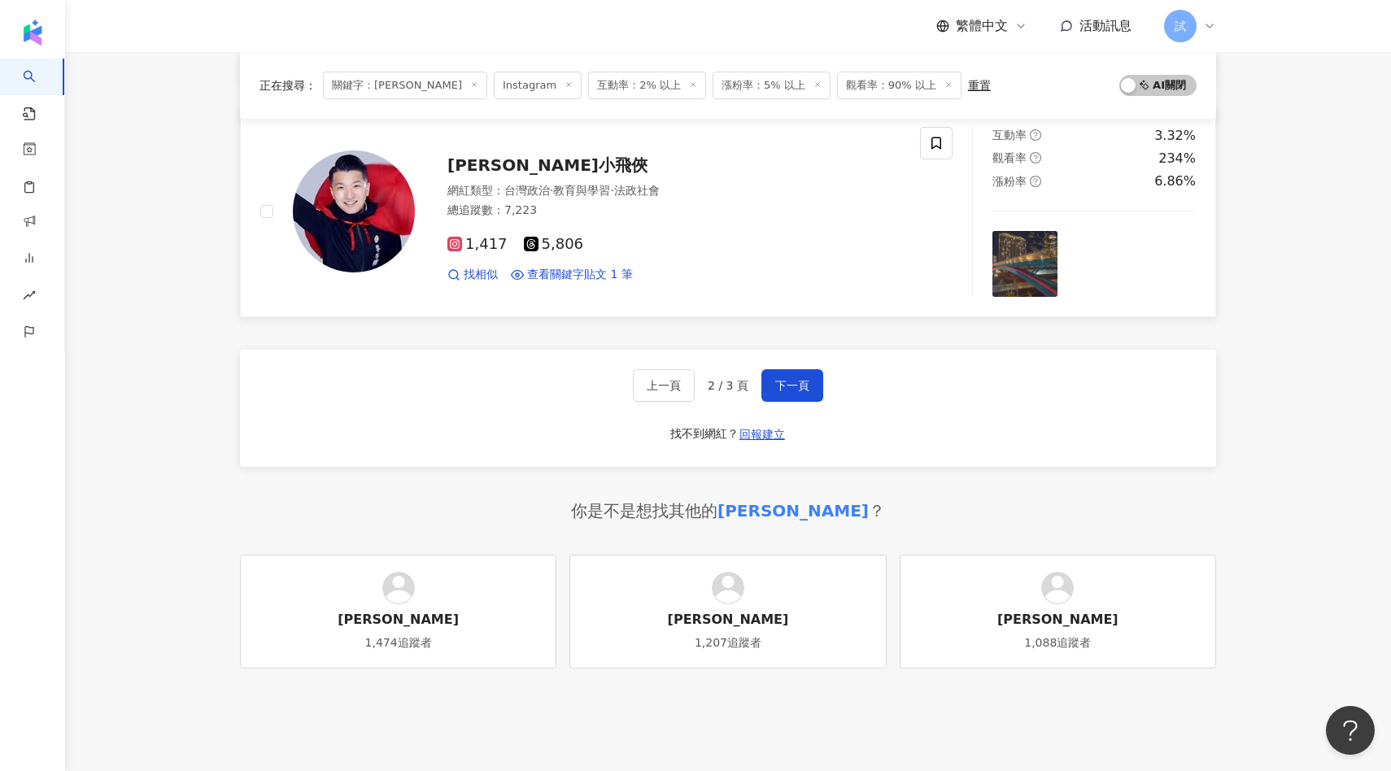
scroll to position [2797, 0]
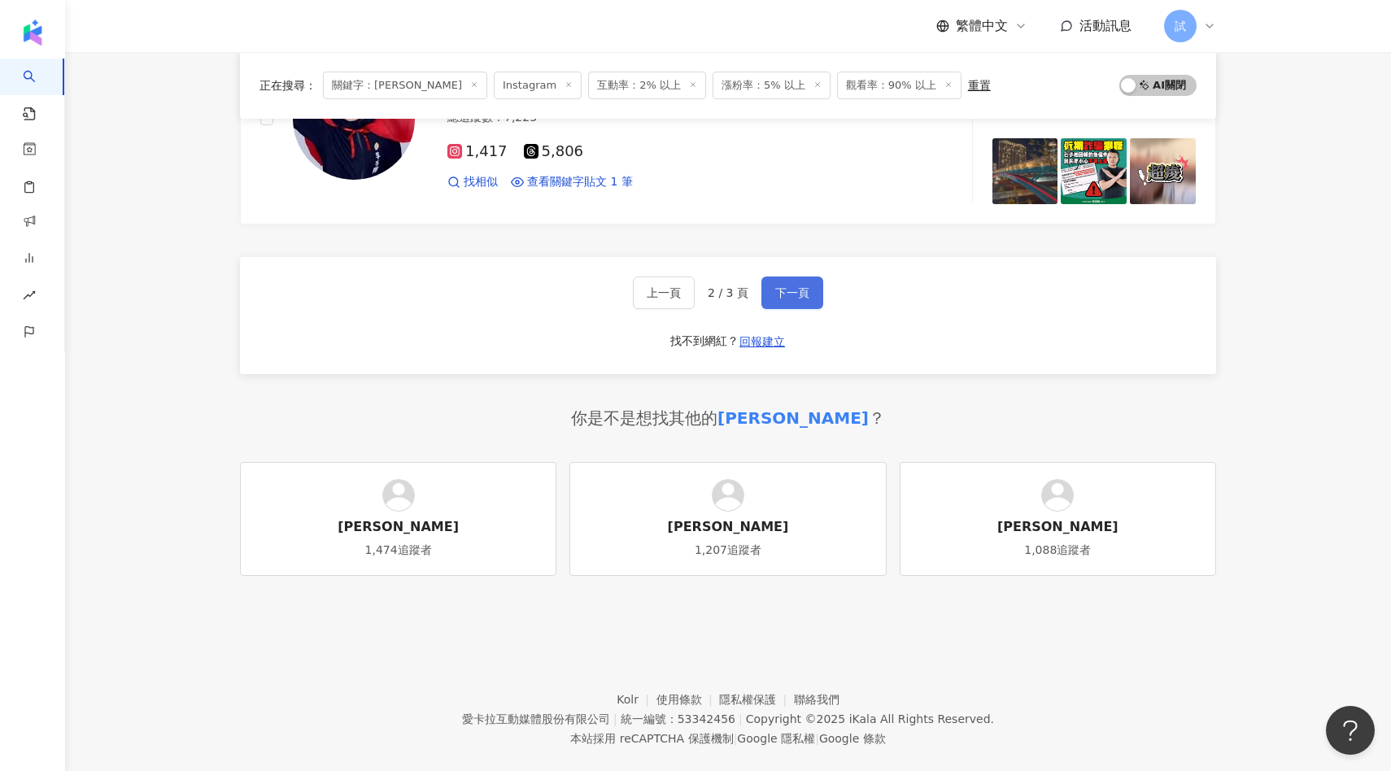
click at [814, 301] on button "下一頁" at bounding box center [793, 293] width 62 height 33
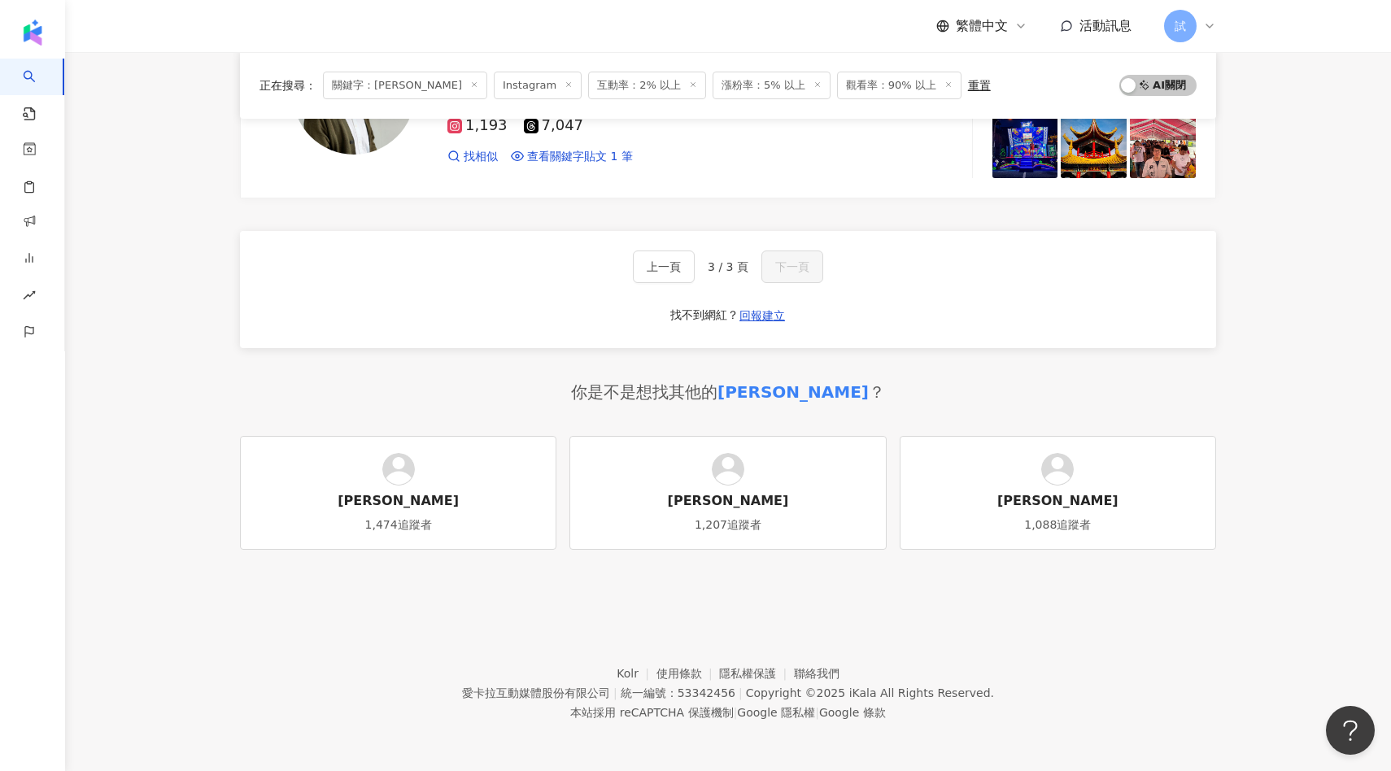
scroll to position [0, 0]
